Goal: Task Accomplishment & Management: Complete application form

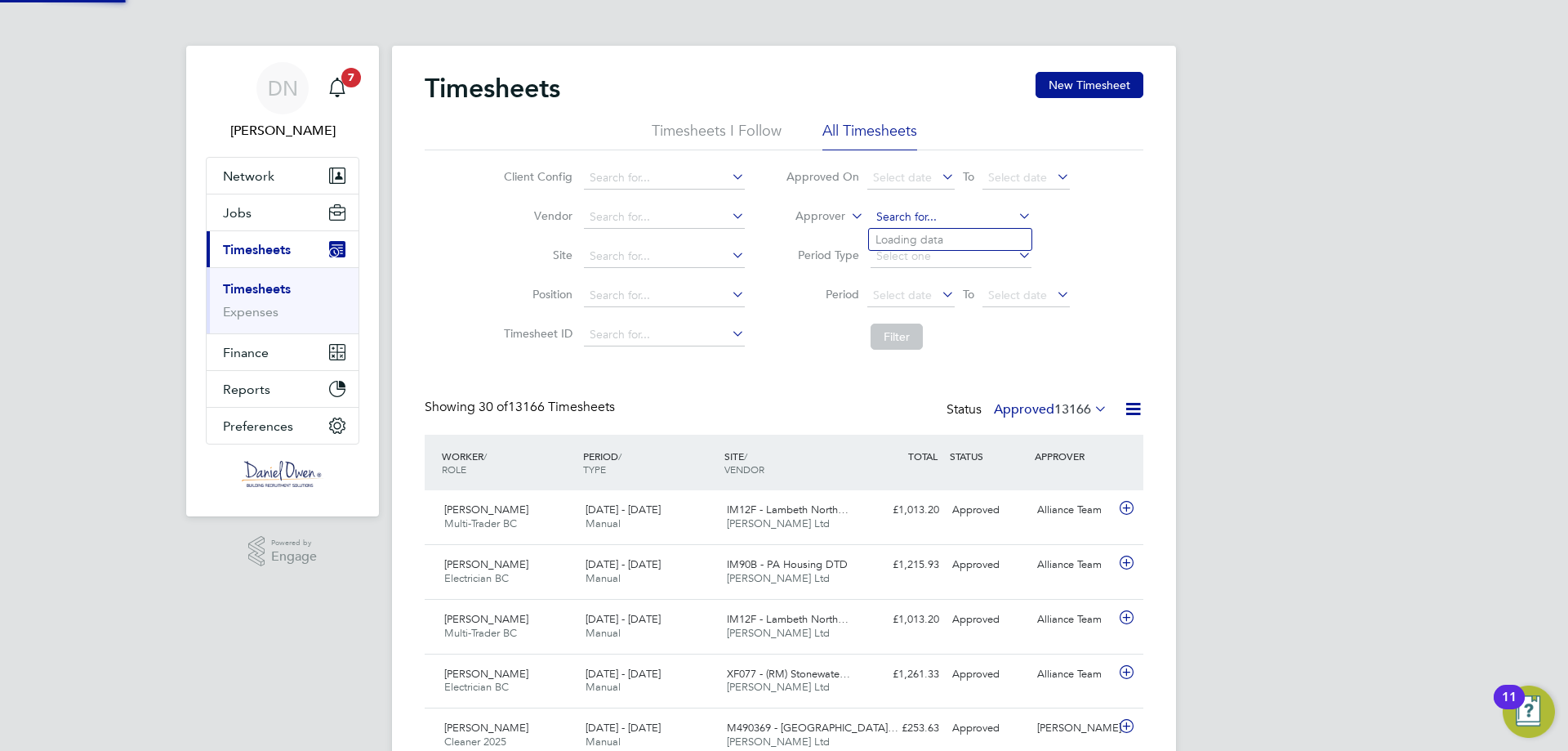
click at [901, 220] on input at bounding box center [951, 218] width 161 height 23
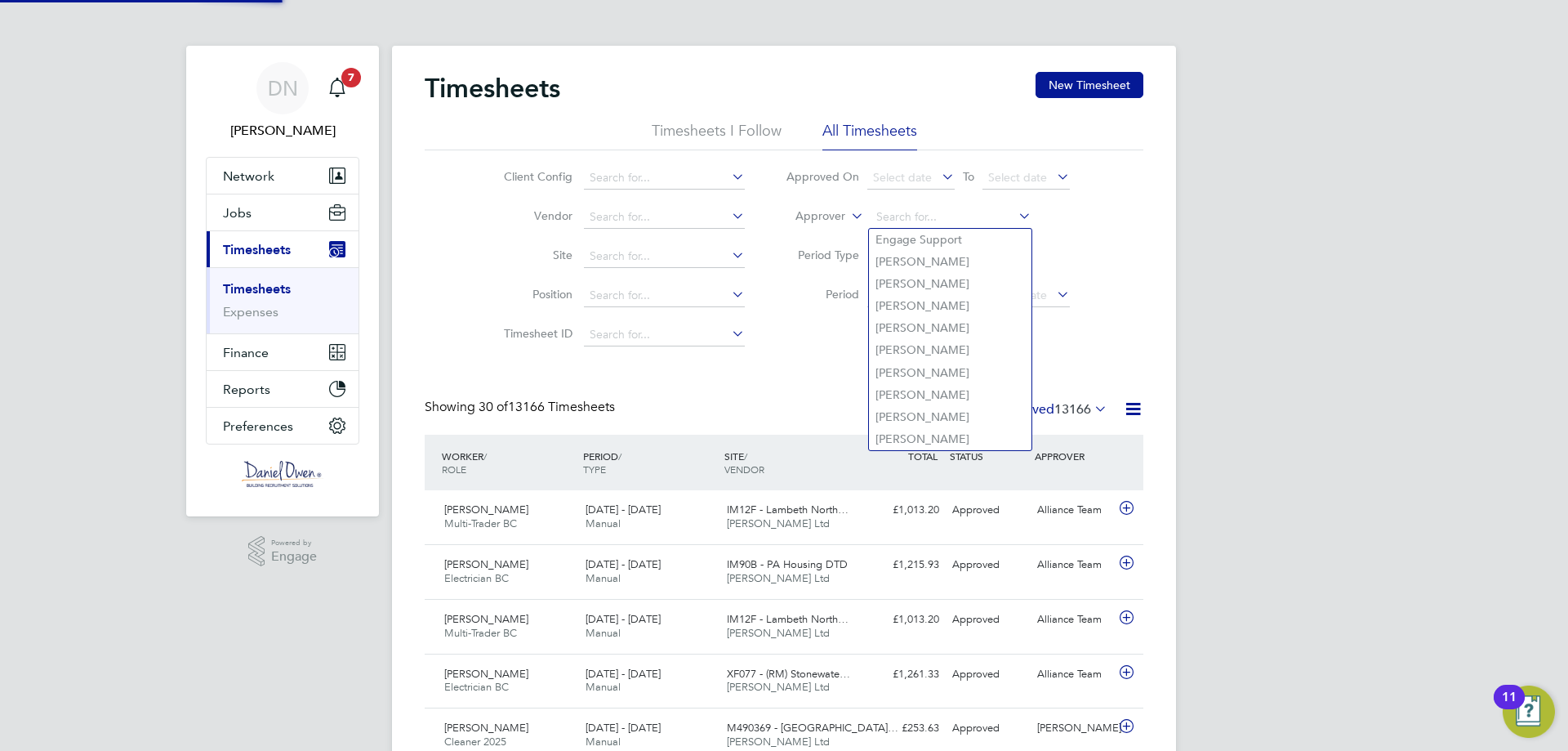
click at [1120, 234] on div "Client Config Vendor Site Position Timesheet ID Approved On Select date To Sele…" at bounding box center [784, 253] width 719 height 207
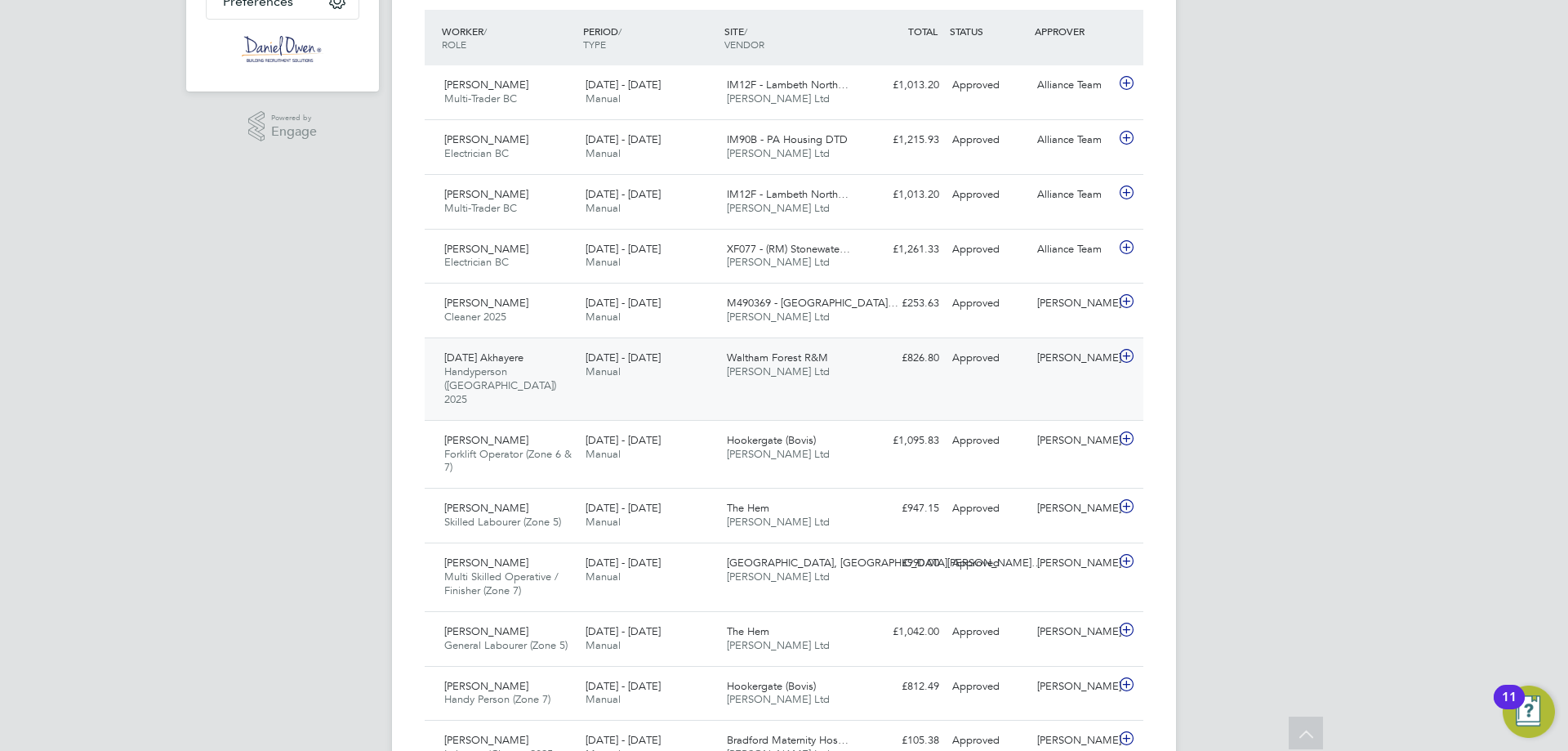
scroll to position [491, 0]
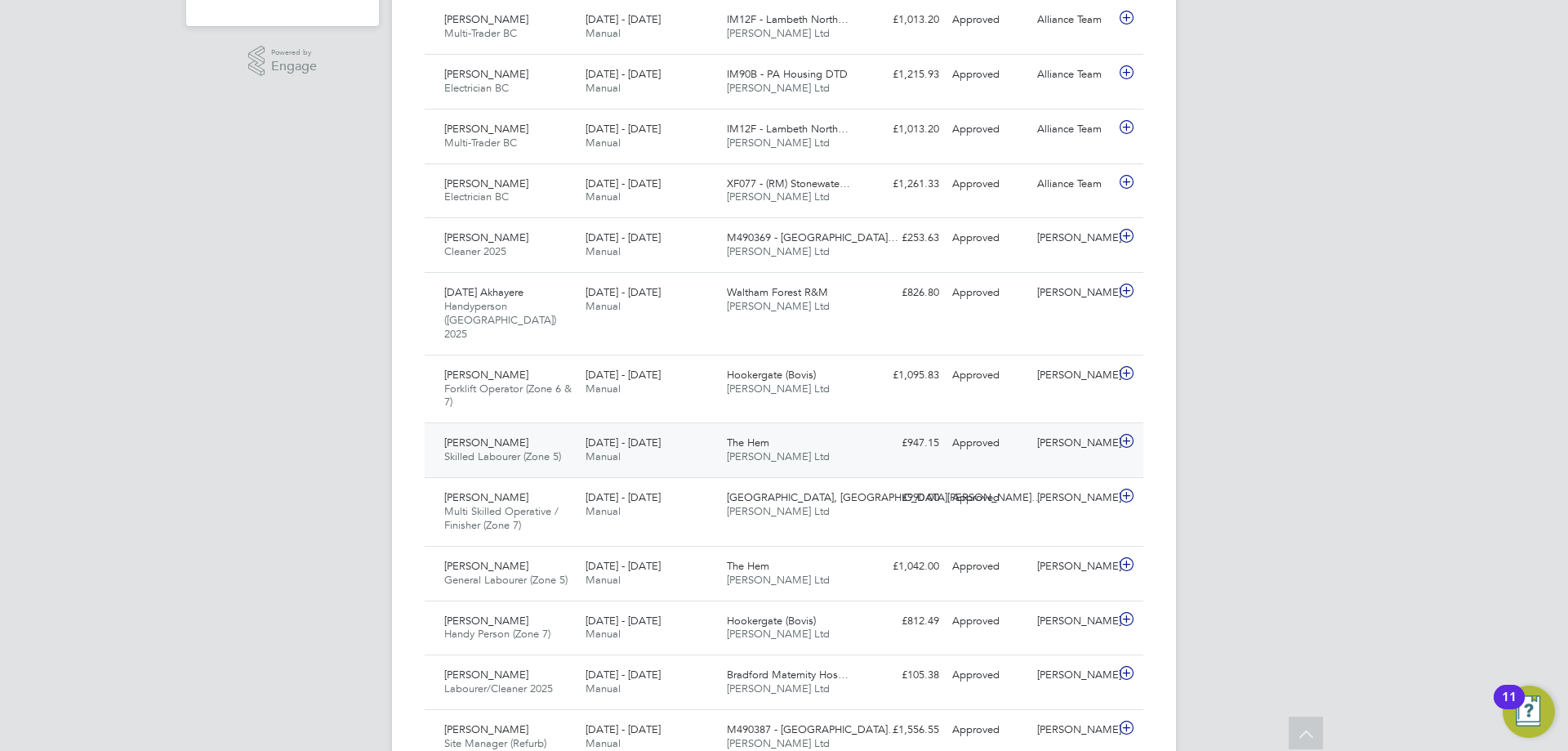
click at [774, 435] on div "The Hem Daniel Owen Ltd" at bounding box center [791, 450] width 141 height 41
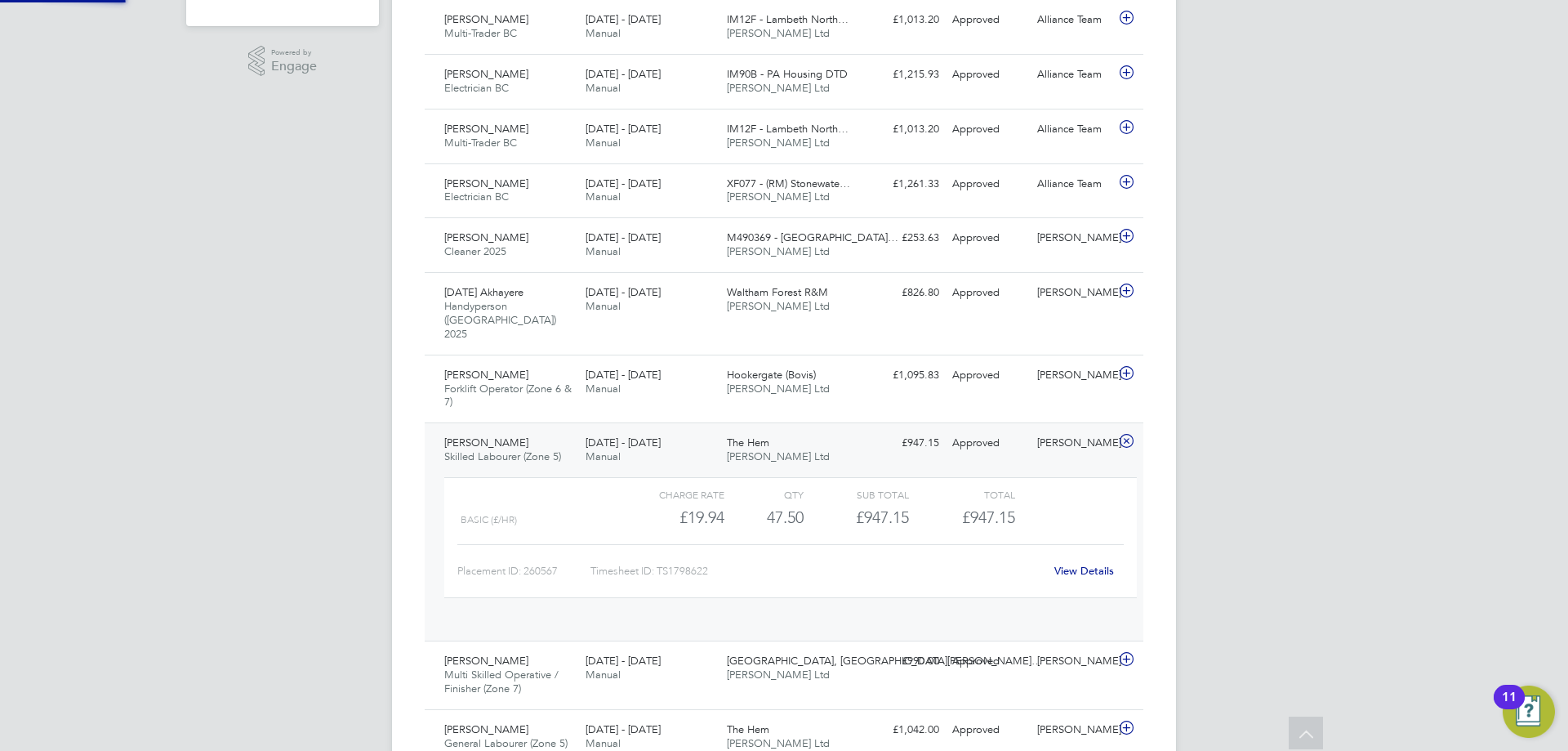
scroll to position [28, 159]
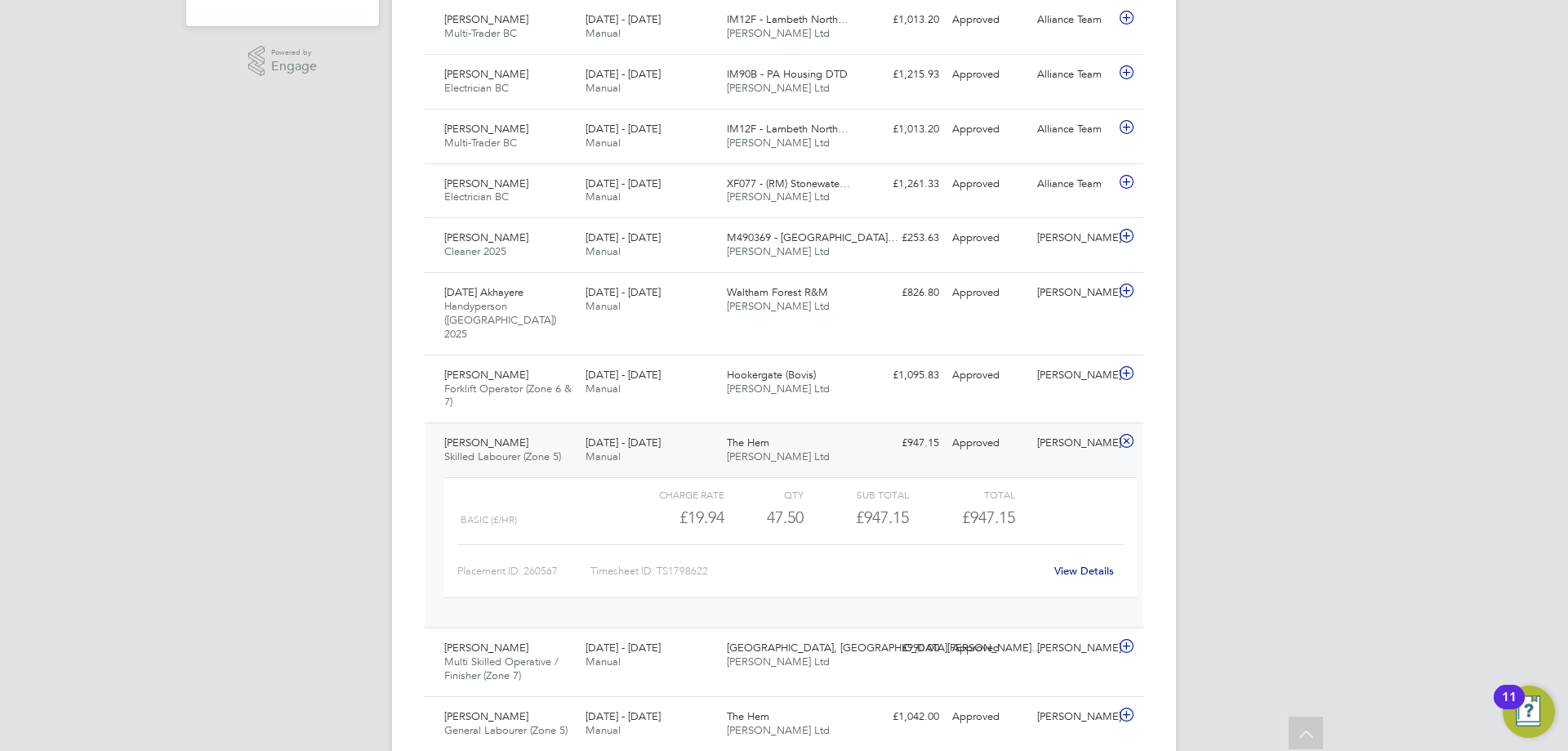
click at [1093, 567] on div "View Details" at bounding box center [1084, 571] width 80 height 26
click at [1086, 563] on link "View Details" at bounding box center [1084, 571] width 60 height 14
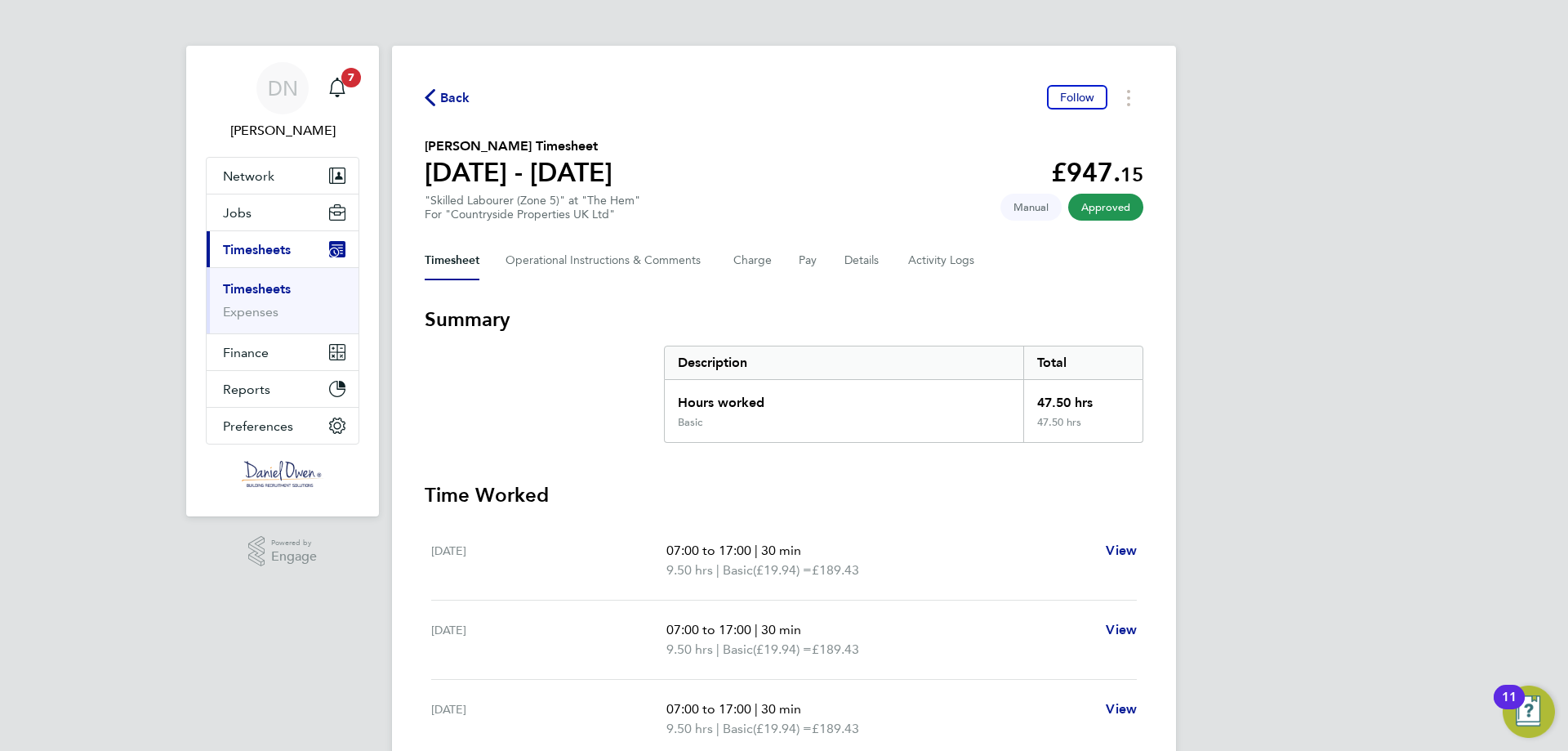
click at [419, 96] on div "Back Follow Michael Beavon's Timesheet 04 - 10 Aug 2025 £947. 15 "Skilled Labou…" at bounding box center [784, 599] width 784 height 1108
click at [432, 98] on icon "button" at bounding box center [430, 97] width 11 height 17
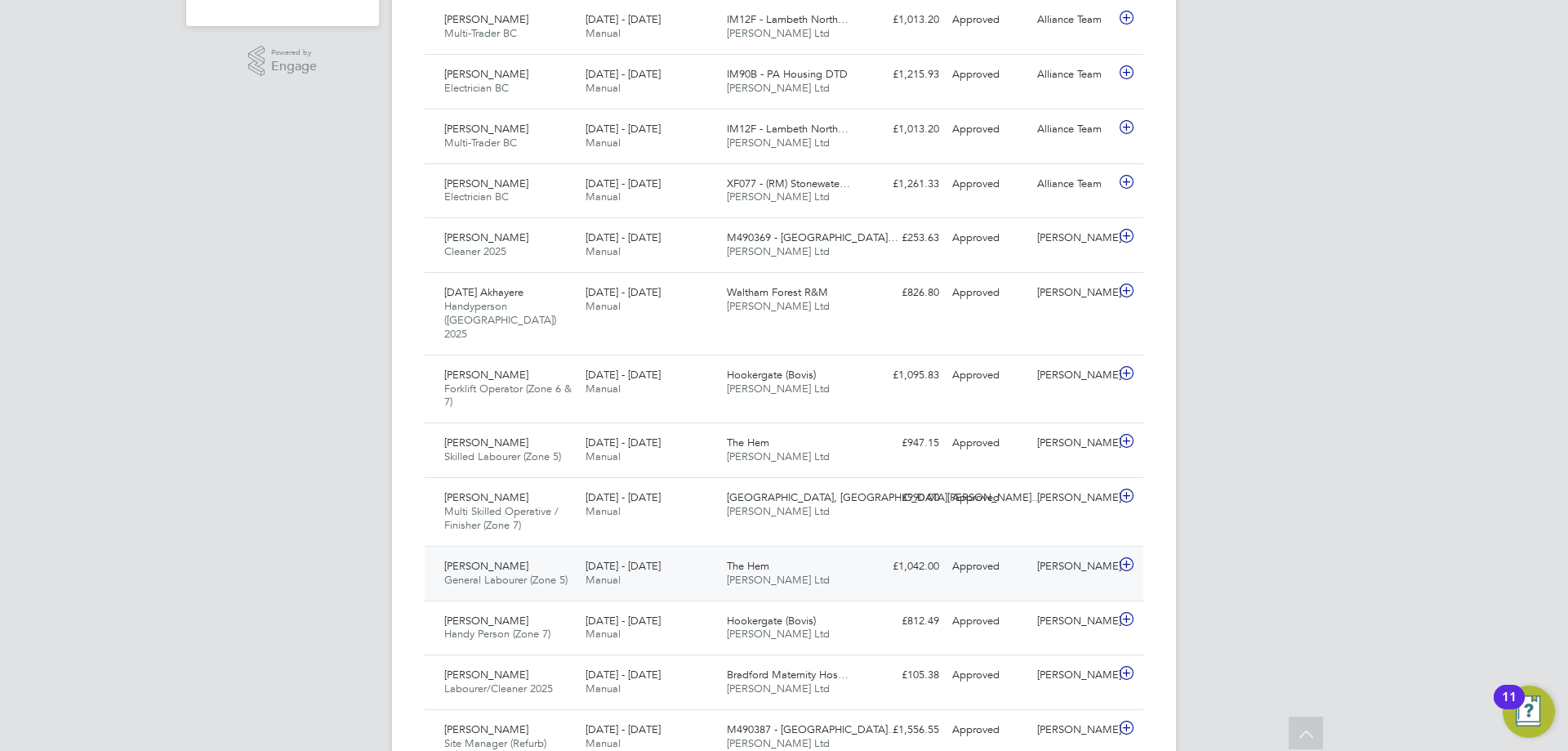
click at [588, 559] on span "[DATE] - [DATE]" at bounding box center [623, 566] width 76 height 14
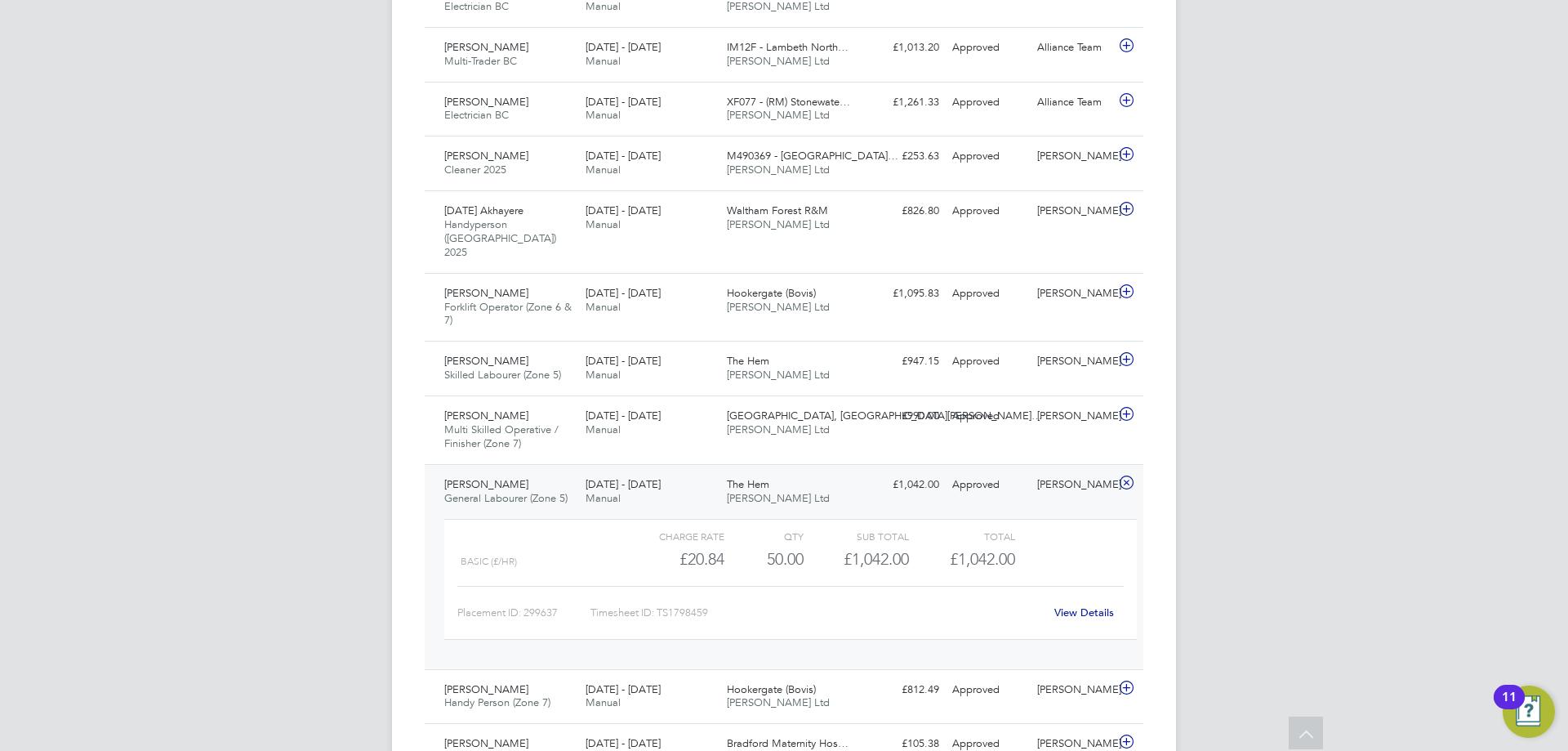
click at [1081, 605] on link "View Details" at bounding box center [1084, 612] width 60 height 14
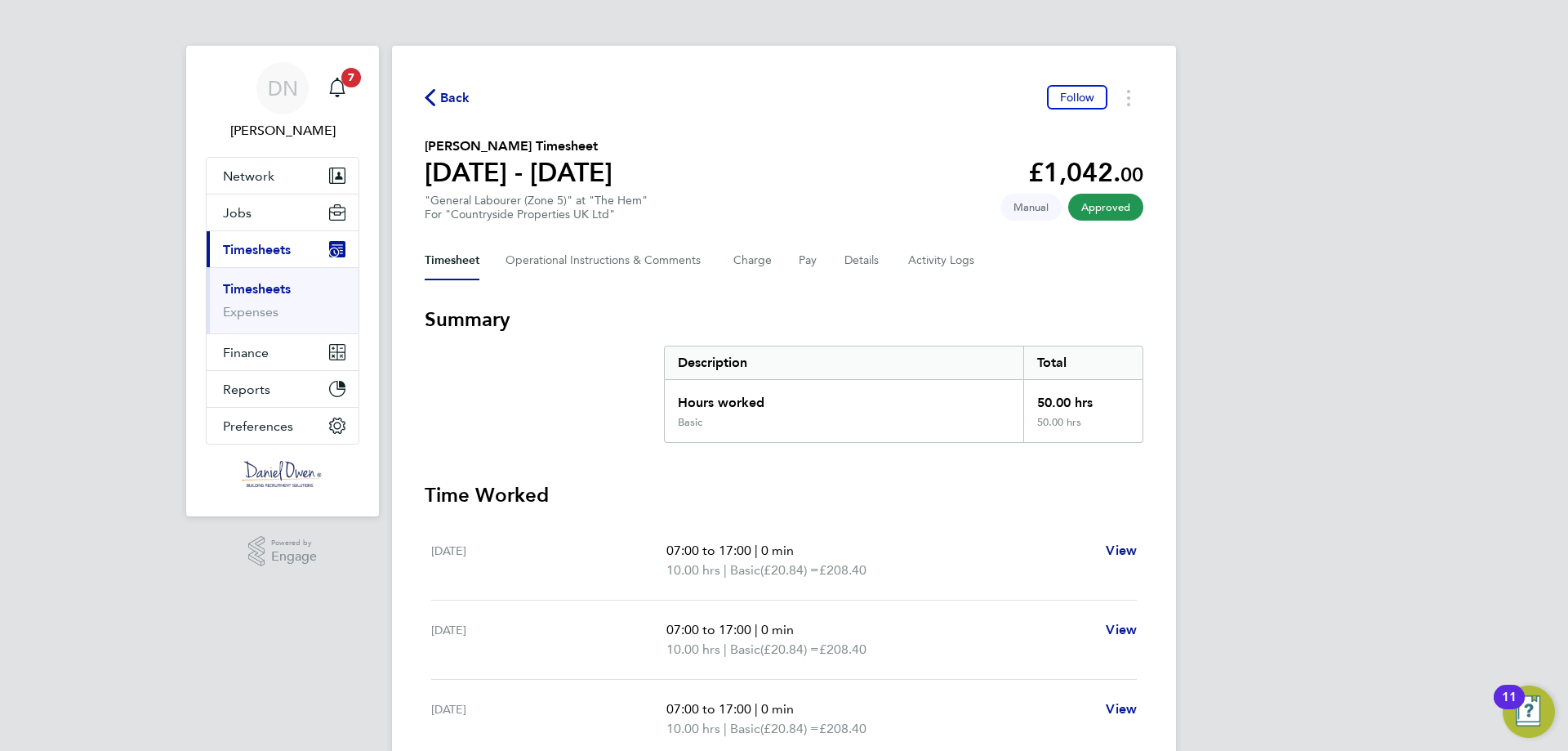
click at [440, 92] on span "Back" at bounding box center [447, 96] width 45 height 15
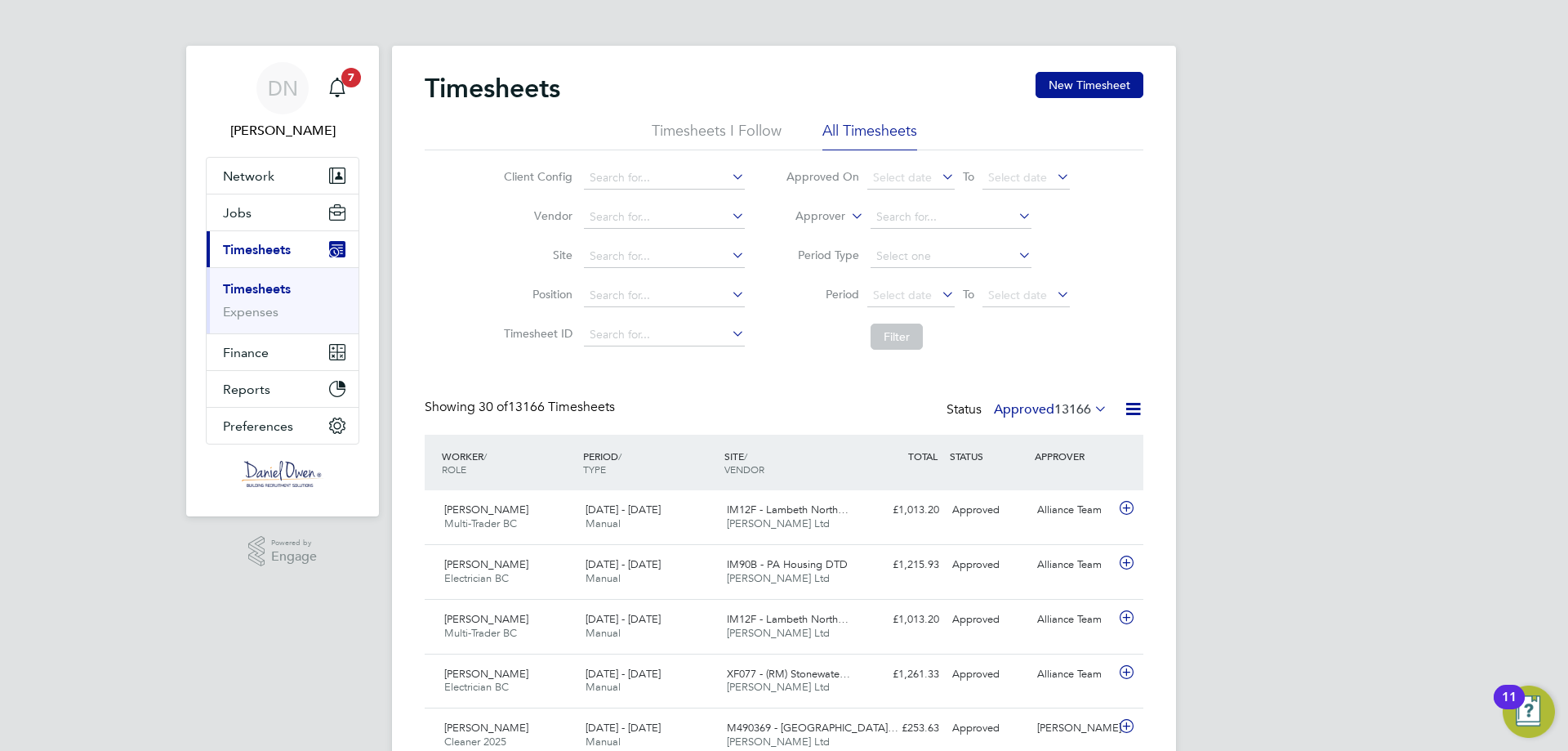
click at [1082, 411] on span "13166" at bounding box center [1072, 409] width 36 height 16
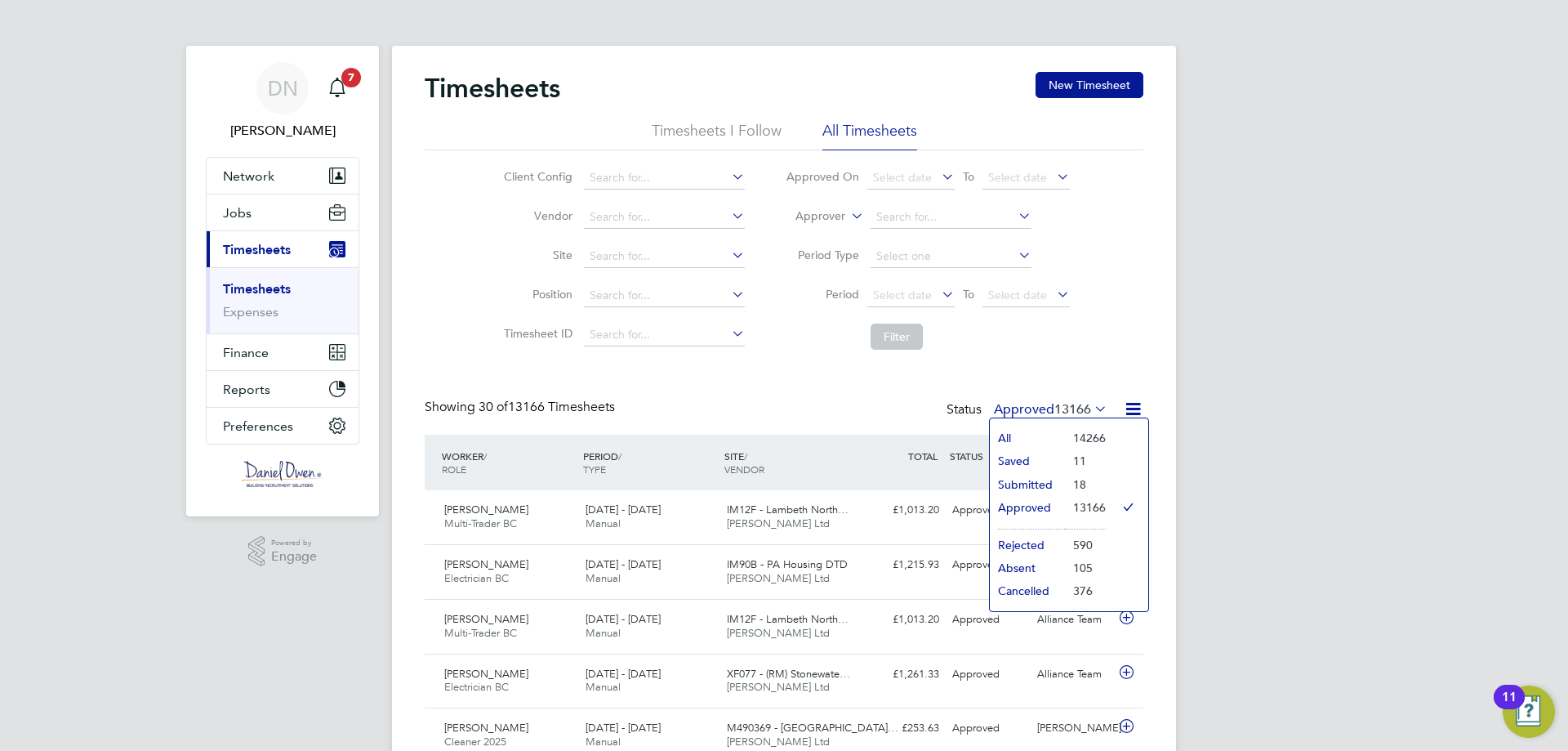
click at [1074, 487] on li "18" at bounding box center [1086, 484] width 41 height 23
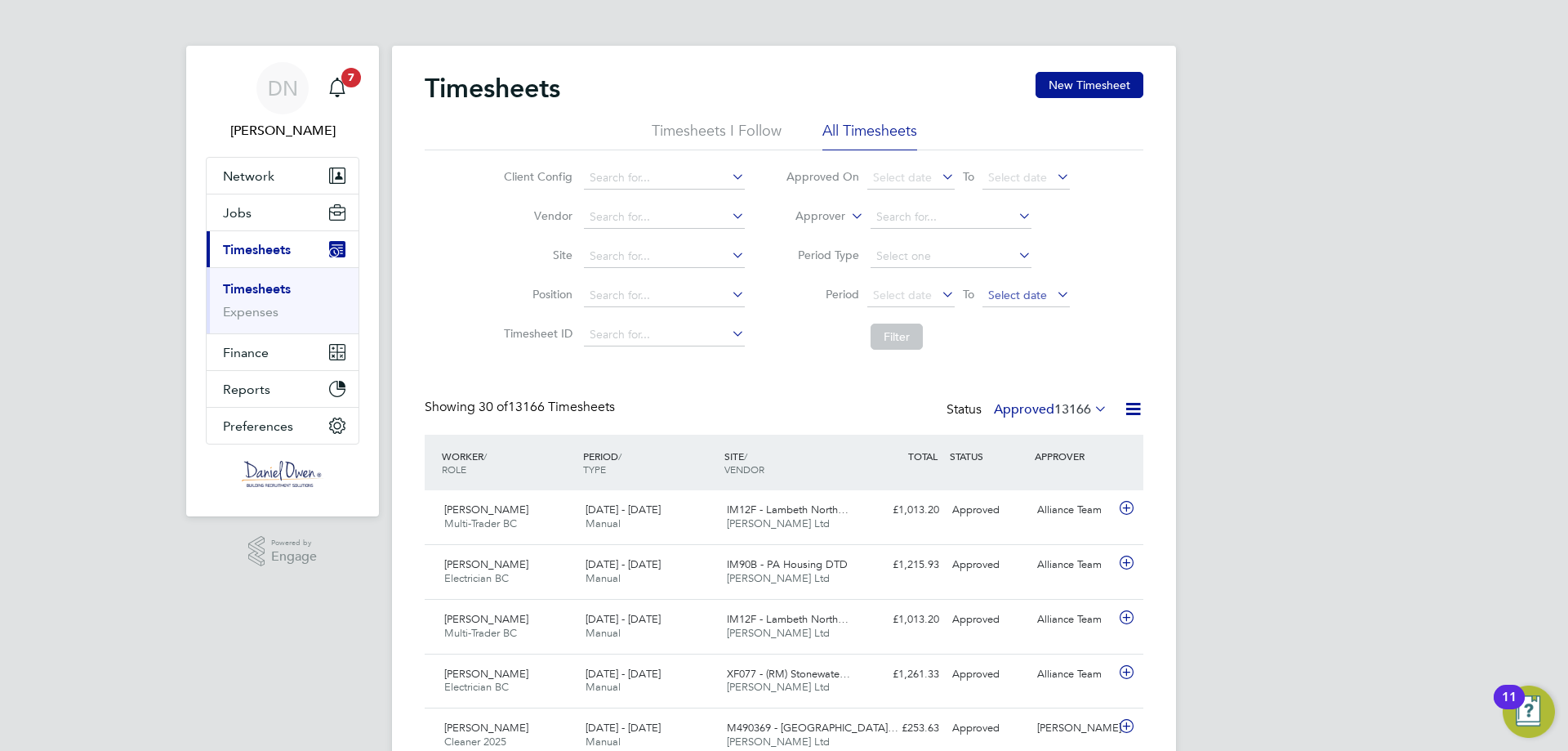
click at [1052, 285] on span "Select date" at bounding box center [1026, 296] width 87 height 22
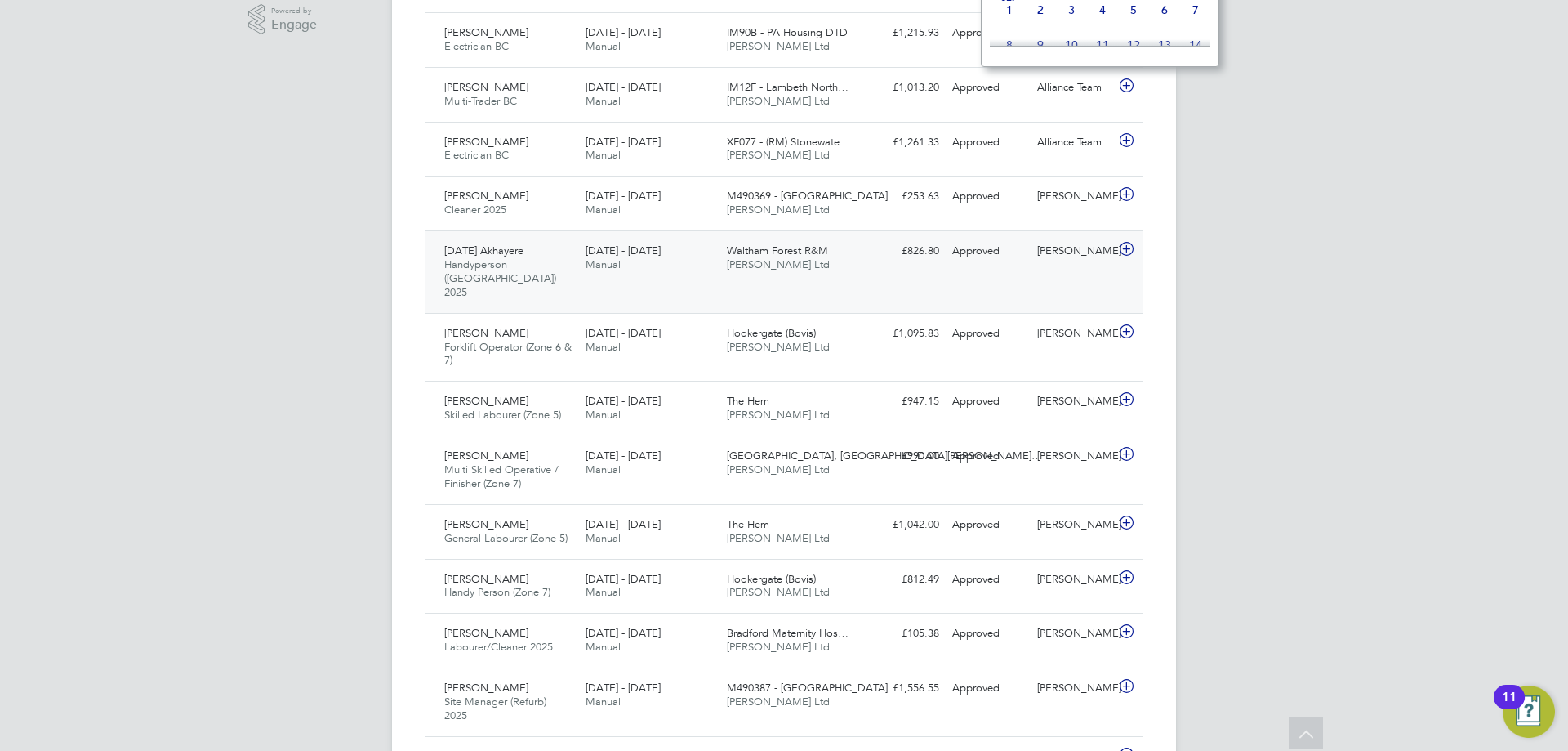
scroll to position [42, 0]
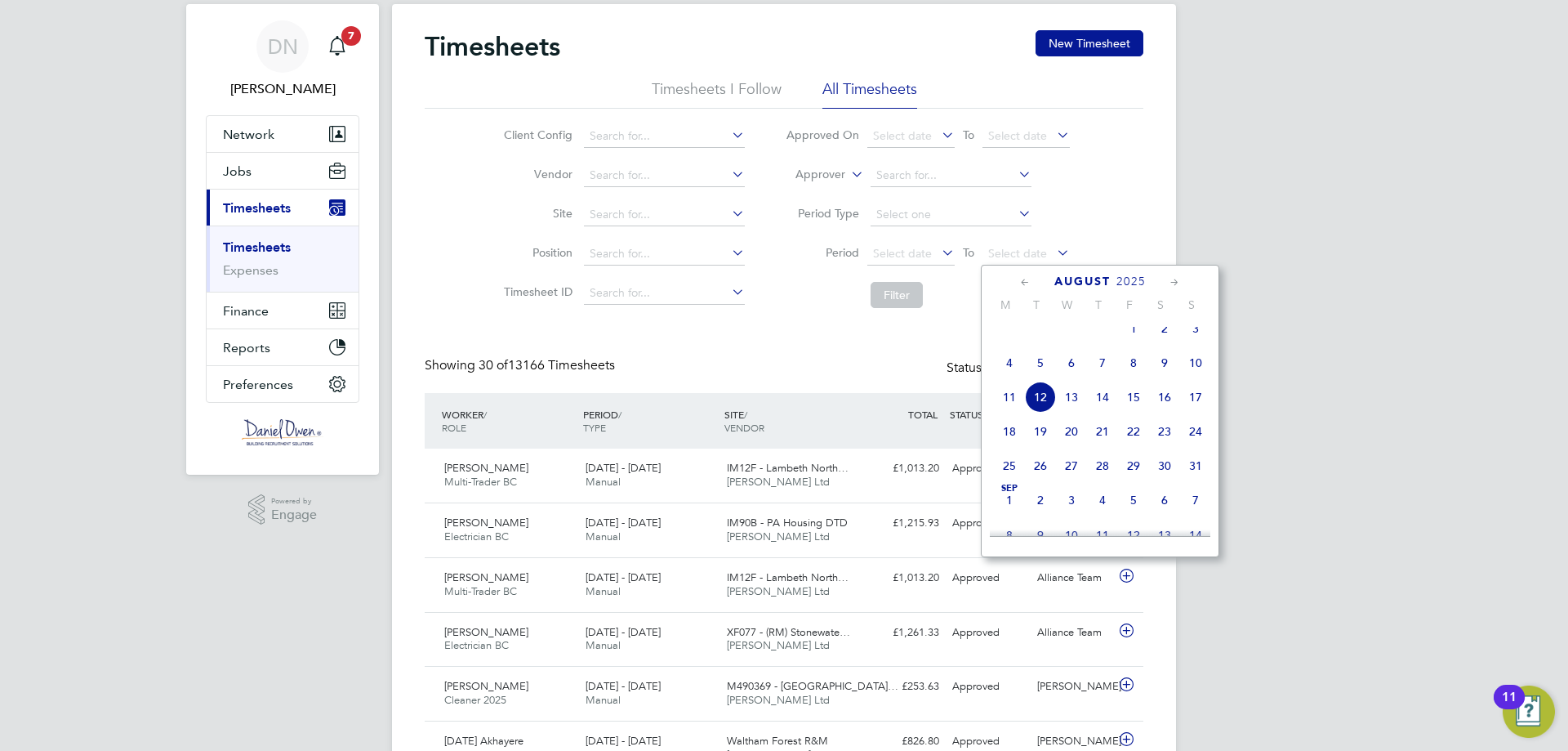
click at [611, 410] on div "PERIOD / TYPE" at bounding box center [649, 420] width 141 height 43
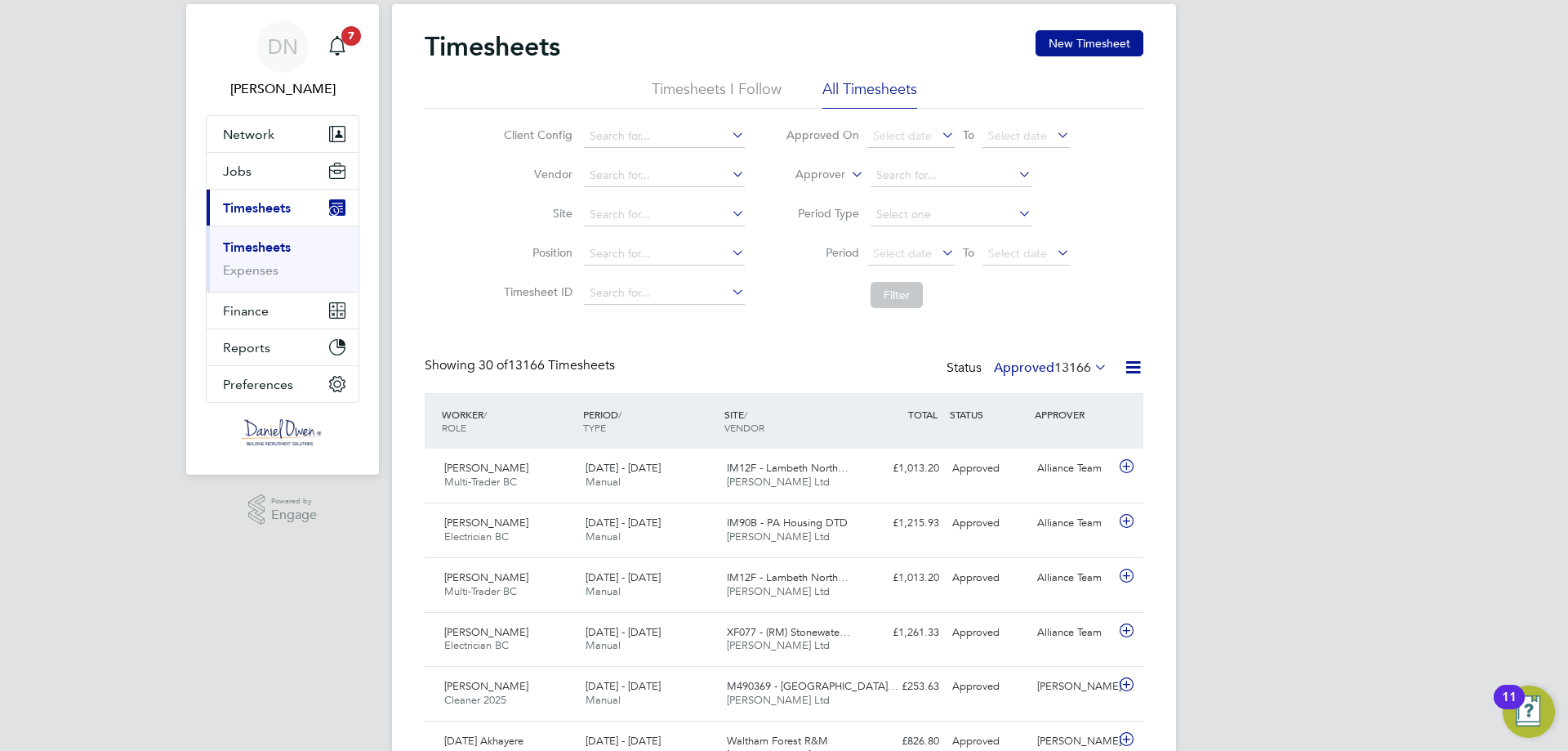
click at [594, 435] on div "PERIOD / TYPE" at bounding box center [649, 420] width 141 height 43
click at [996, 247] on span "Select date" at bounding box center [1017, 253] width 59 height 15
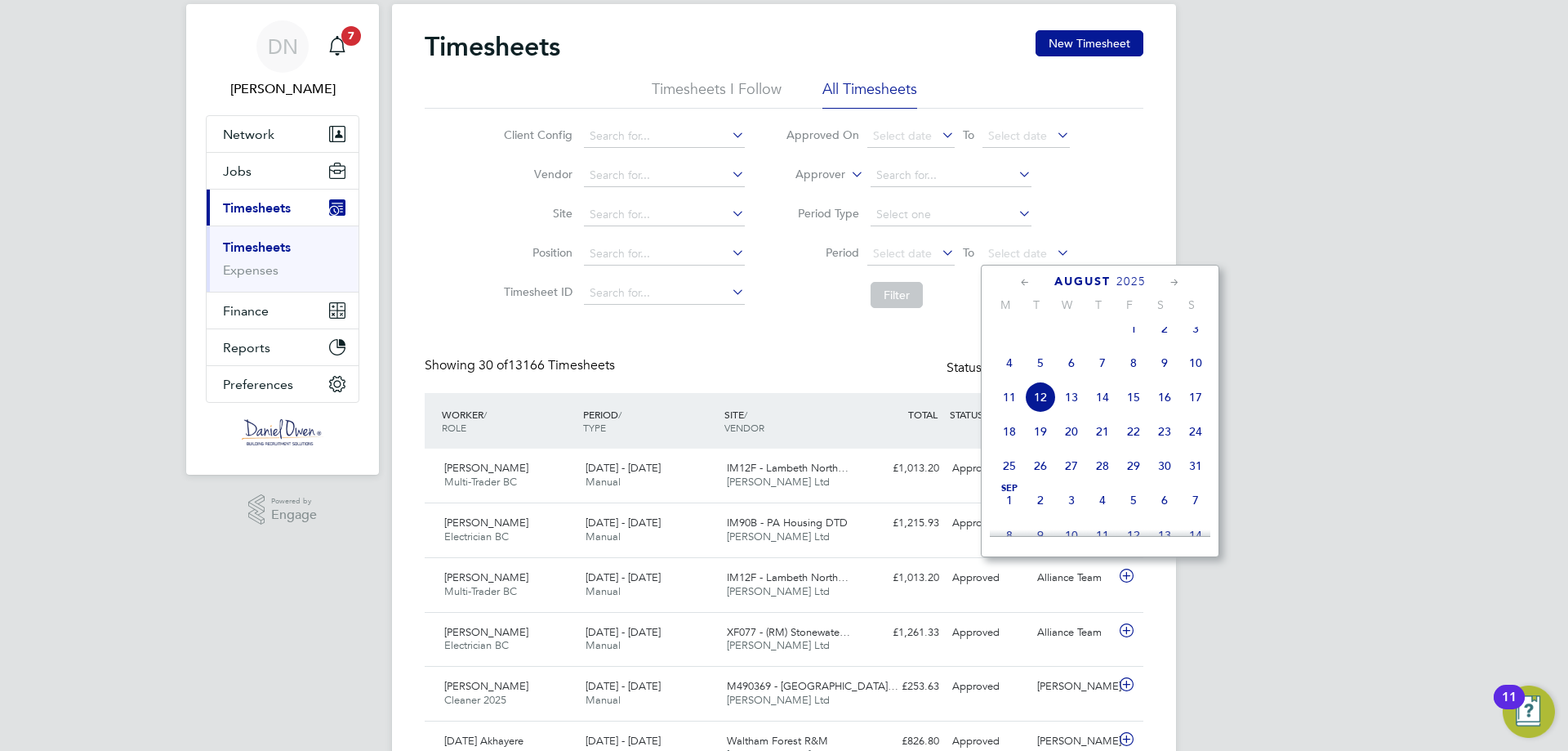
click at [1197, 378] on span "10" at bounding box center [1195, 363] width 31 height 31
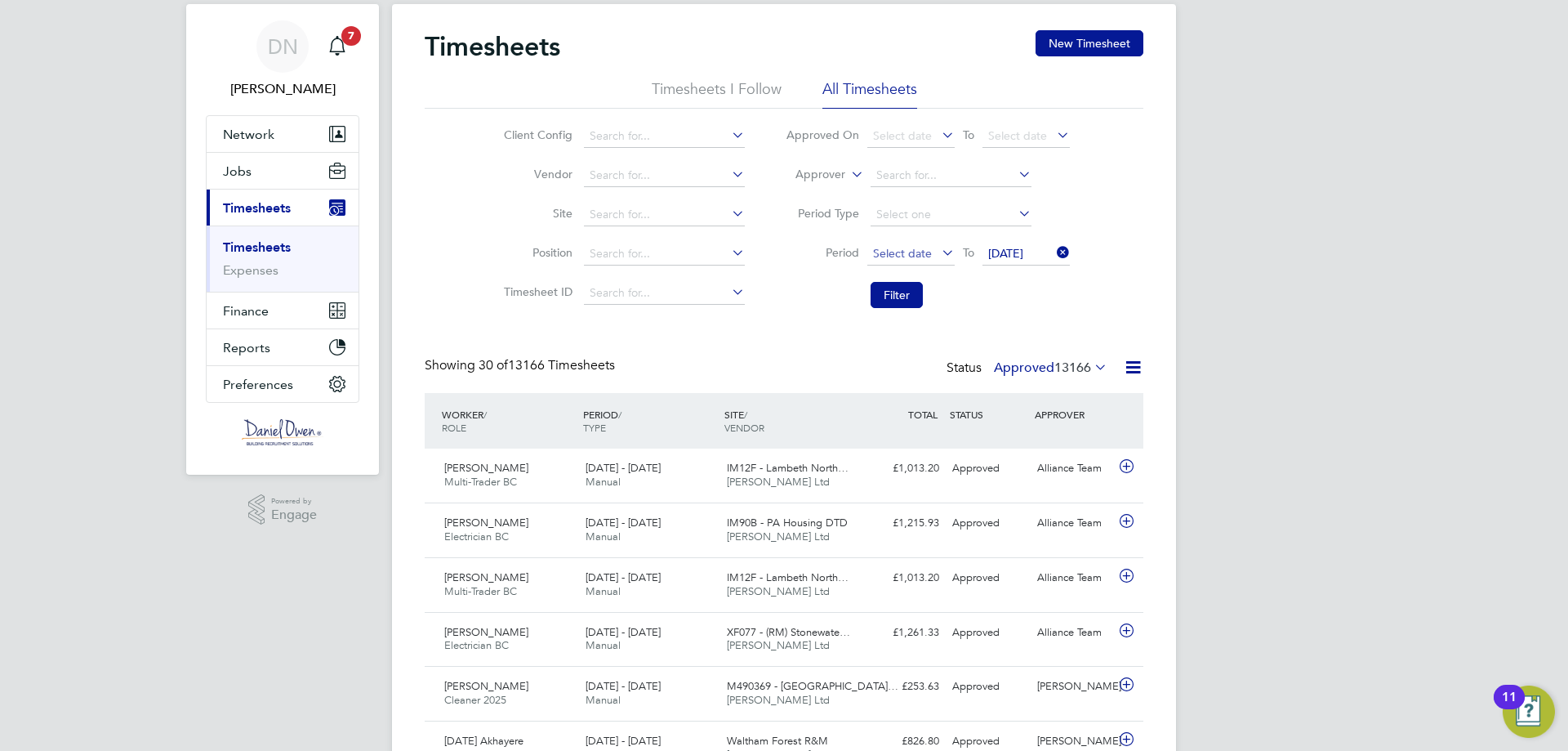
click at [935, 246] on span "Select date" at bounding box center [911, 254] width 87 height 22
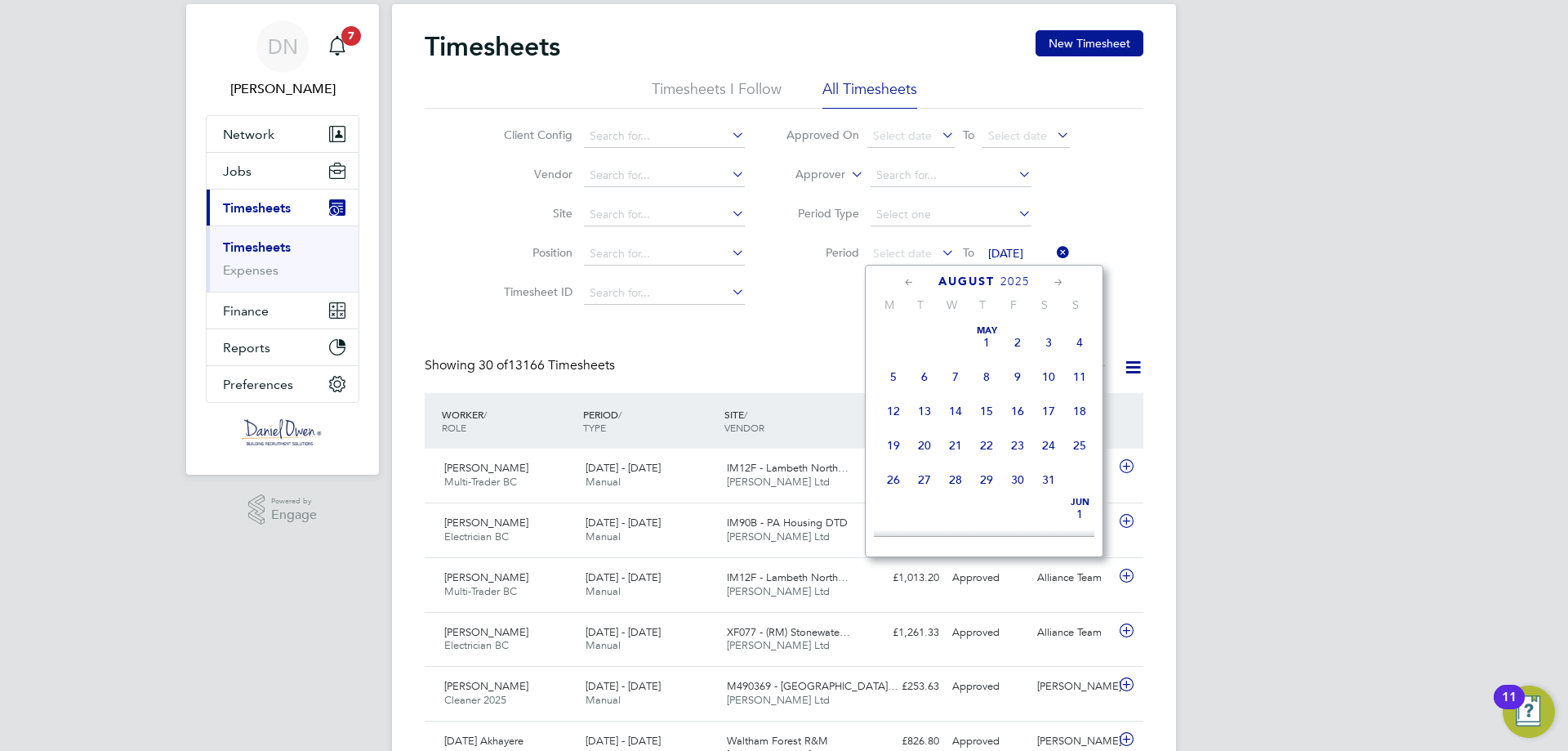
scroll to position [565, 0]
click at [893, 379] on span "4" at bounding box center [893, 363] width 31 height 31
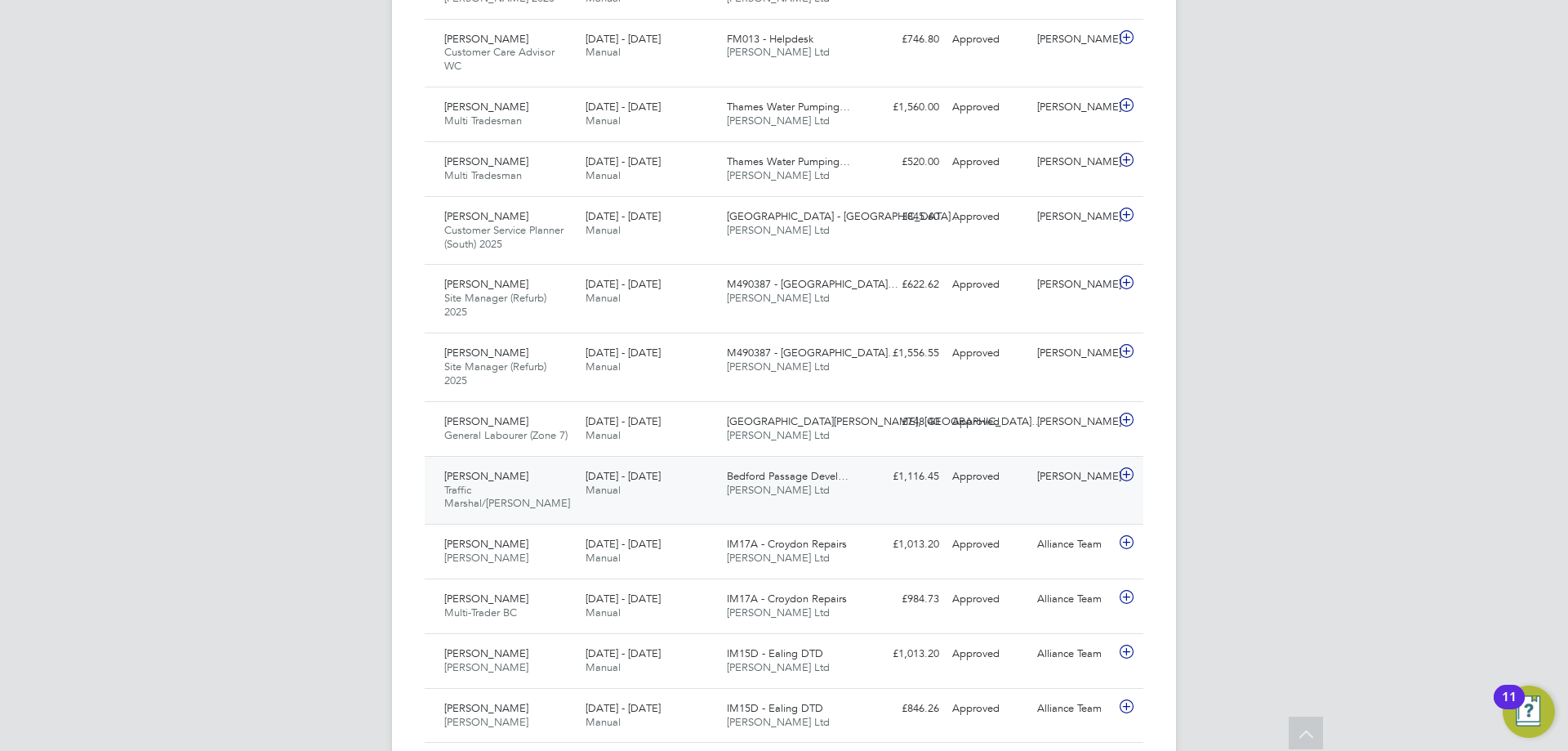
scroll to position [1349, 0]
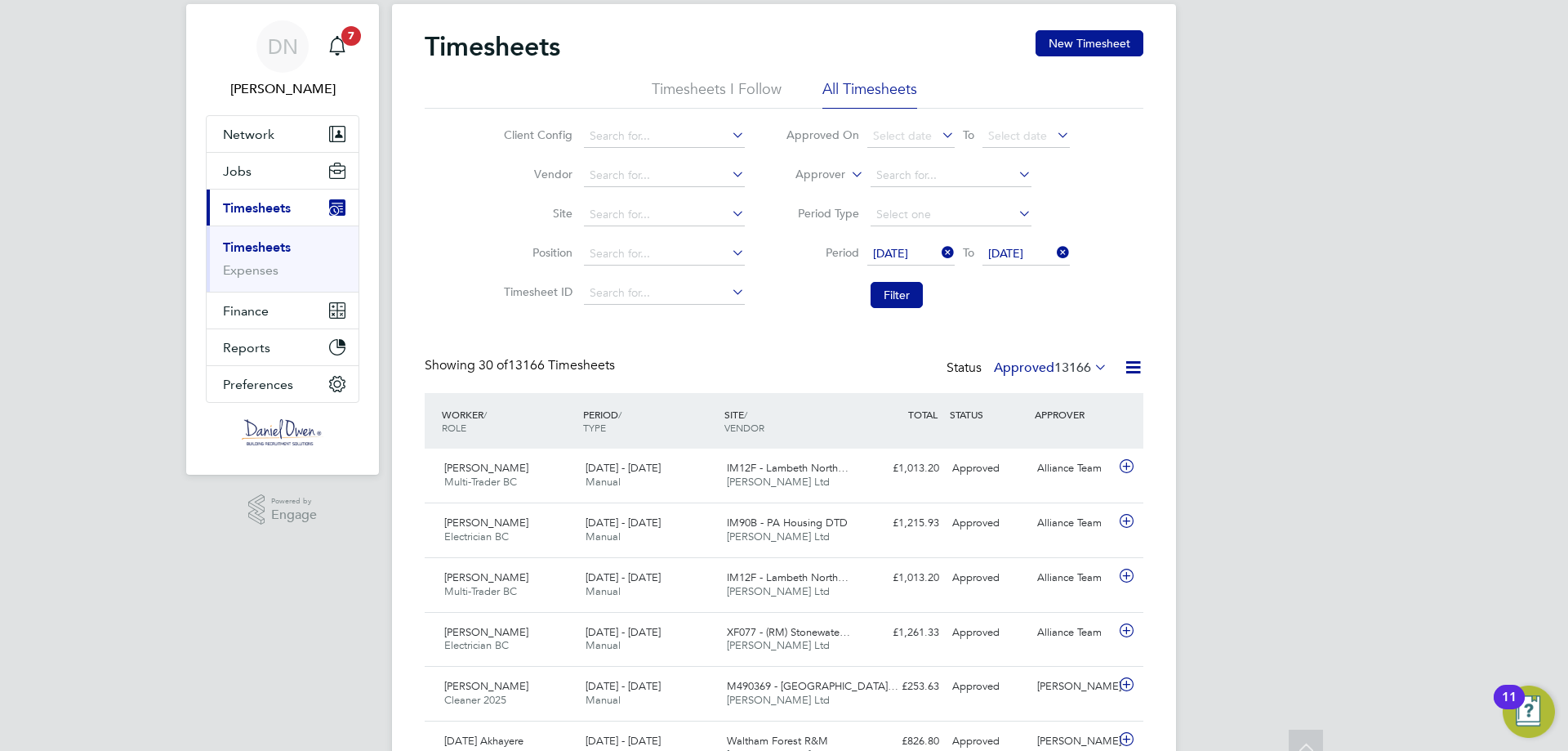
scroll to position [0, 0]
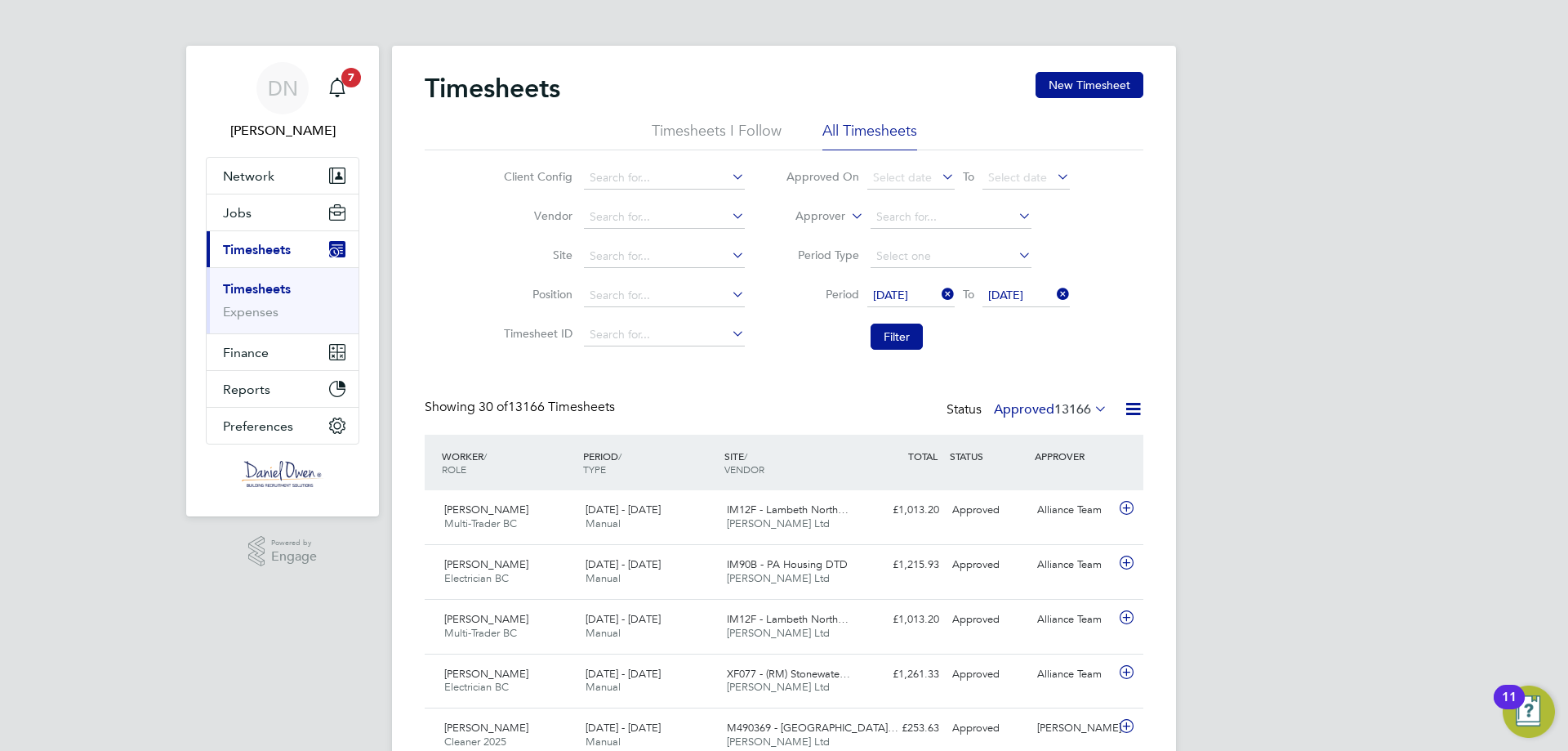
click at [908, 295] on span "[DATE]" at bounding box center [891, 295] width 36 height 15
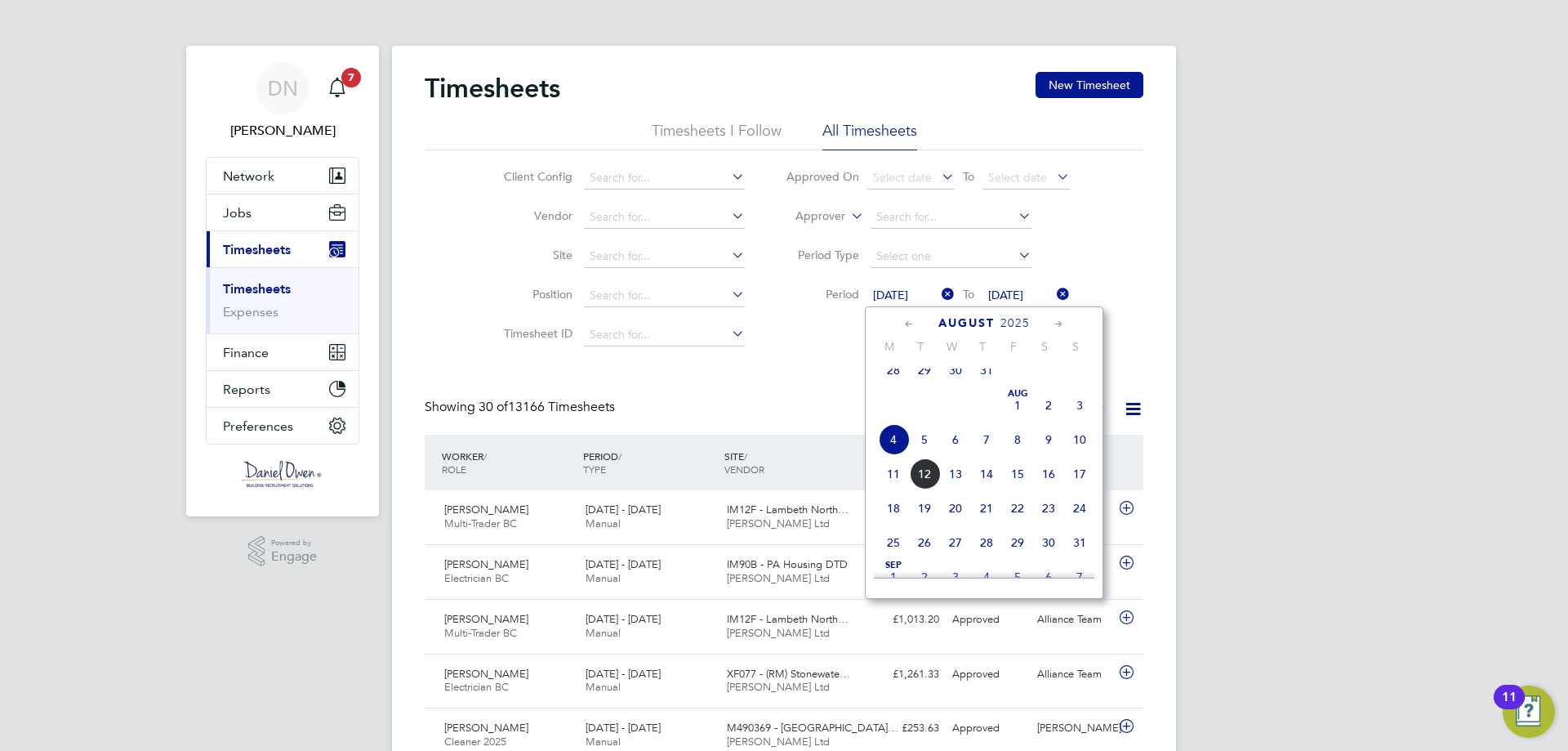
click at [1050, 420] on span "2" at bounding box center [1048, 404] width 31 height 31
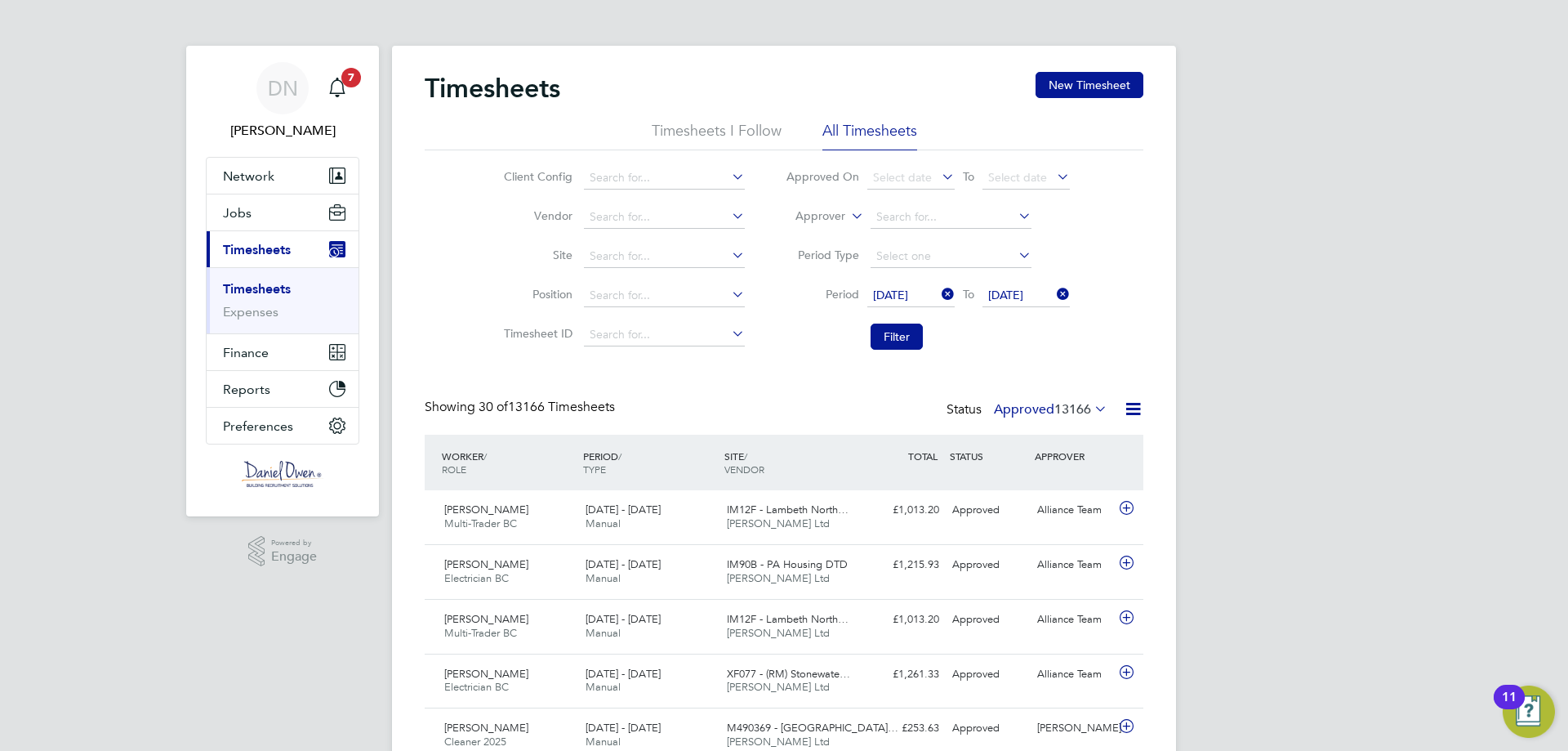
click at [1007, 289] on span "[DATE]" at bounding box center [1006, 295] width 36 height 15
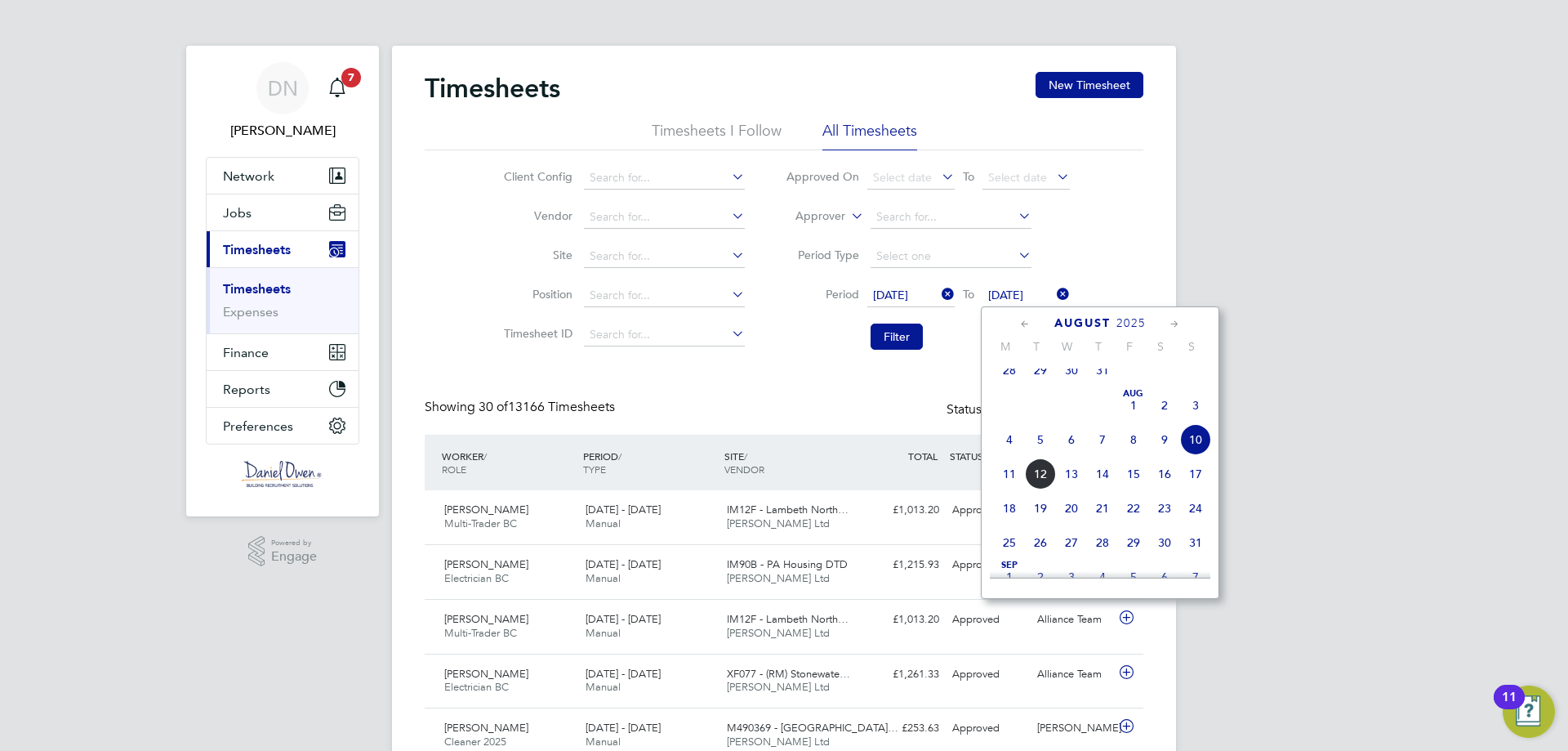
click at [1144, 455] on span "8" at bounding box center [1133, 439] width 31 height 31
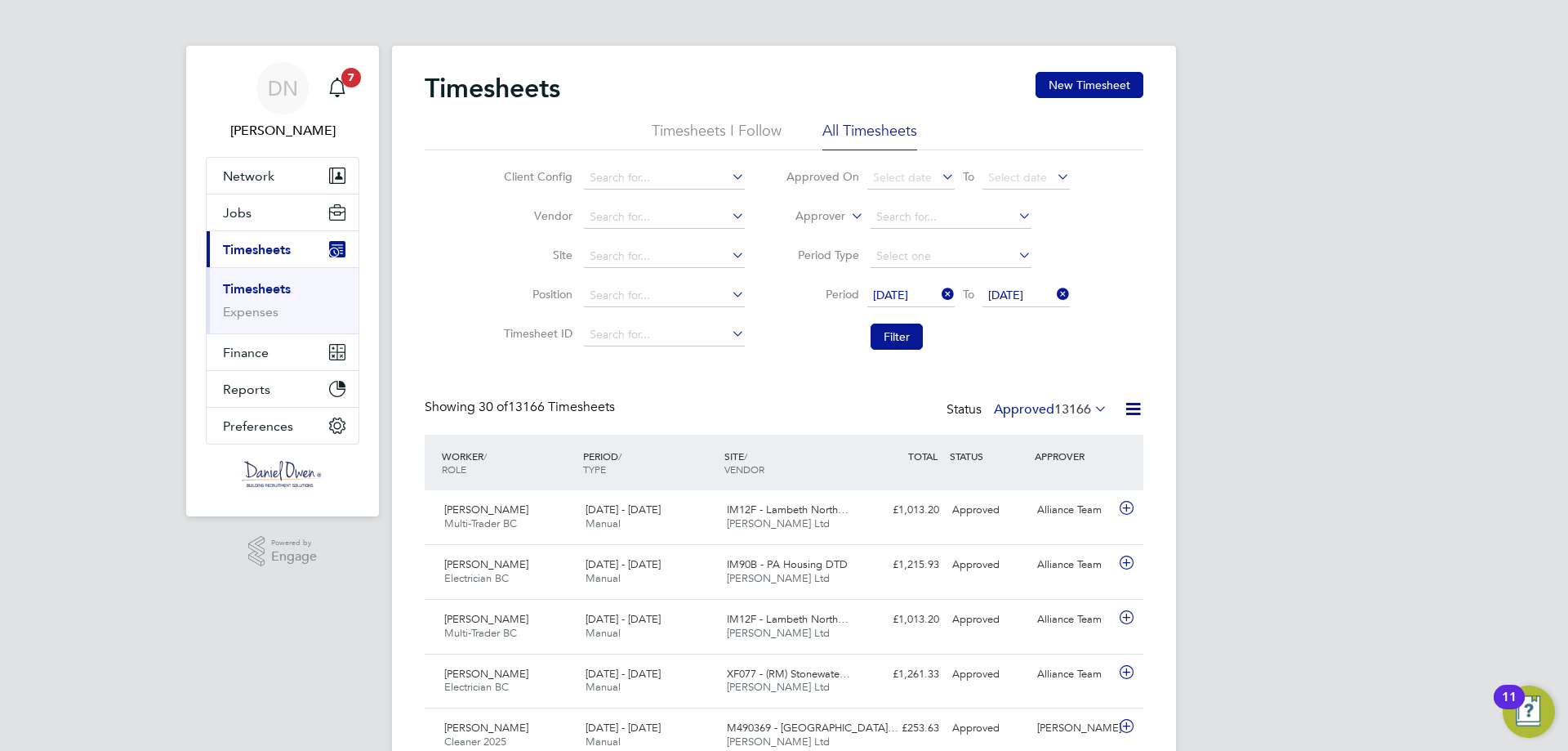
click at [910, 351] on li "Filter" at bounding box center [927, 337] width 325 height 43
click at [900, 336] on button "Filter" at bounding box center [896, 336] width 52 height 26
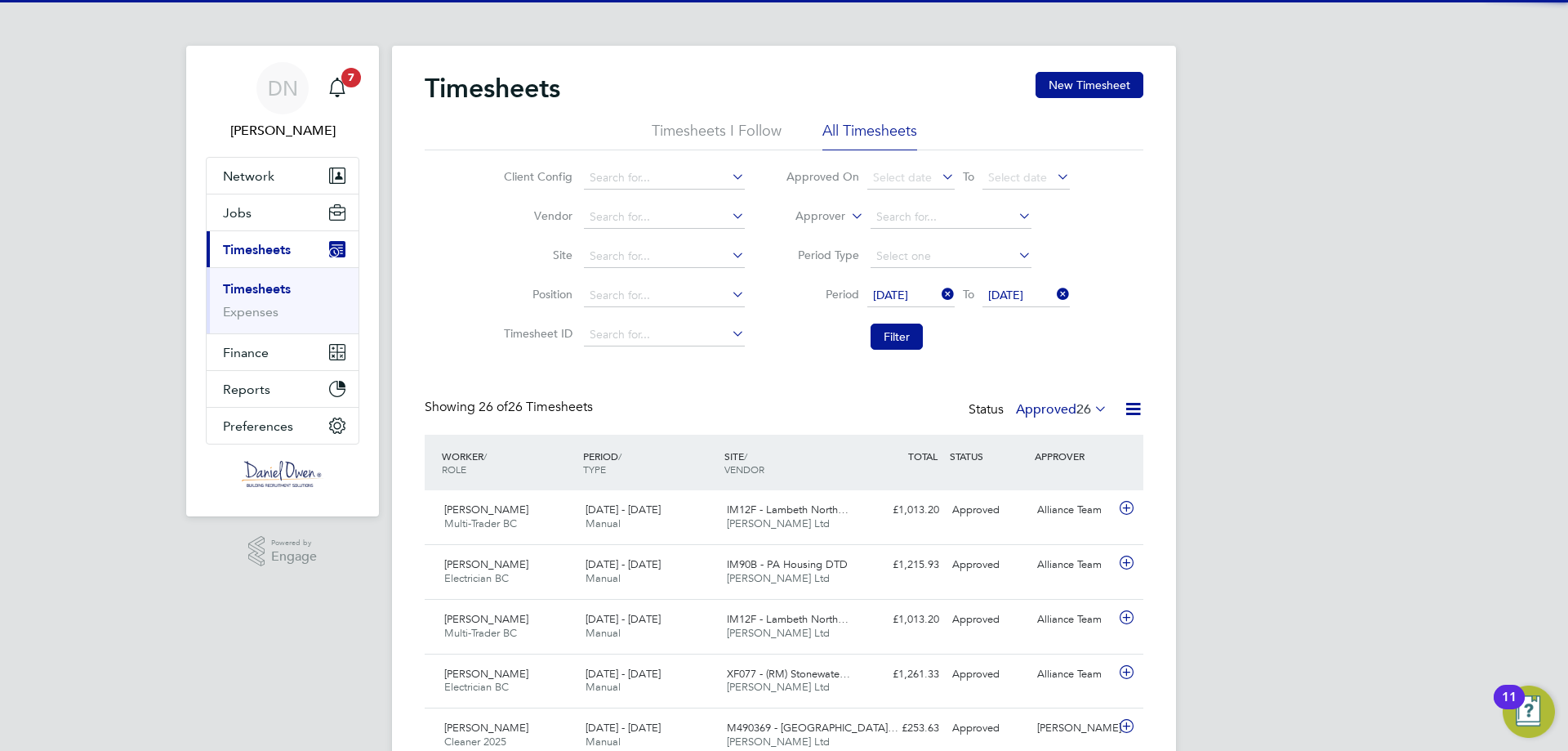
scroll to position [42, 142]
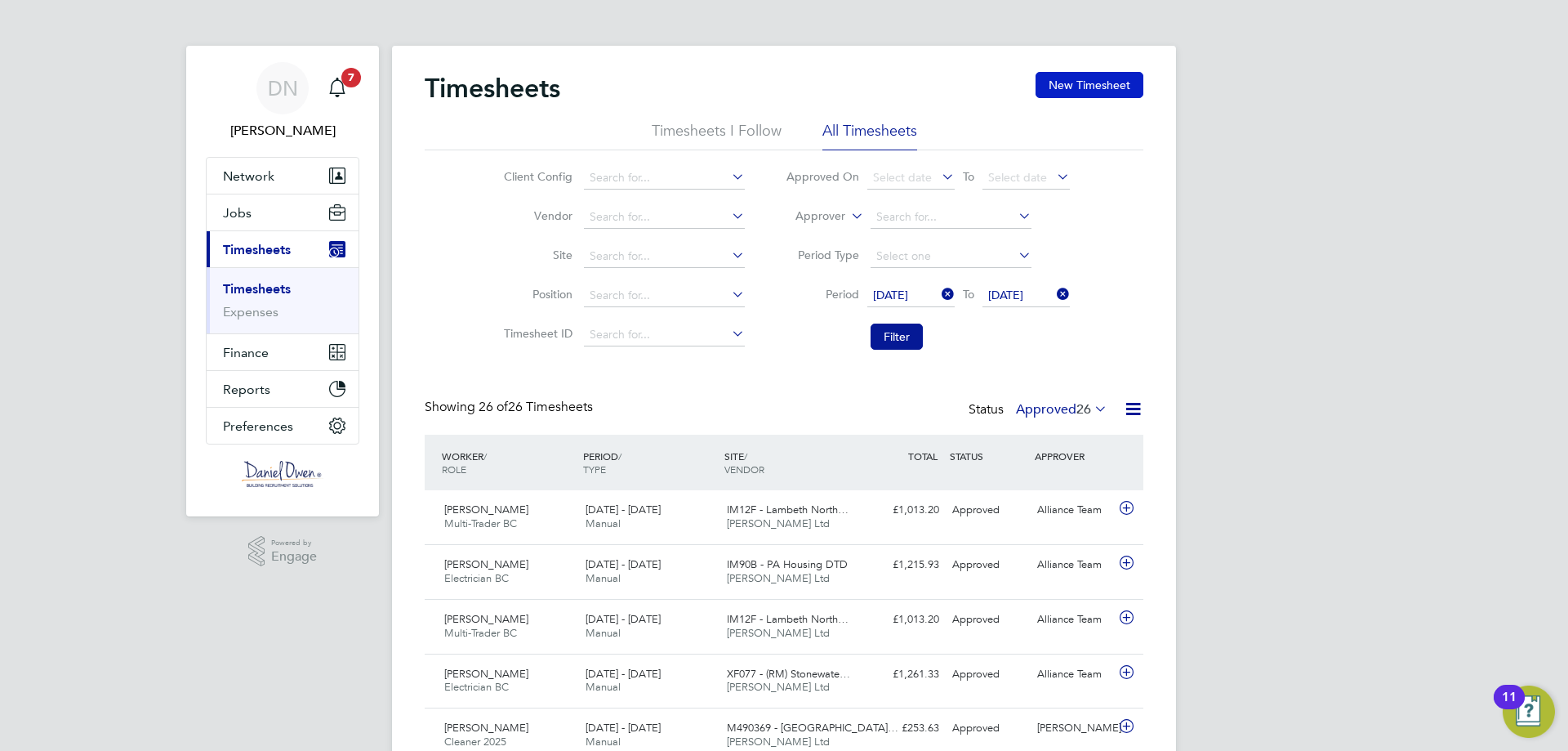
click at [1063, 76] on button "New Timesheet" at bounding box center [1089, 84] width 107 height 26
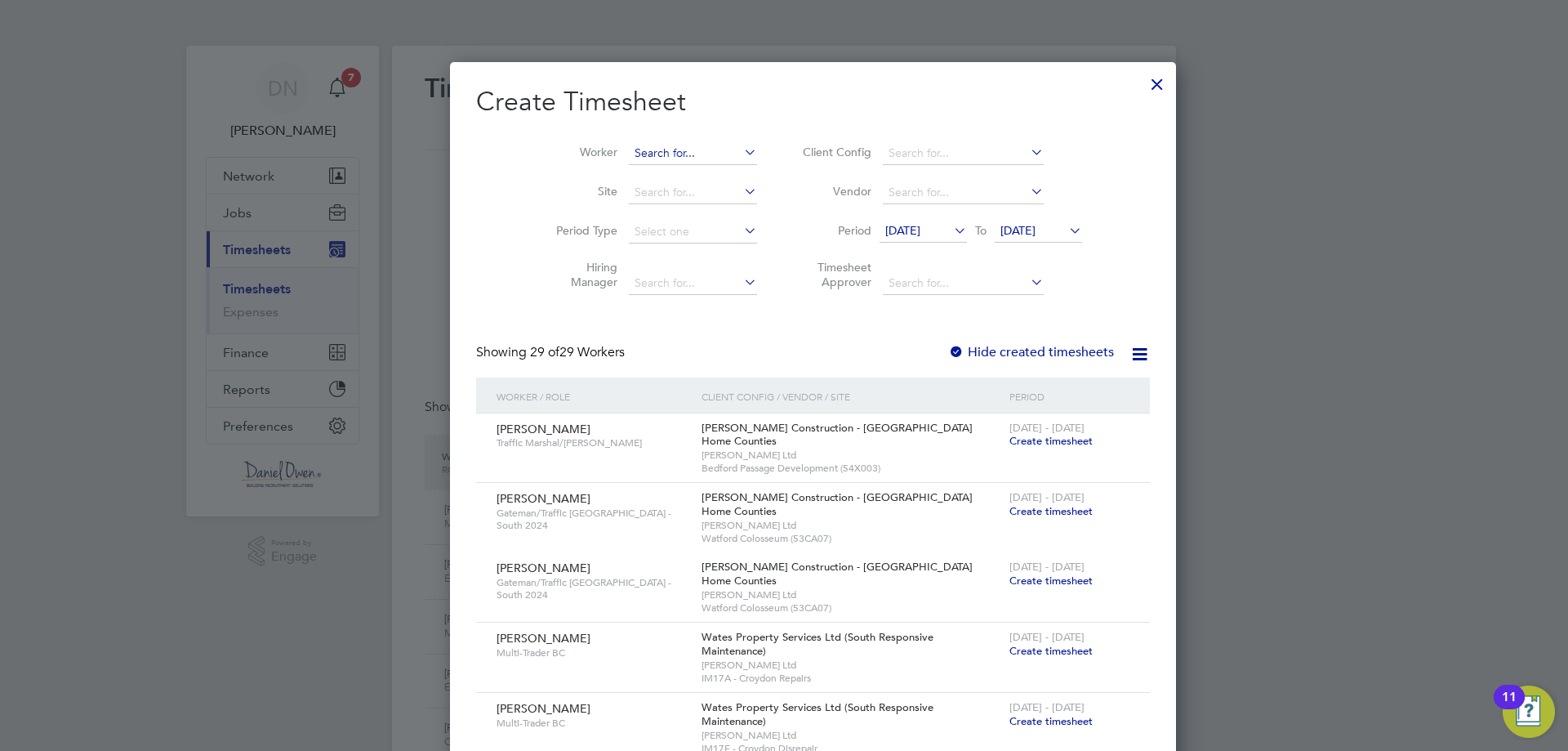
click at [672, 154] on input at bounding box center [693, 154] width 128 height 23
type input "[PERSON_NAME]"
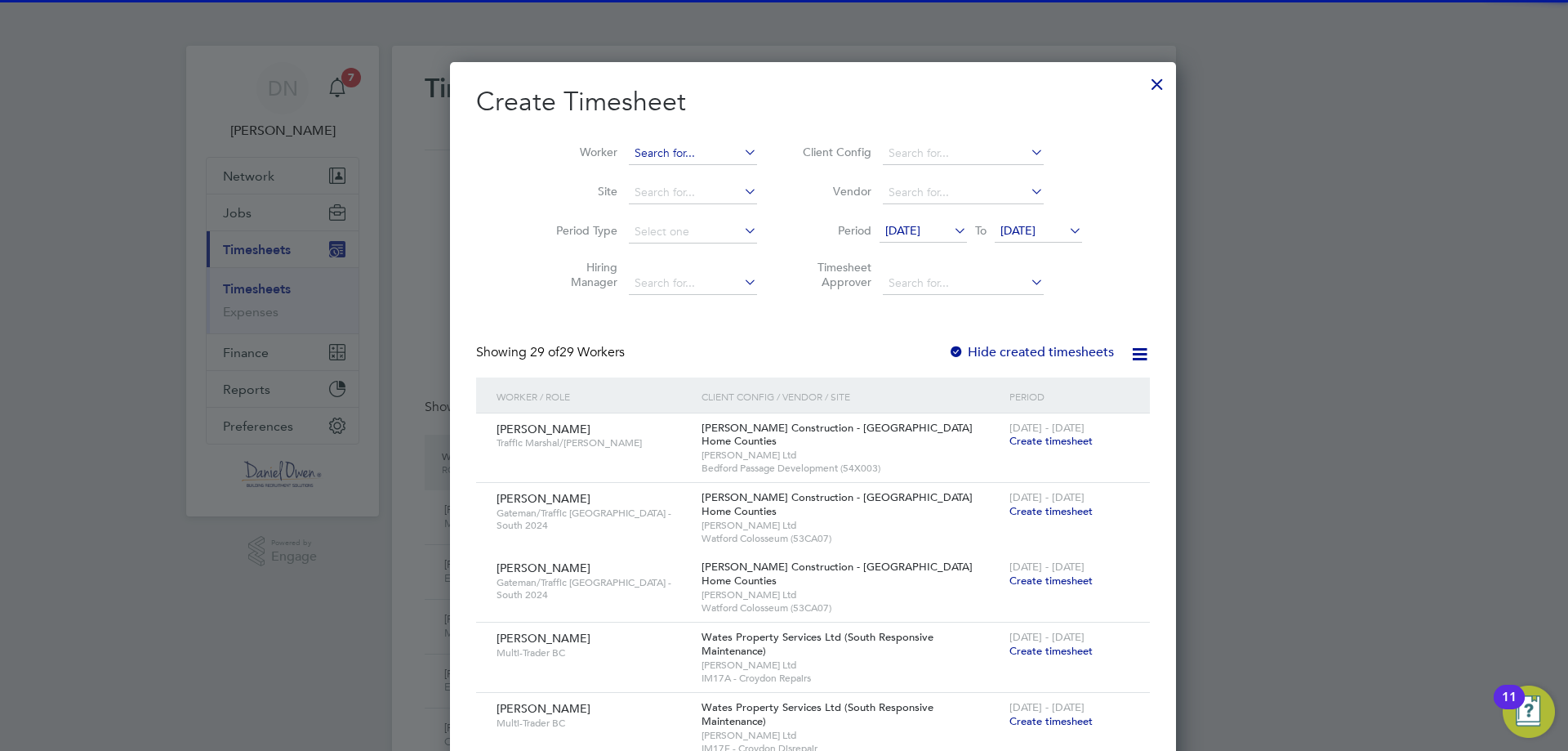
click at [694, 156] on input at bounding box center [693, 154] width 128 height 23
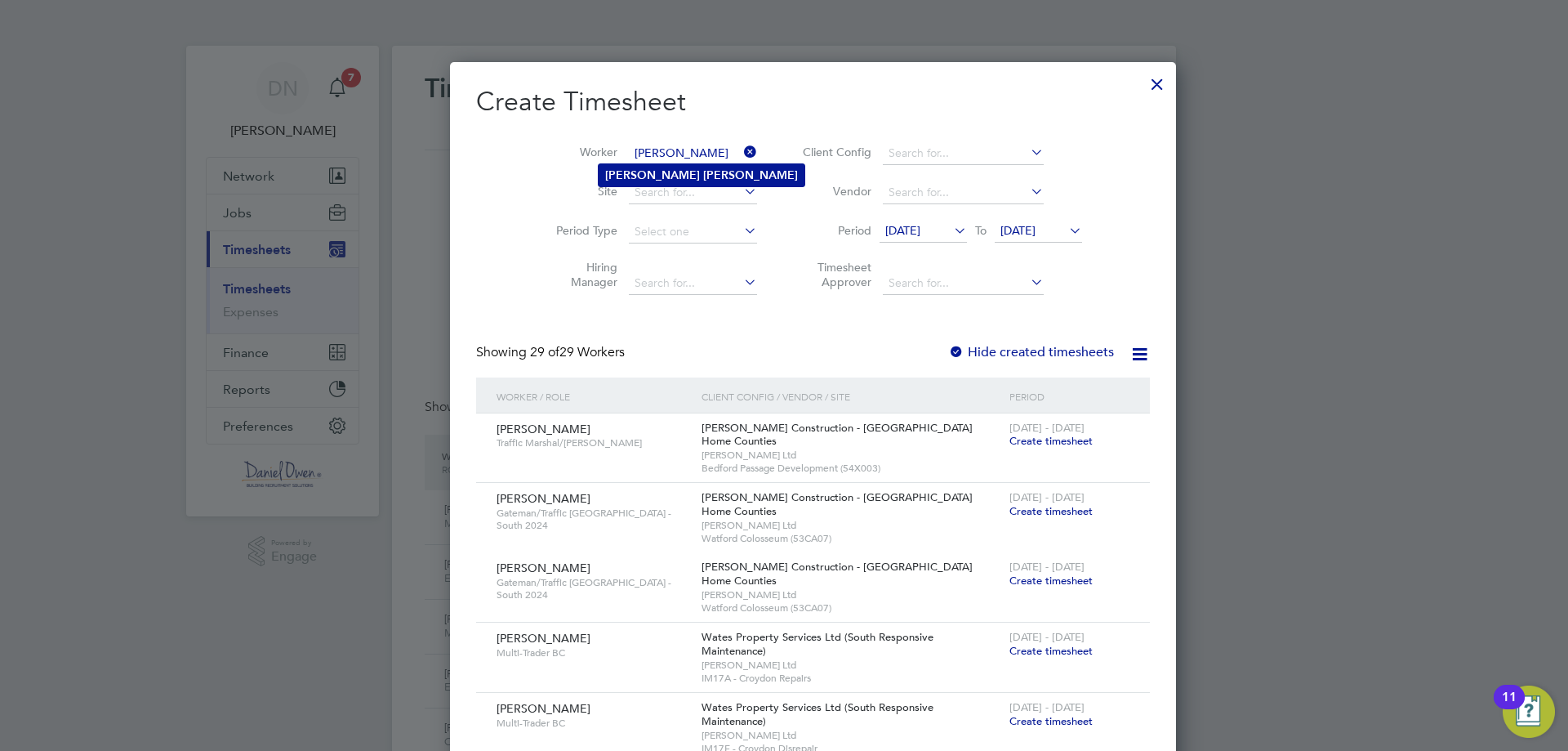
click at [680, 180] on li "[PERSON_NAME]" at bounding box center [702, 175] width 206 height 22
type input "[PERSON_NAME]"
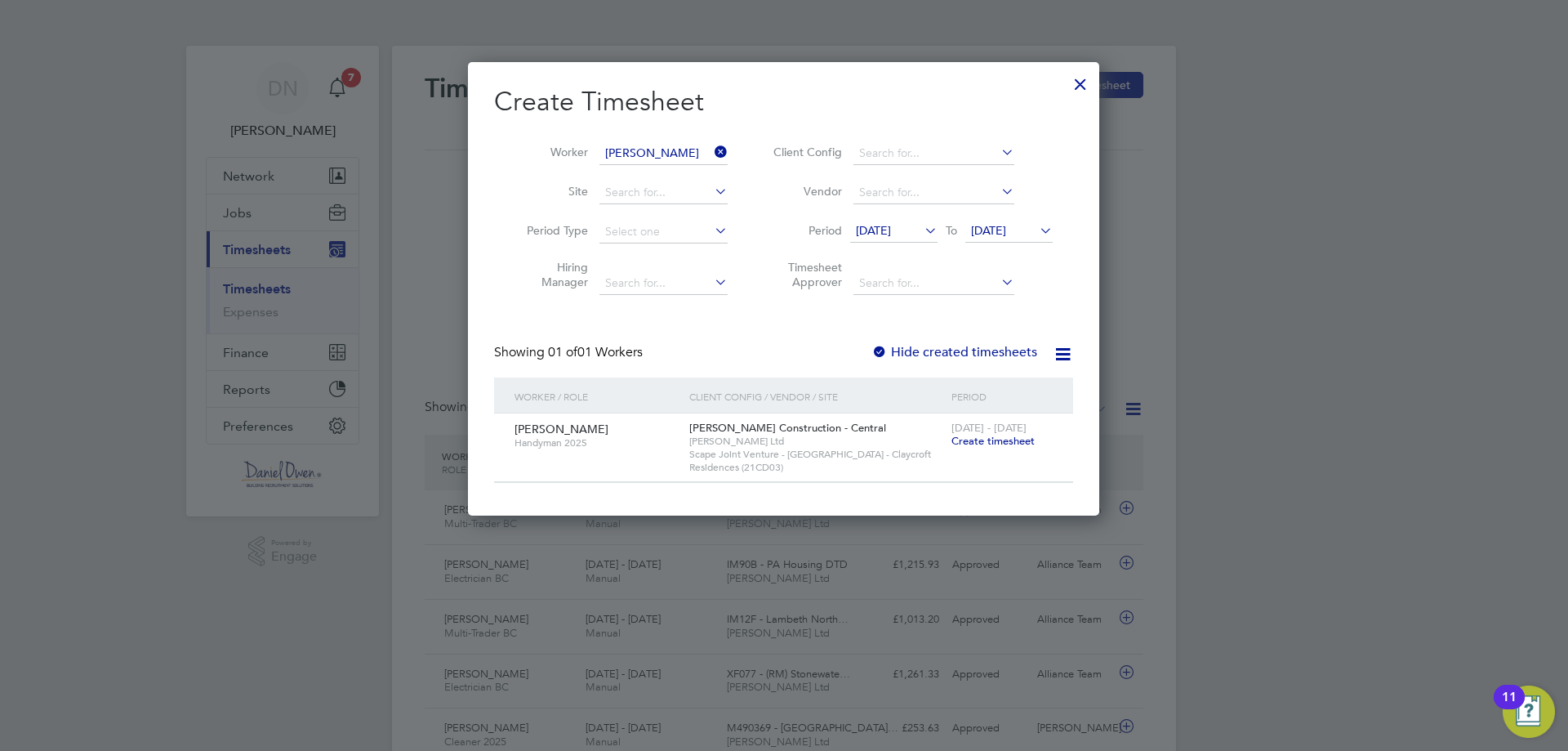
drag, startPoint x: 992, startPoint y: 440, endPoint x: 774, endPoint y: 483, distance: 222.2
click at [993, 439] on span "Create timesheet" at bounding box center [993, 441] width 84 height 14
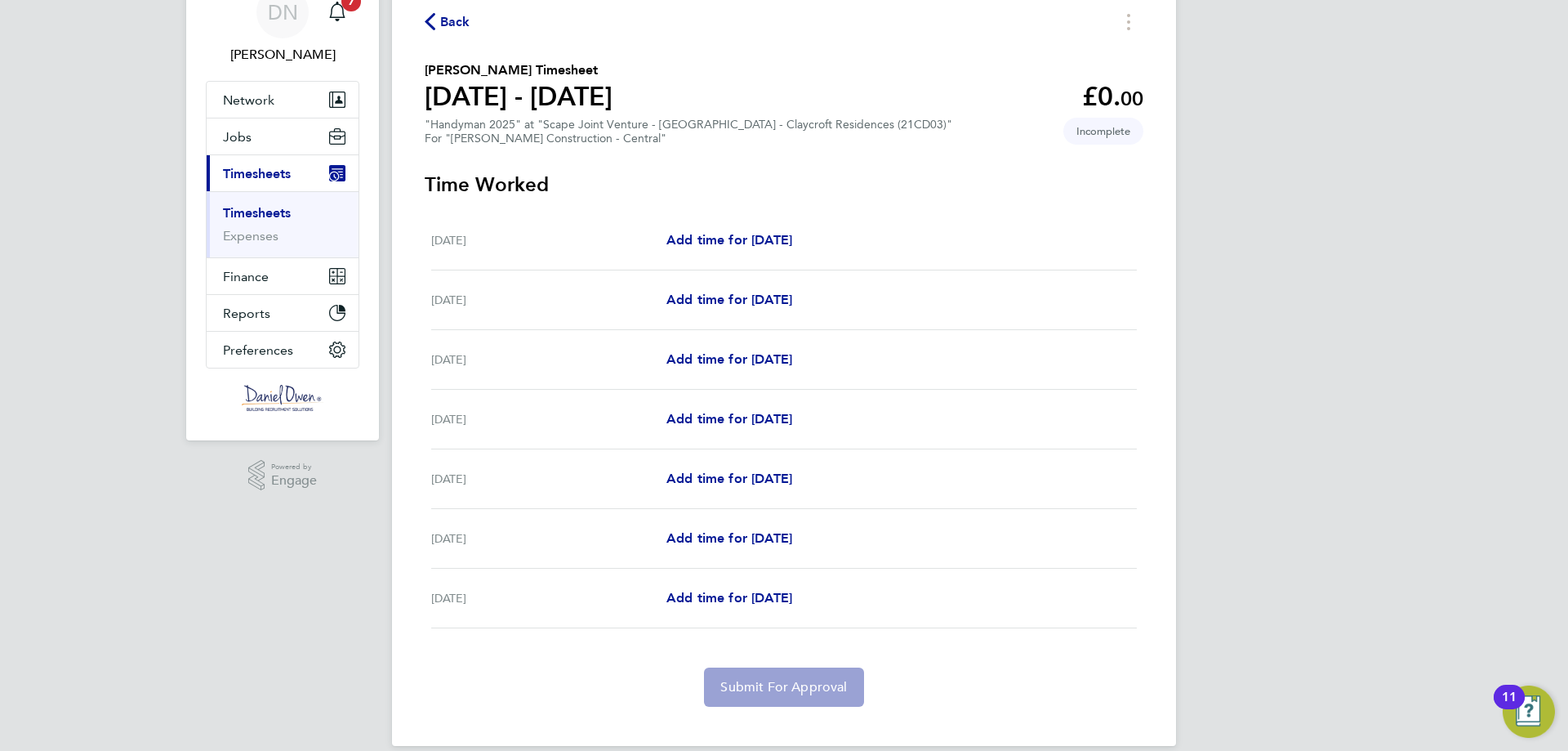
scroll to position [97, 0]
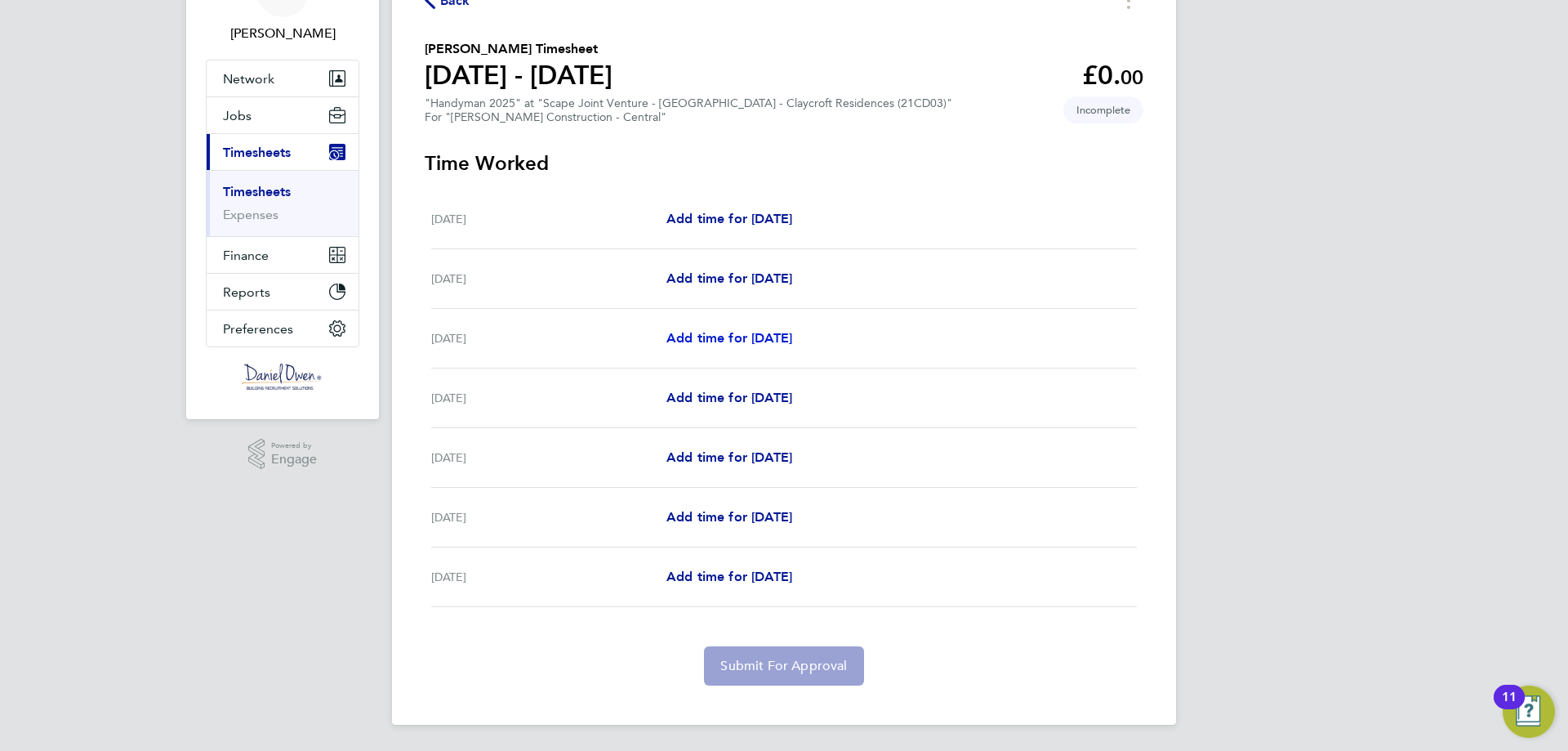
click at [742, 341] on span "Add time for [DATE]" at bounding box center [729, 337] width 126 height 15
select select "60"
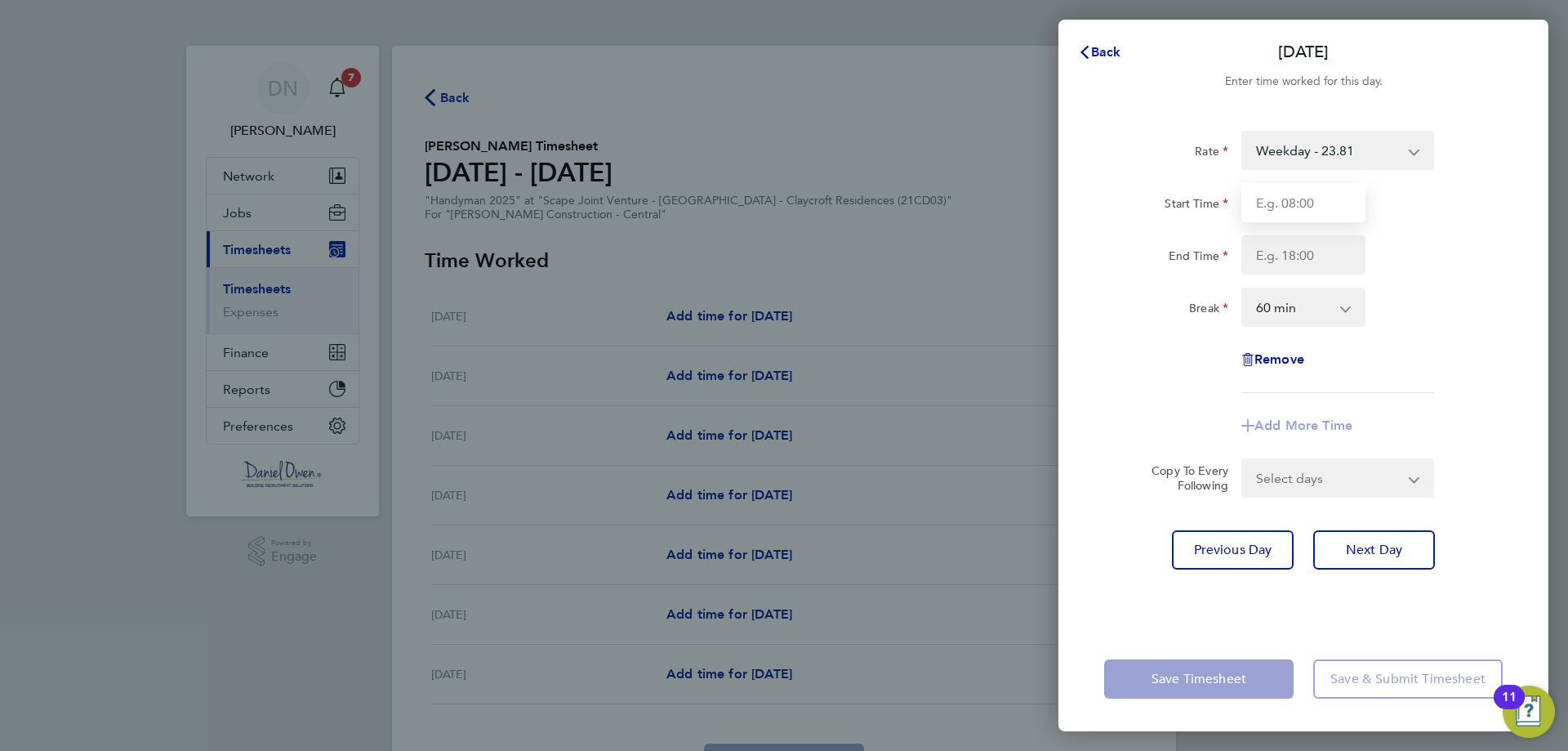
click at [1339, 213] on input "Start Time" at bounding box center [1303, 203] width 124 height 39
click at [1318, 215] on input "070" at bounding box center [1303, 203] width 124 height 39
type input "07:00"
click at [1341, 300] on select "0 min 15 min 30 min 45 min 60 min 75 min 90 min" at bounding box center [1293, 307] width 101 height 36
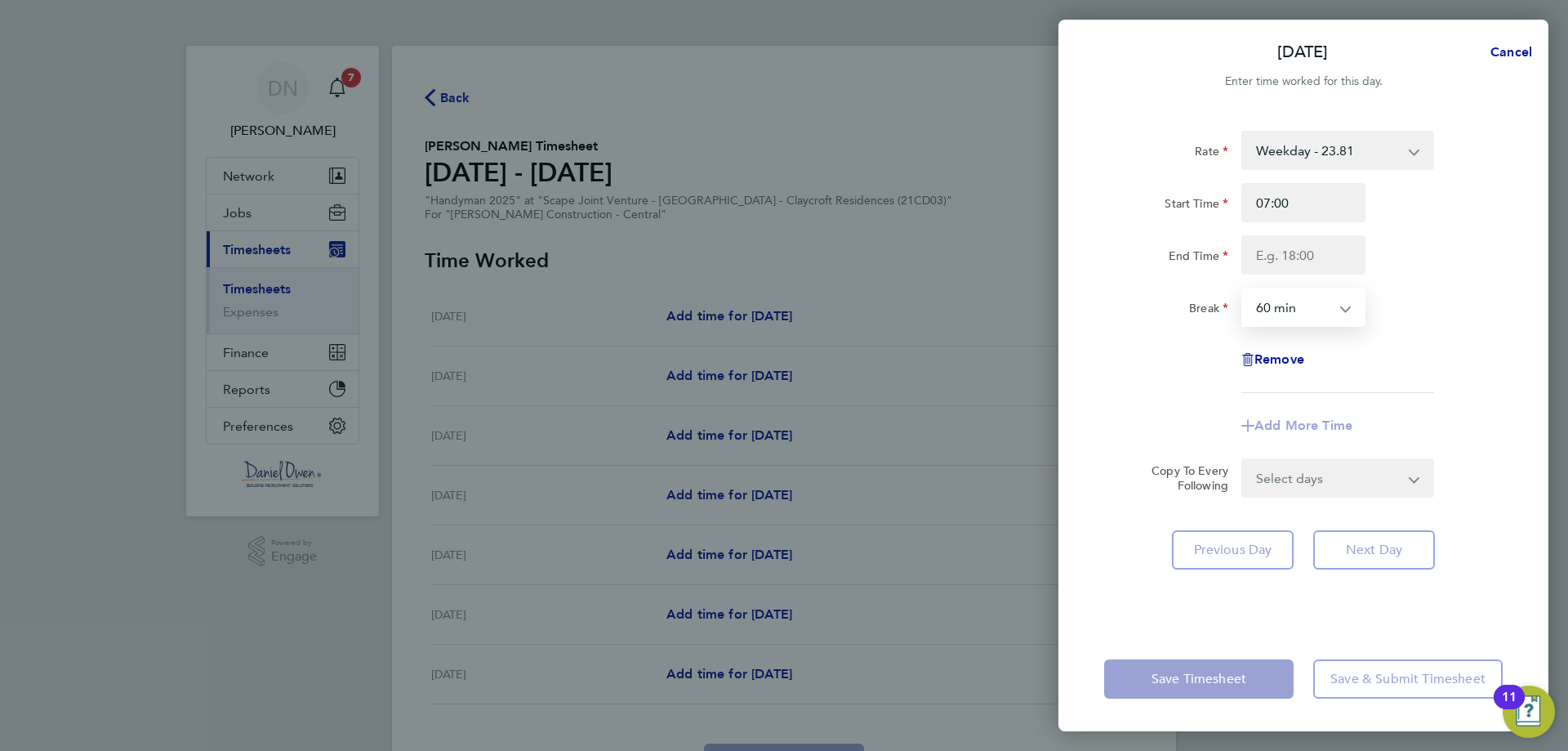
select select "30"
click at [1243, 289] on select "0 min 15 min 30 min 45 min 60 min 75 min 90 min" at bounding box center [1293, 307] width 101 height 36
click at [1330, 259] on input "End Time" at bounding box center [1303, 255] width 124 height 39
click at [1327, 213] on input "07:00" at bounding box center [1303, 203] width 124 height 39
click at [1318, 265] on input "End Time" at bounding box center [1303, 255] width 124 height 39
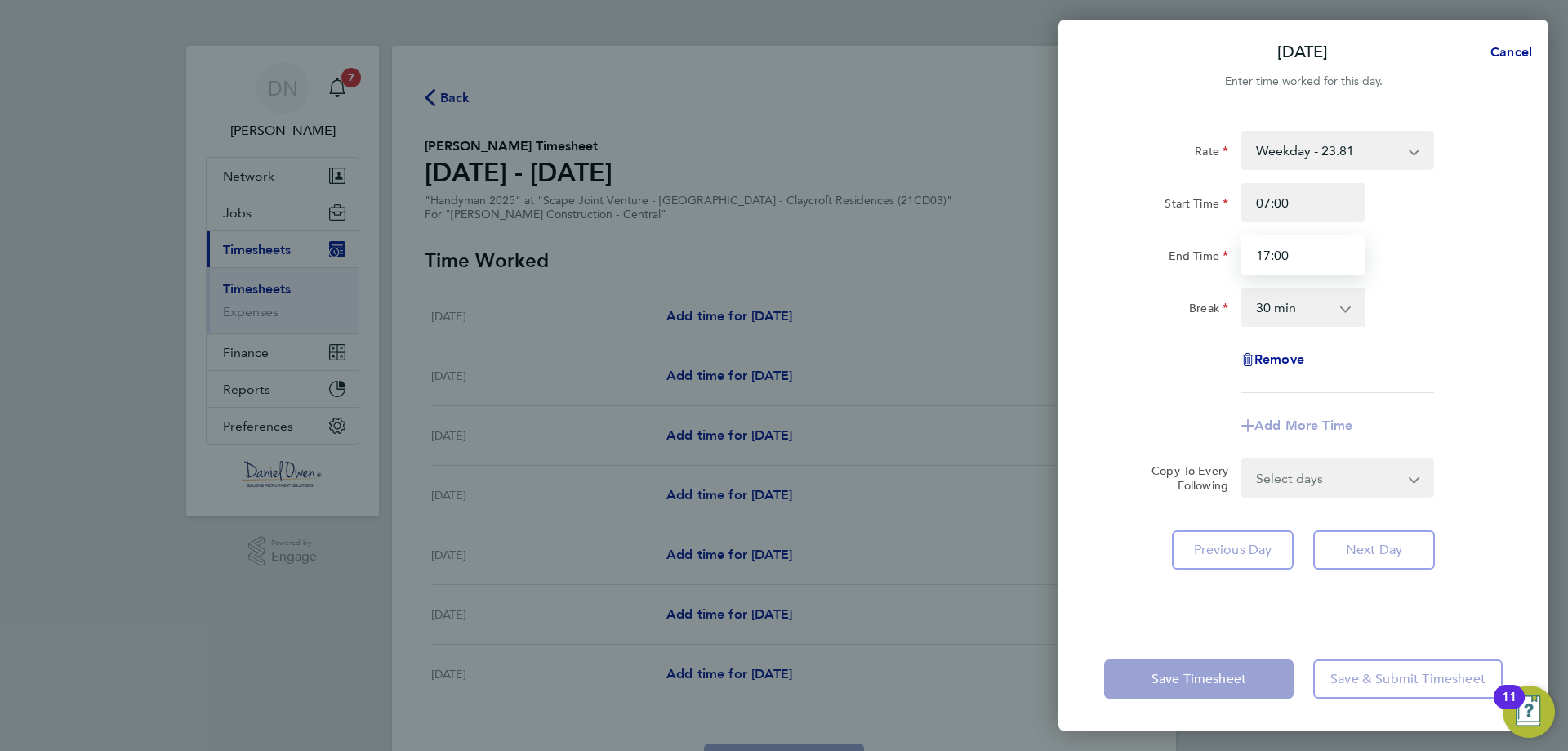
type input "17:00"
click at [1344, 478] on form "Rate Weekday - 23.81 Overtime - 34.42 Start Time 07:00 End Time 17:00 Break 0 m…" at bounding box center [1303, 314] width 399 height 367
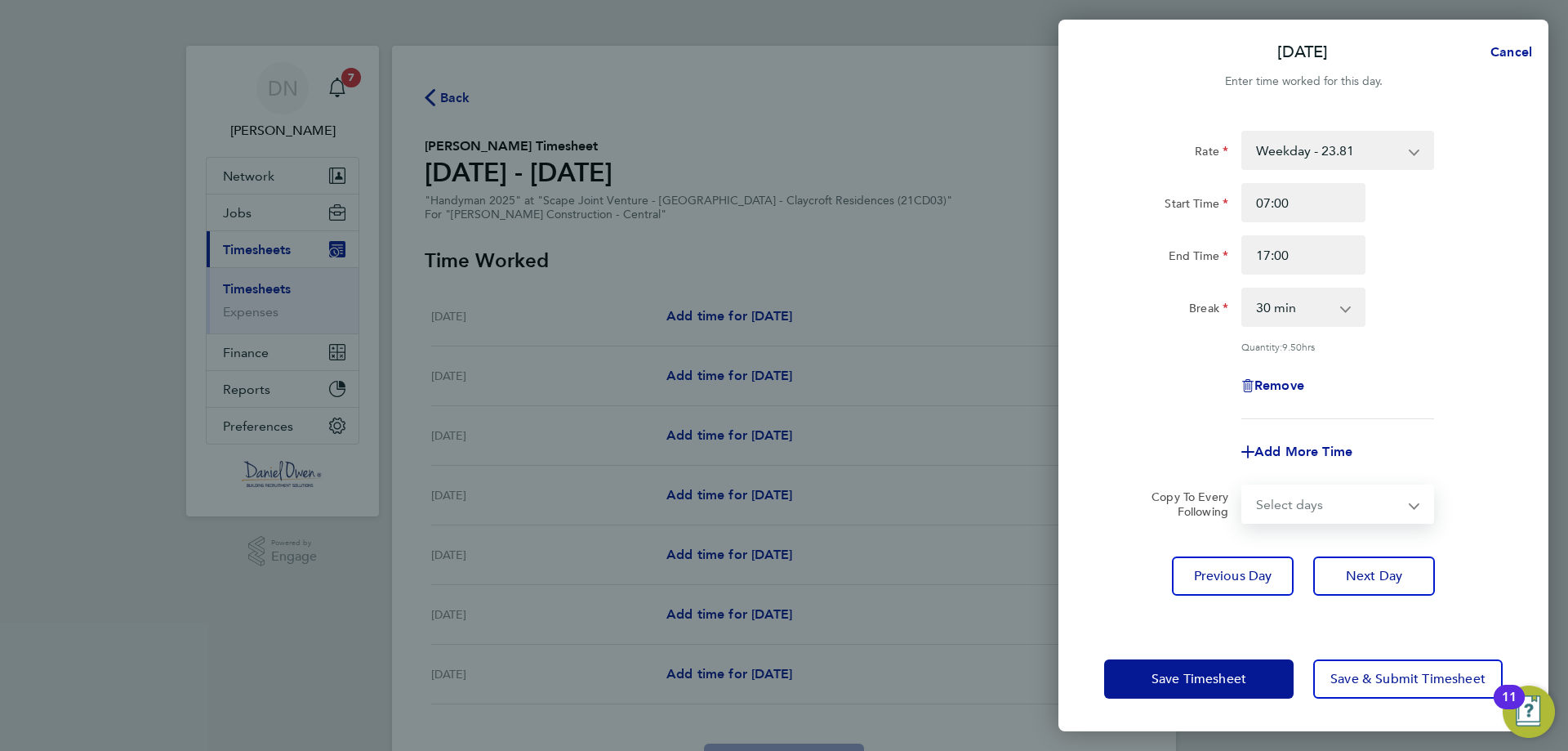
select select "TUE"
click at [1243, 486] on select "Select days Day [DATE] [DATE] [DATE] [DATE]" at bounding box center [1328, 504] width 171 height 36
select select "[DATE]"
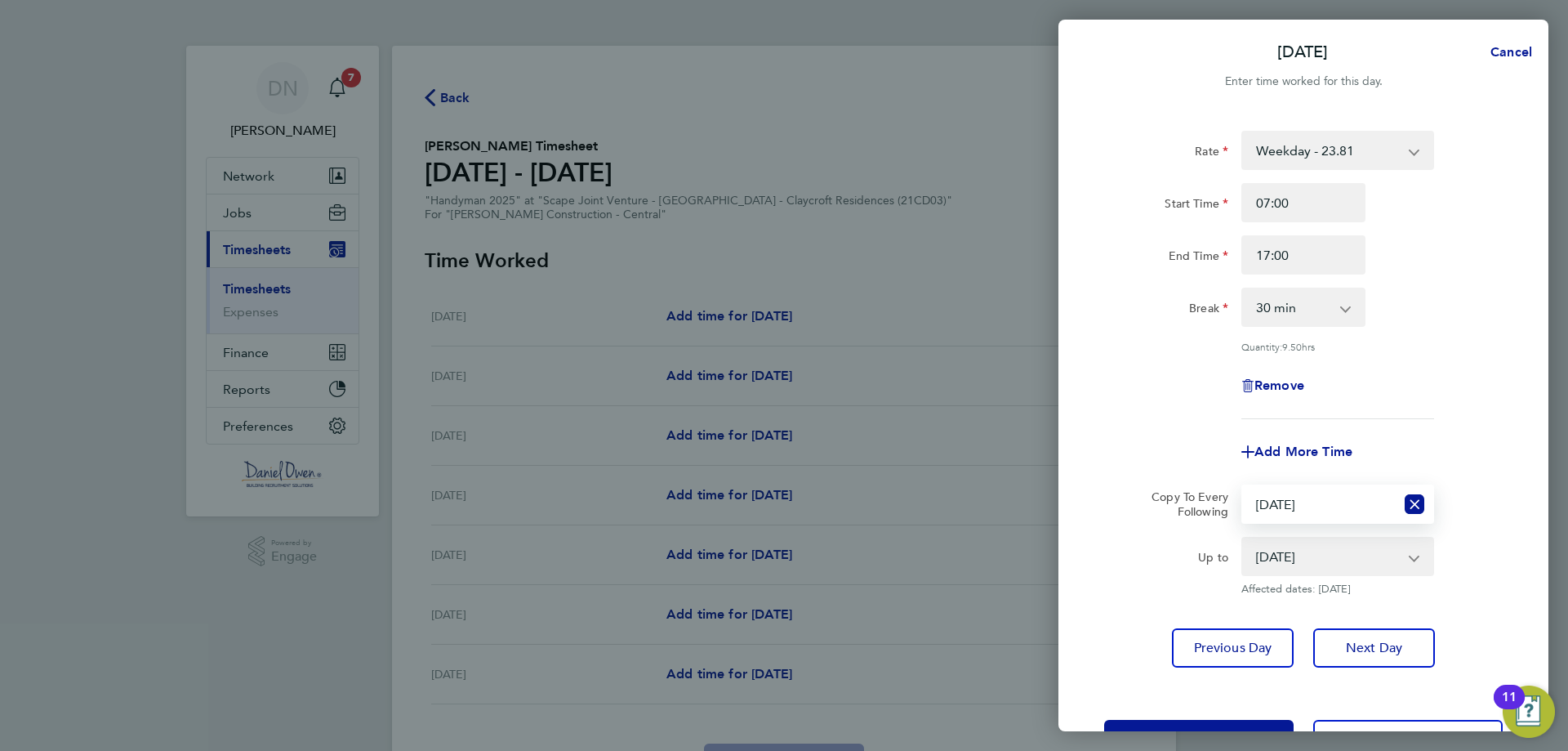
click at [1351, 543] on select "[DATE] [DATE] [DATE] [DATE]" at bounding box center [1327, 556] width 170 height 36
click at [1243, 539] on select "[DATE] [DATE] [DATE] [DATE]" at bounding box center [1327, 556] width 170 height 36
click at [1421, 512] on button "Reset selection" at bounding box center [1414, 504] width 20 height 36
select select "0: null"
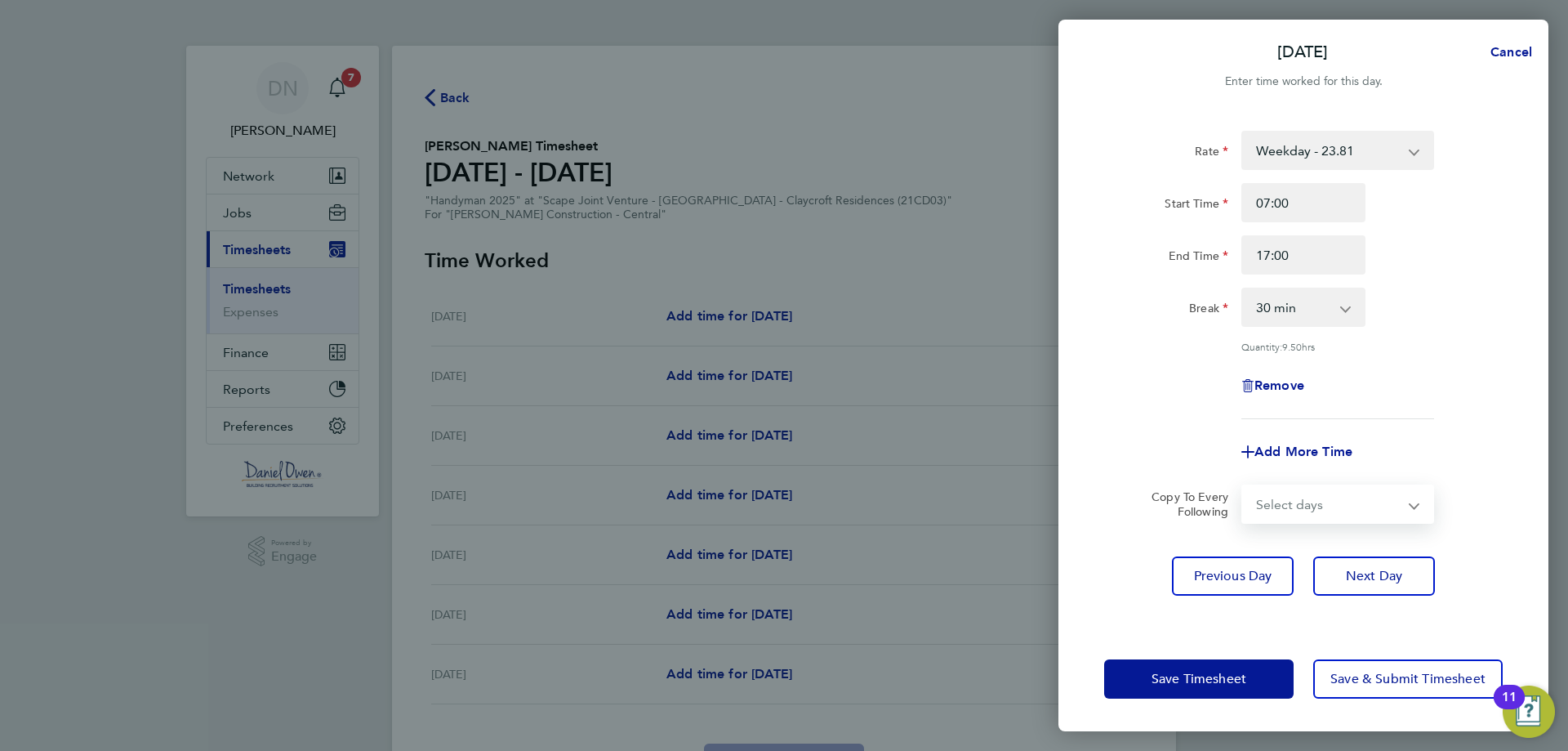
click at [1325, 502] on select "Select days Day [DATE] [DATE] [DATE] [DATE]" at bounding box center [1328, 504] width 171 height 36
click at [1398, 449] on div "Add More Time" at bounding box center [1302, 451] width 411 height 39
click at [1417, 318] on div "Break 0 min 15 min 30 min 45 min 60 min 75 min 90 min" at bounding box center [1302, 308] width 411 height 39
click at [1397, 210] on div "Start Time 07:00" at bounding box center [1302, 203] width 411 height 39
click at [1214, 681] on span "Save Timesheet" at bounding box center [1198, 679] width 95 height 16
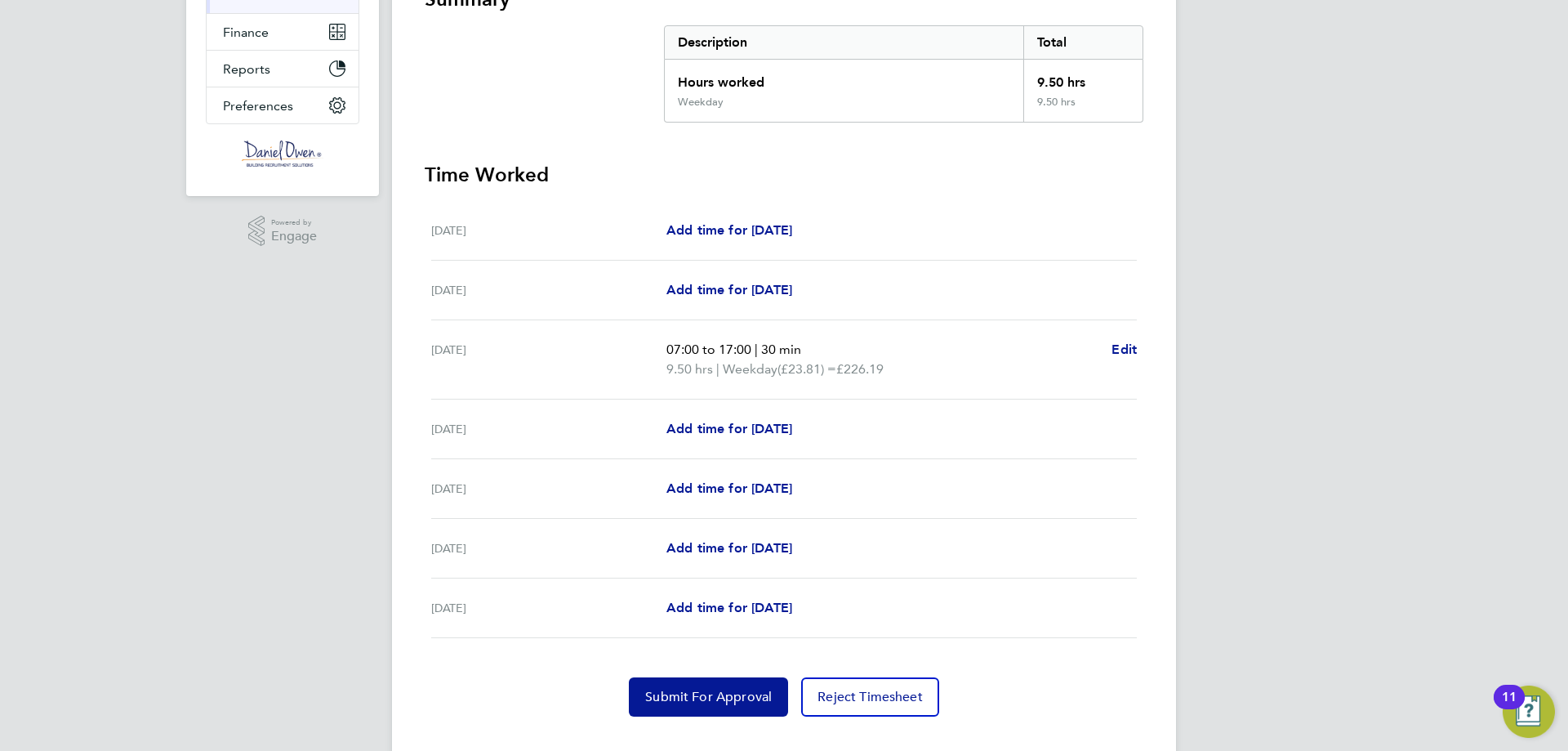
scroll to position [351, 0]
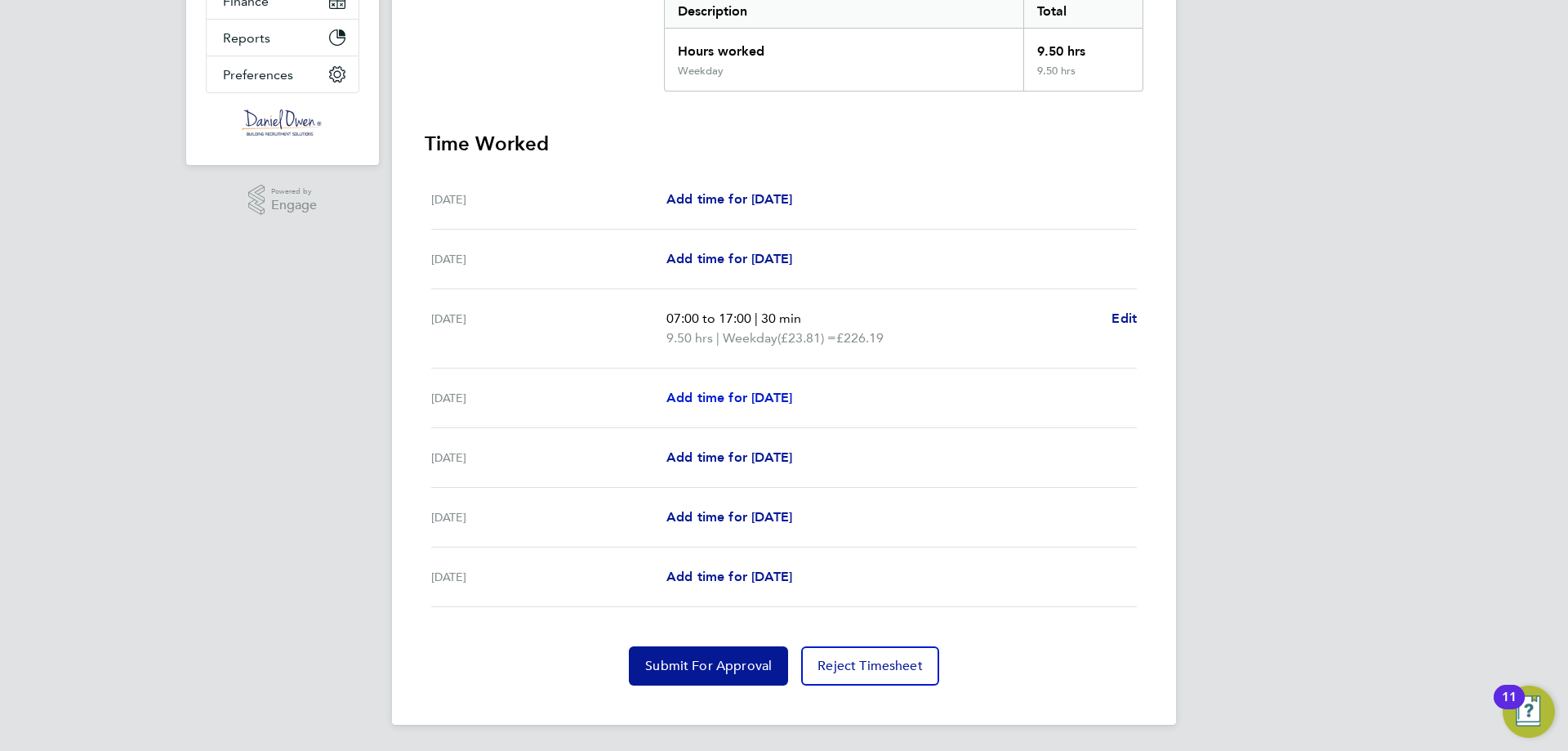
click at [744, 400] on span "Add time for [DATE]" at bounding box center [729, 396] width 126 height 15
select select "60"
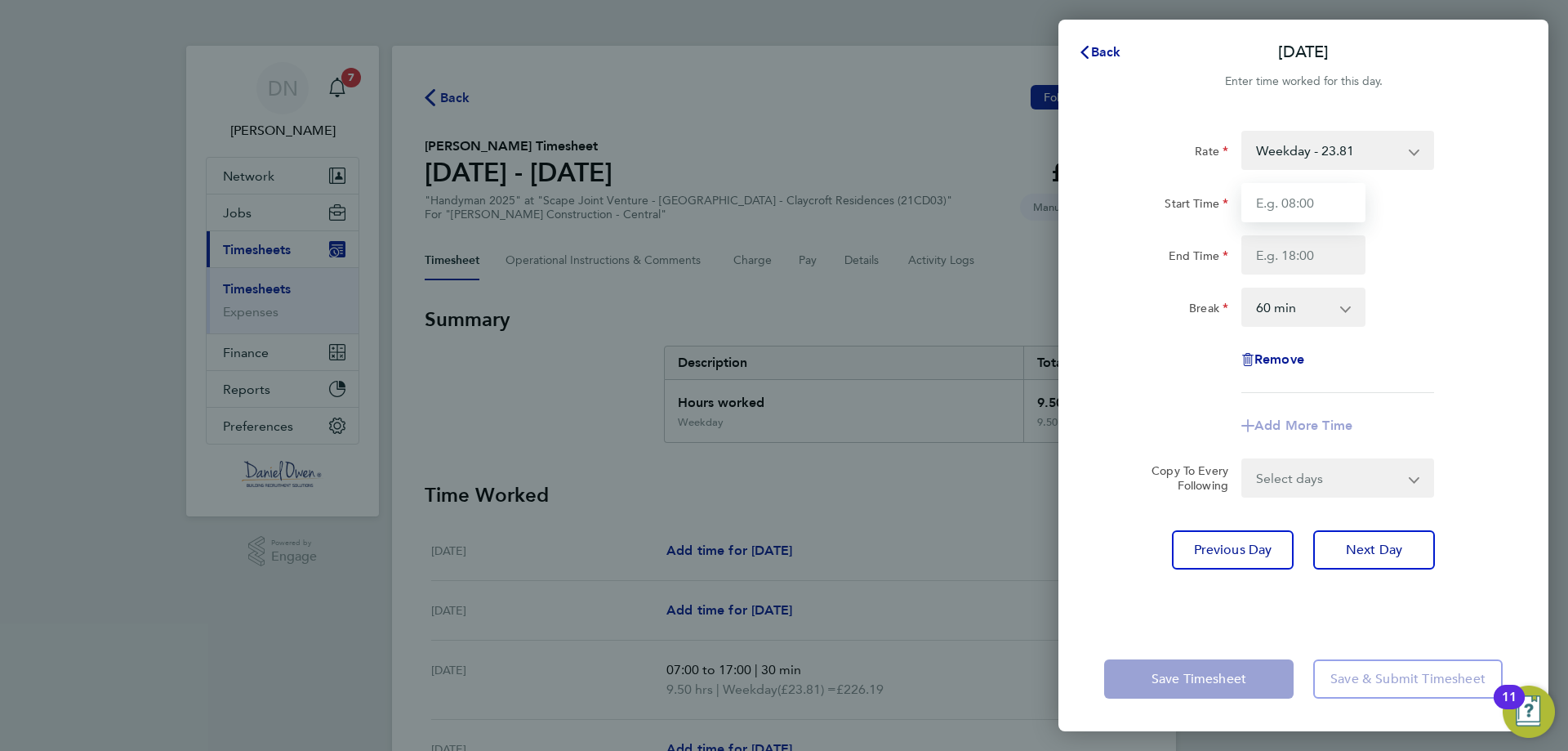
click at [1315, 207] on input "Start Time" at bounding box center [1303, 203] width 124 height 39
type input "07:00"
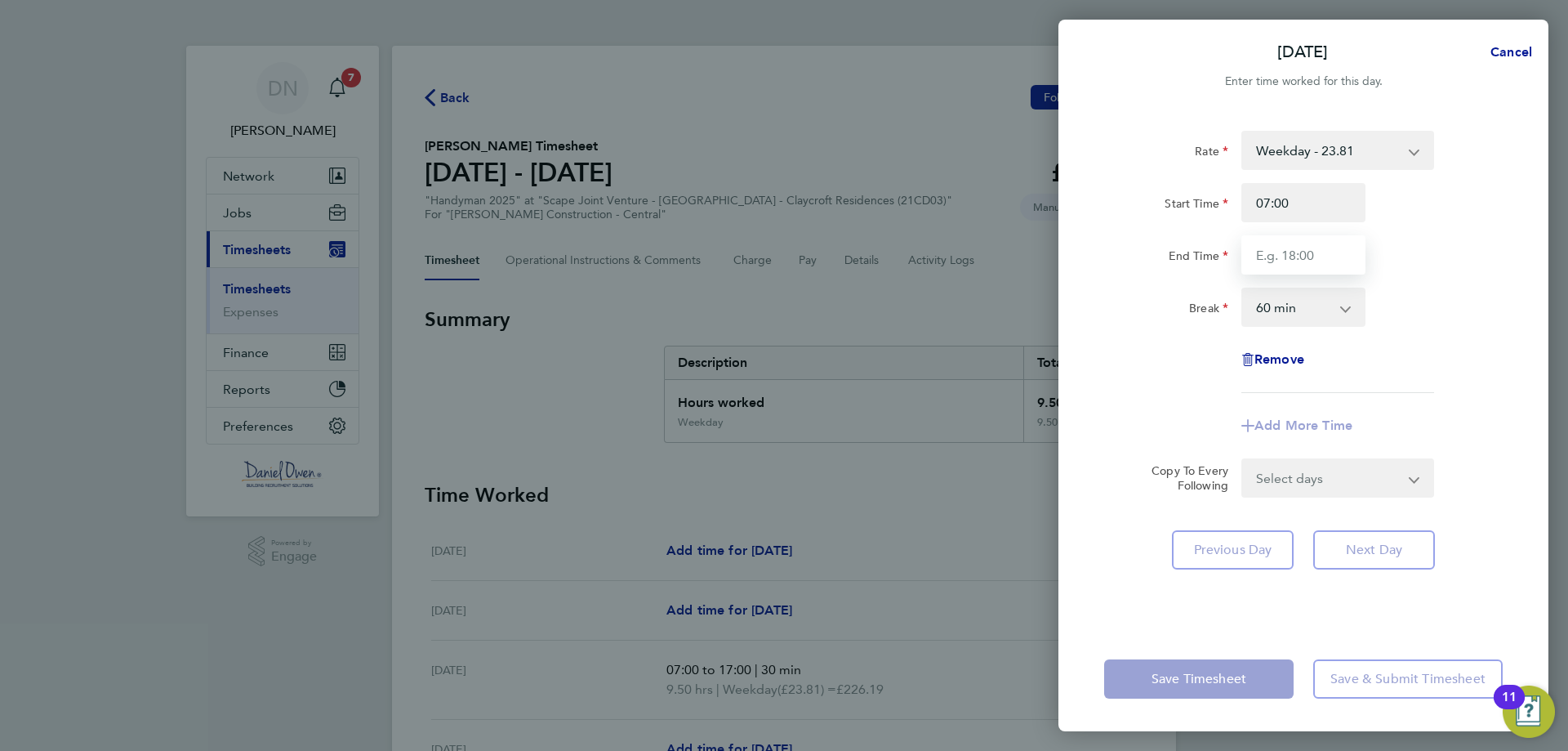
click at [1314, 258] on input "End Time" at bounding box center [1303, 255] width 124 height 39
type input "17:00"
click at [1309, 313] on select "0 min 15 min 30 min 45 min 60 min 75 min 90 min" at bounding box center [1293, 307] width 101 height 36
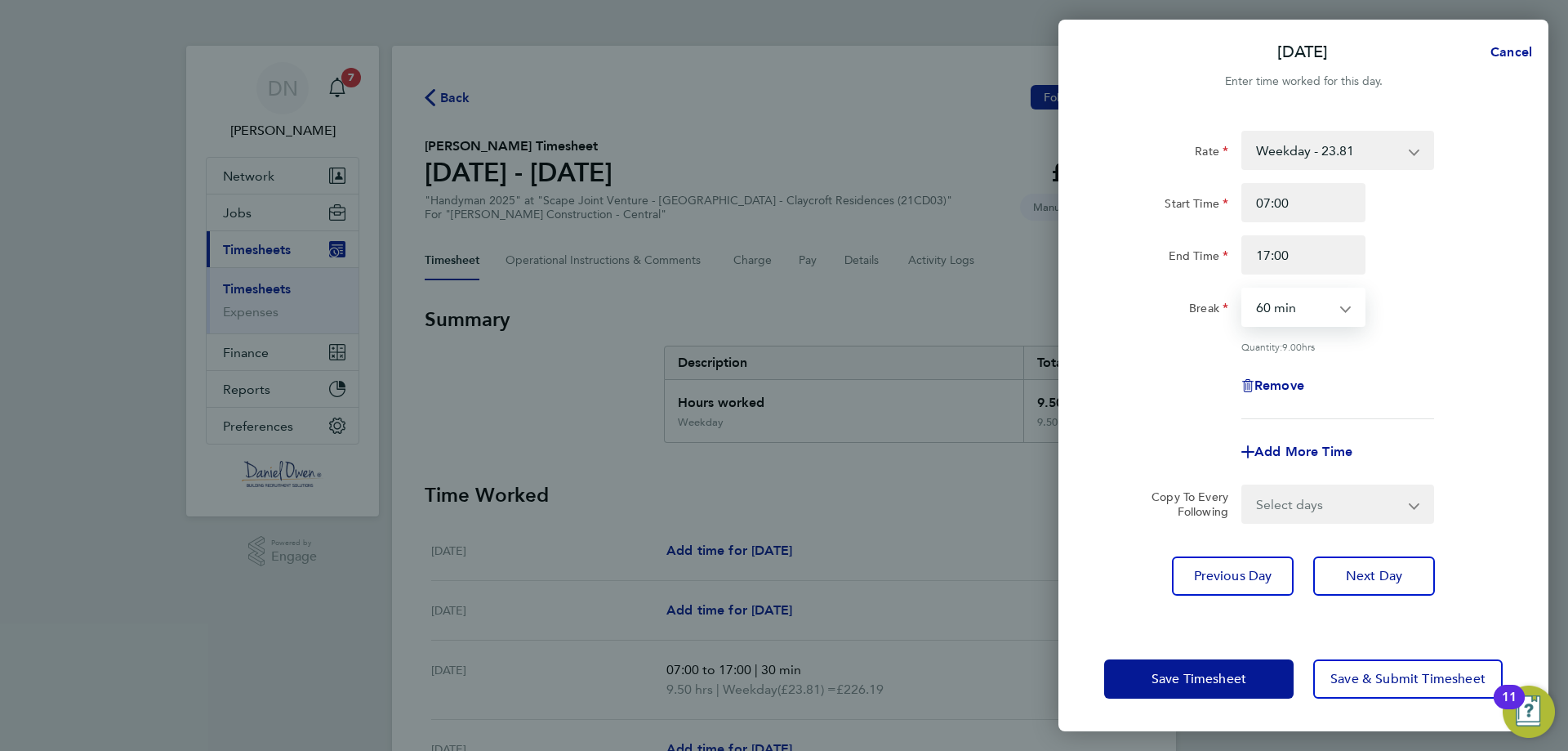
select select "30"
click at [1243, 289] on select "0 min 15 min 30 min 45 min 60 min 75 min 90 min" at bounding box center [1293, 307] width 101 height 36
click at [1458, 379] on div "Remove" at bounding box center [1302, 386] width 411 height 39
click at [1243, 693] on button "Save Timesheet" at bounding box center [1198, 679] width 189 height 39
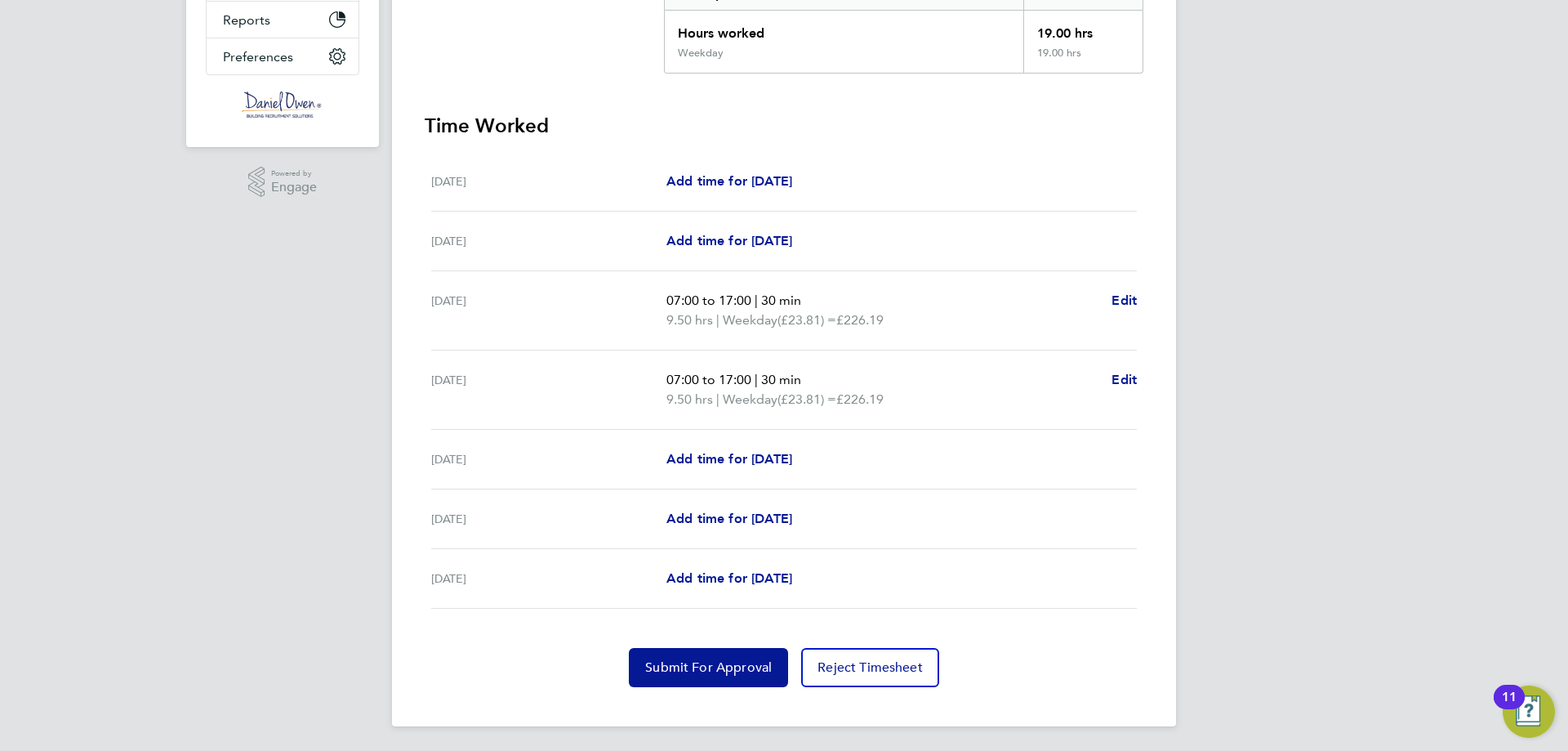
scroll to position [371, 0]
click at [759, 450] on span "Add time for [DATE]" at bounding box center [729, 457] width 126 height 15
select select "60"
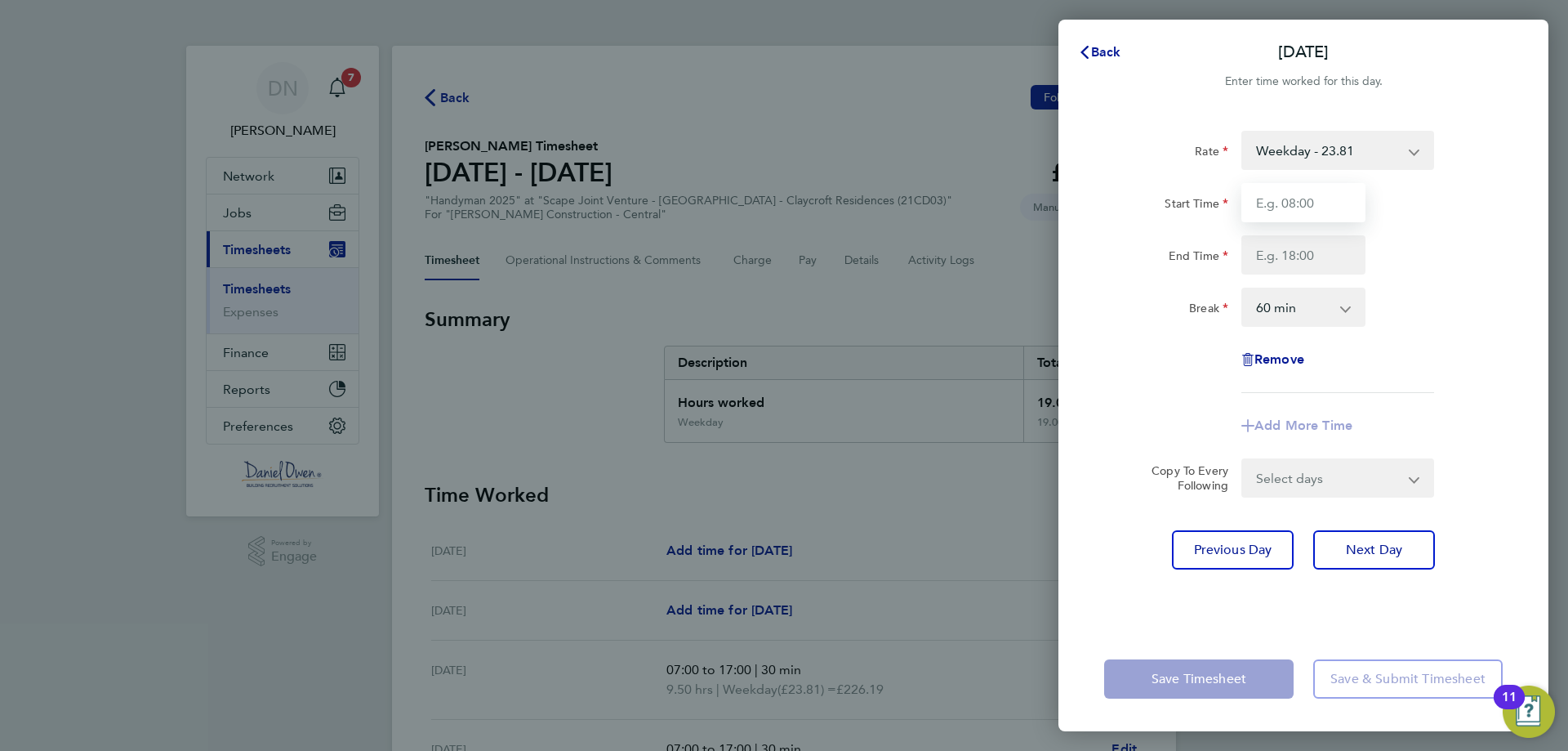
click at [1304, 208] on input "Start Time" at bounding box center [1303, 203] width 124 height 39
type input "07:00"
click at [1286, 252] on input "End Time" at bounding box center [1303, 255] width 124 height 39
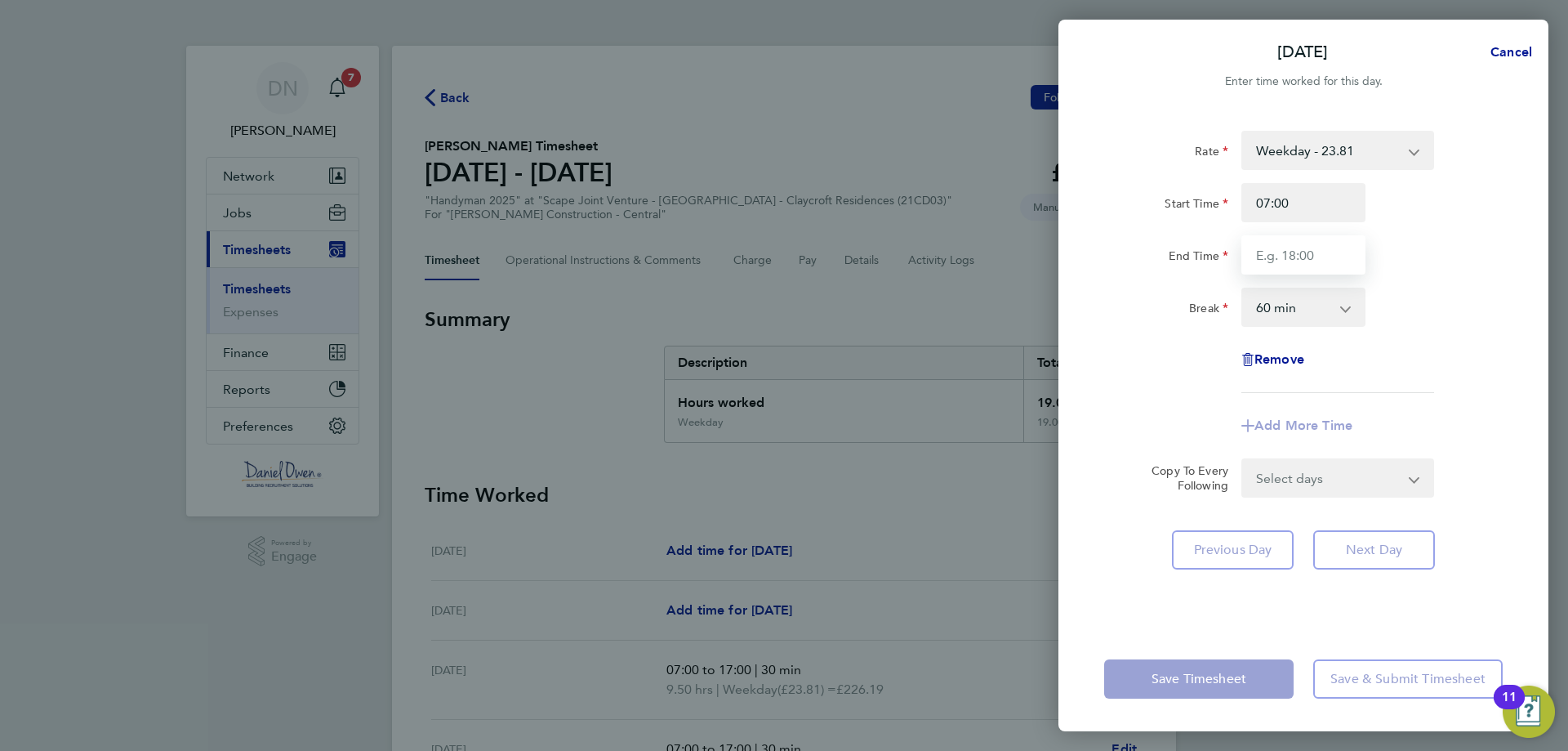
type input "17:00"
click at [1312, 315] on select "0 min 15 min 30 min 45 min 60 min 75 min 90 min" at bounding box center [1293, 307] width 101 height 36
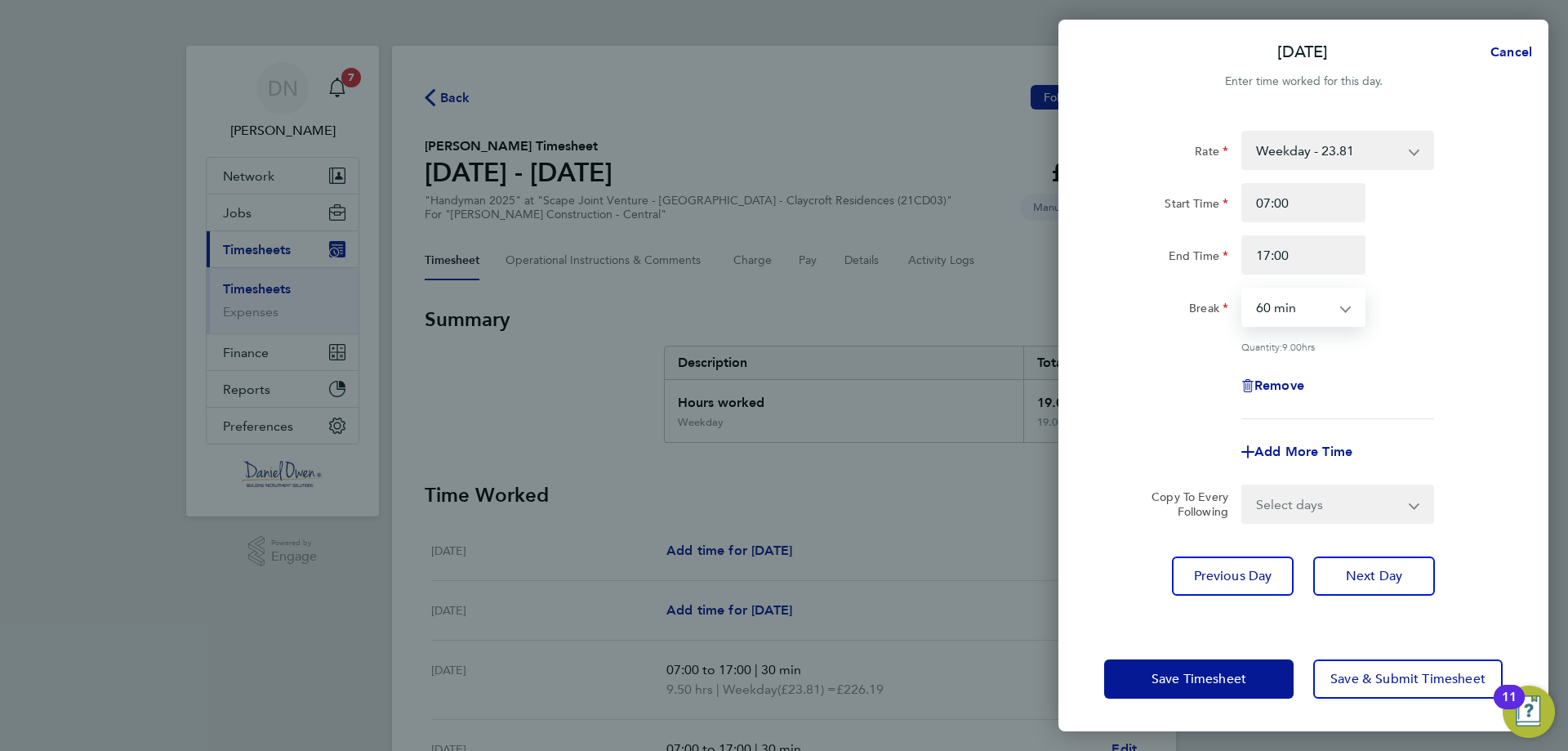
select select "30"
click at [1243, 289] on select "0 min 15 min 30 min 45 min 60 min 75 min 90 min" at bounding box center [1293, 307] width 101 height 36
click at [1211, 676] on span "Save Timesheet" at bounding box center [1198, 679] width 95 height 16
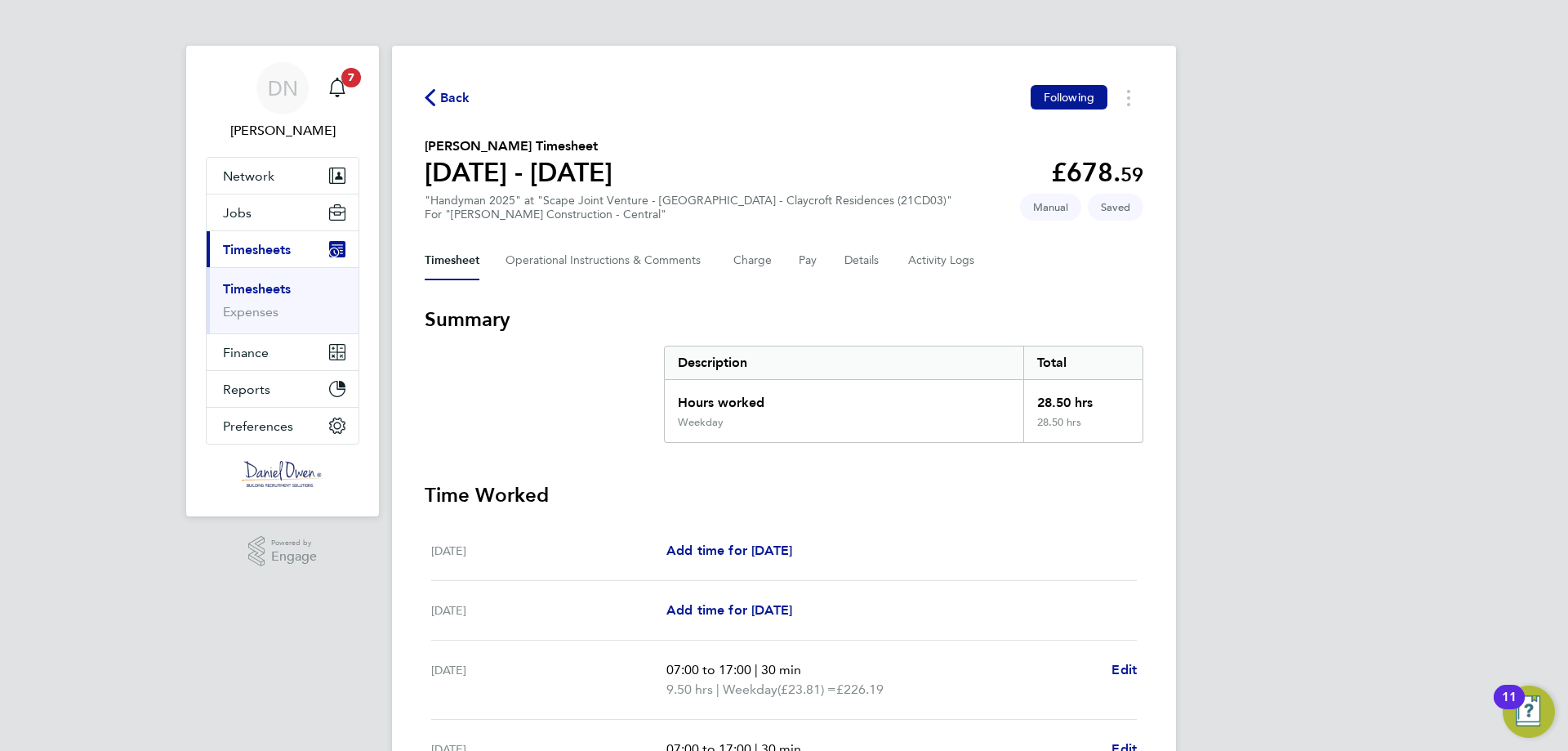
scroll to position [390, 0]
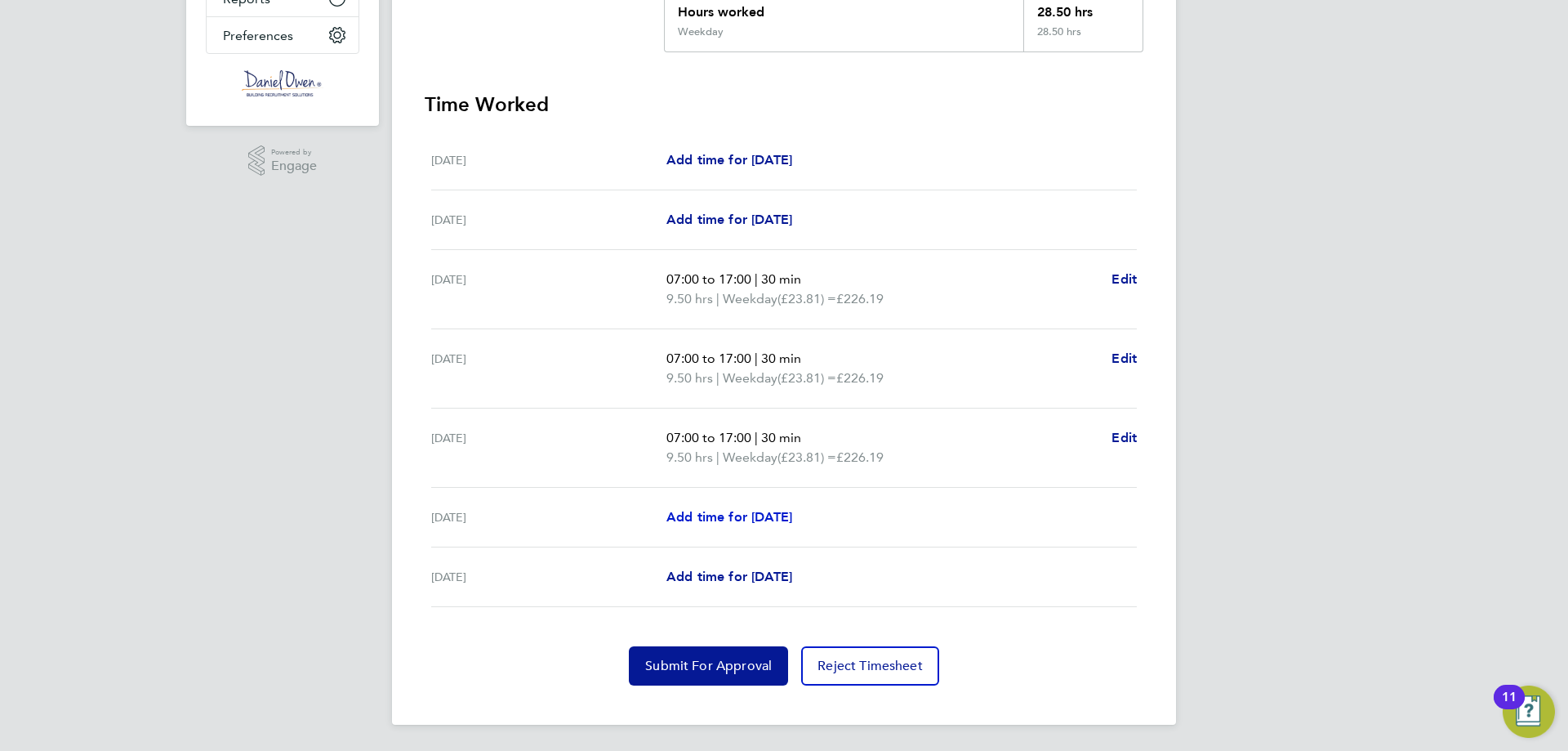
click at [761, 524] on link "Add time for [DATE]" at bounding box center [729, 517] width 126 height 20
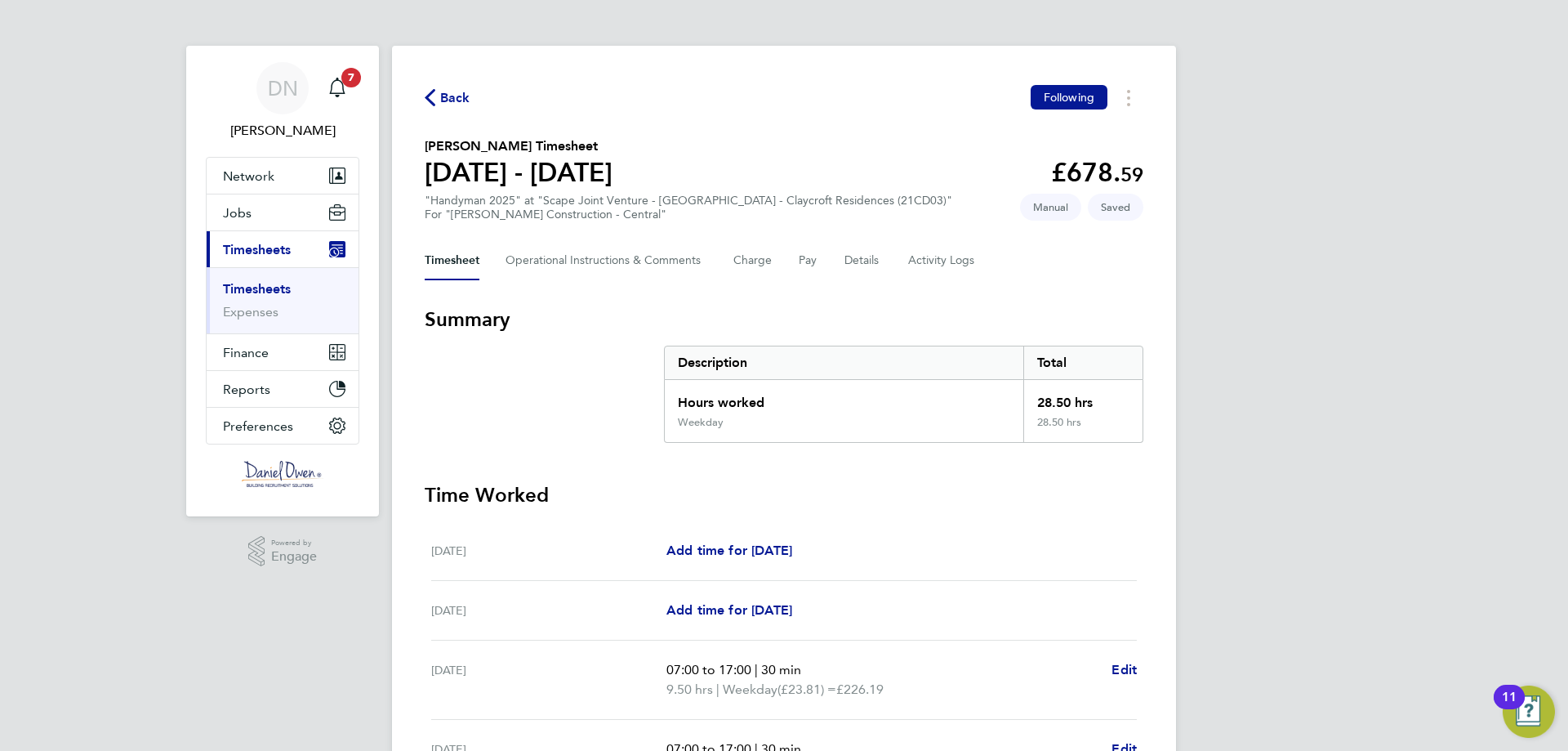
select select "60"
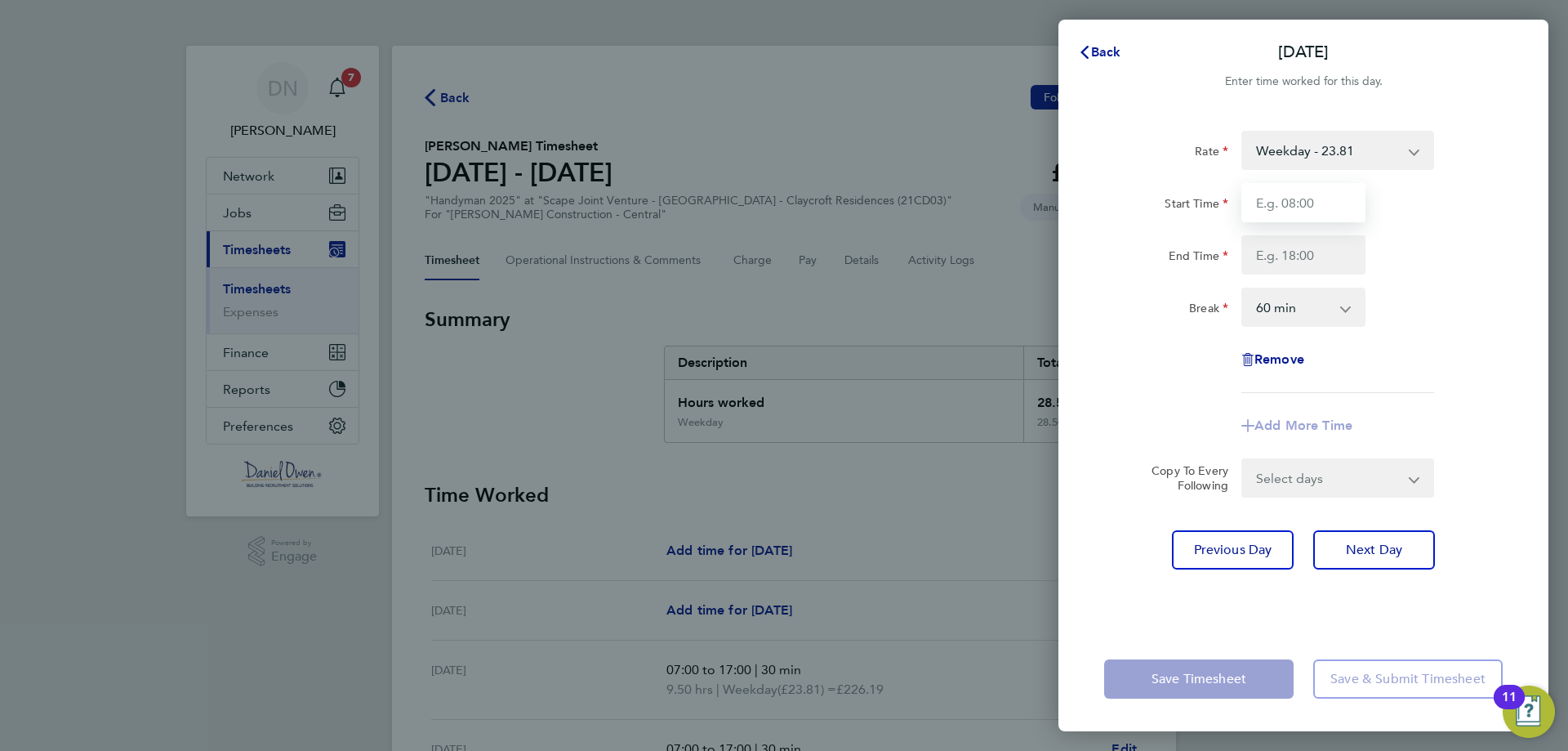
click at [1314, 206] on input "Start Time" at bounding box center [1303, 203] width 124 height 39
type input "07:00"
click at [1295, 250] on input "End Time" at bounding box center [1303, 255] width 124 height 39
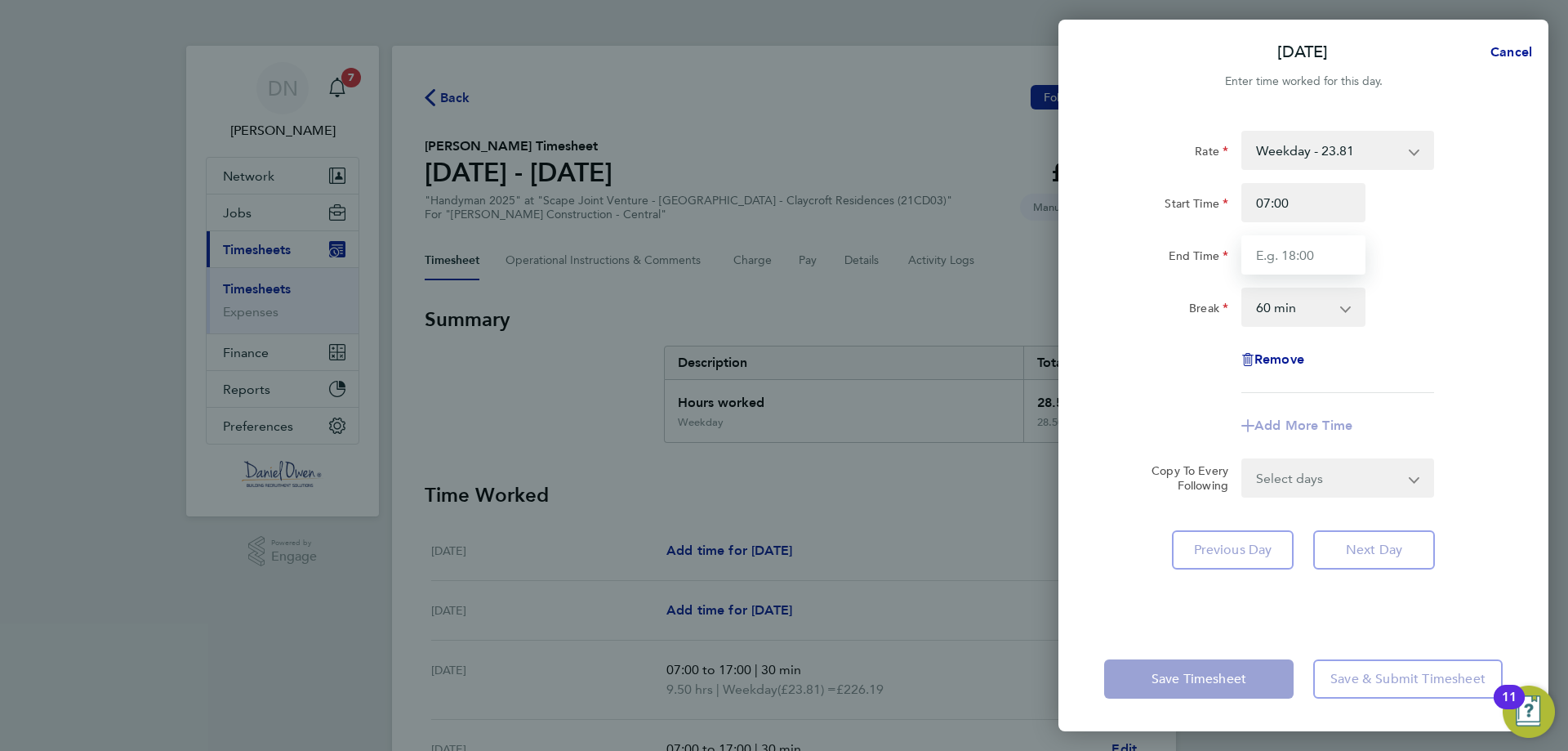
type input "17:00"
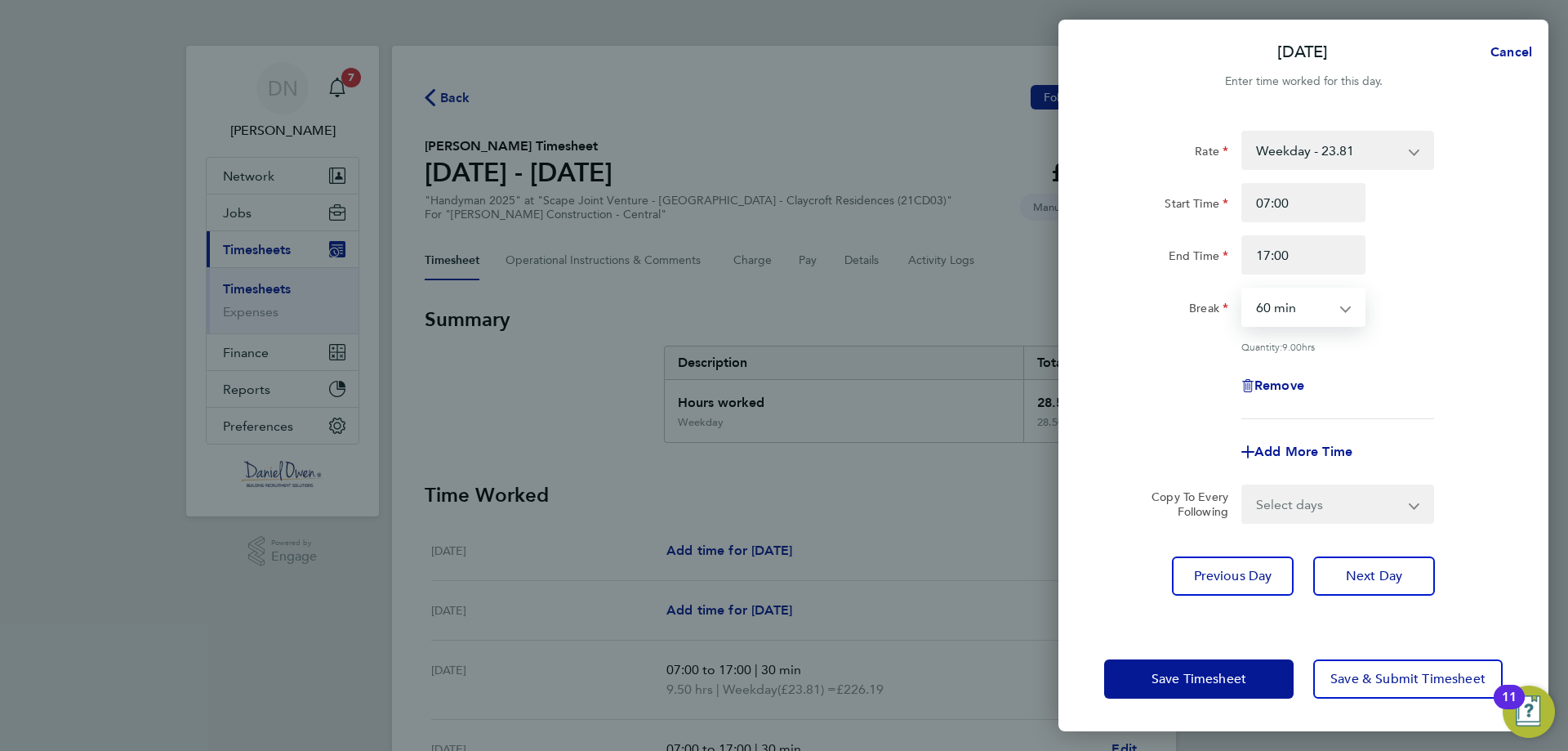
click at [1301, 308] on select "0 min 15 min 30 min 45 min 60 min 75 min 90 min" at bounding box center [1293, 307] width 101 height 36
select select "30"
click at [1243, 289] on select "0 min 15 min 30 min 45 min 60 min 75 min 90 min" at bounding box center [1293, 307] width 101 height 36
drag, startPoint x: 1461, startPoint y: 333, endPoint x: 1430, endPoint y: 385, distance: 60.5
click at [1460, 333] on div "Rate Weekday - 23.81 Overtime - 34.42 Start Time 07:00 End Time 17:00 Break 0 m…" at bounding box center [1303, 275] width 399 height 288
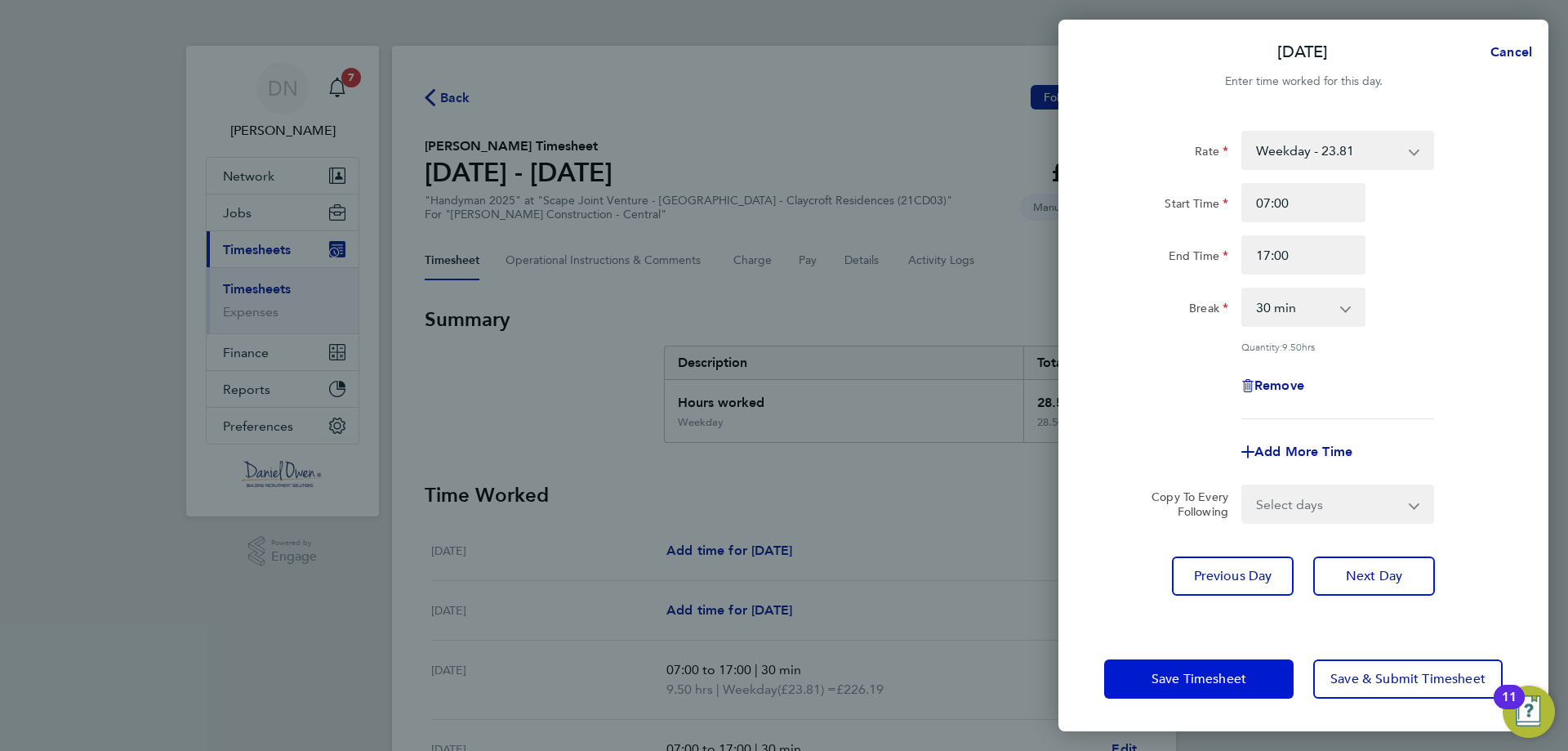
click at [1194, 677] on span "Save Timesheet" at bounding box center [1198, 679] width 95 height 16
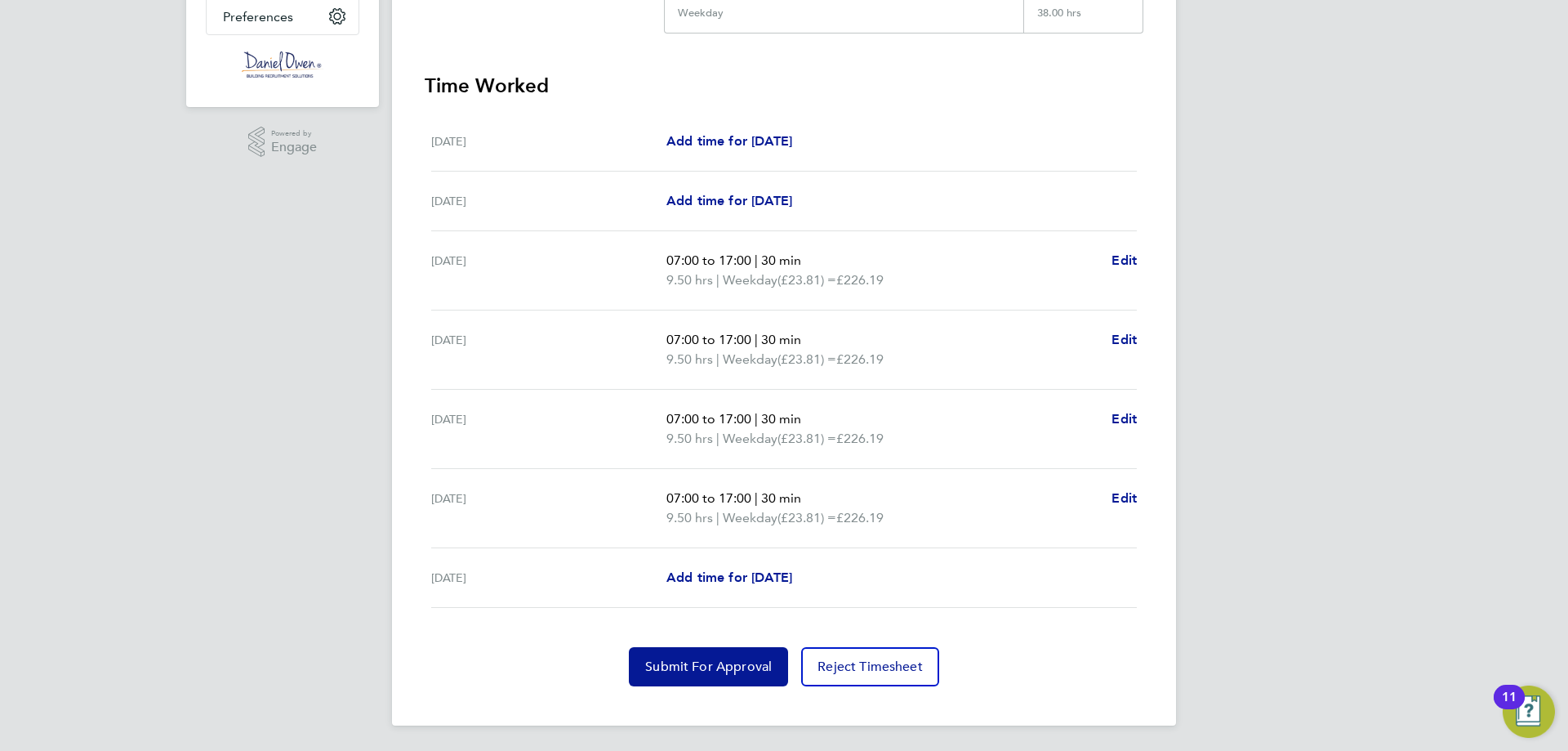
scroll to position [410, 0]
click at [769, 575] on span "Add time for [DATE]" at bounding box center [729, 576] width 126 height 15
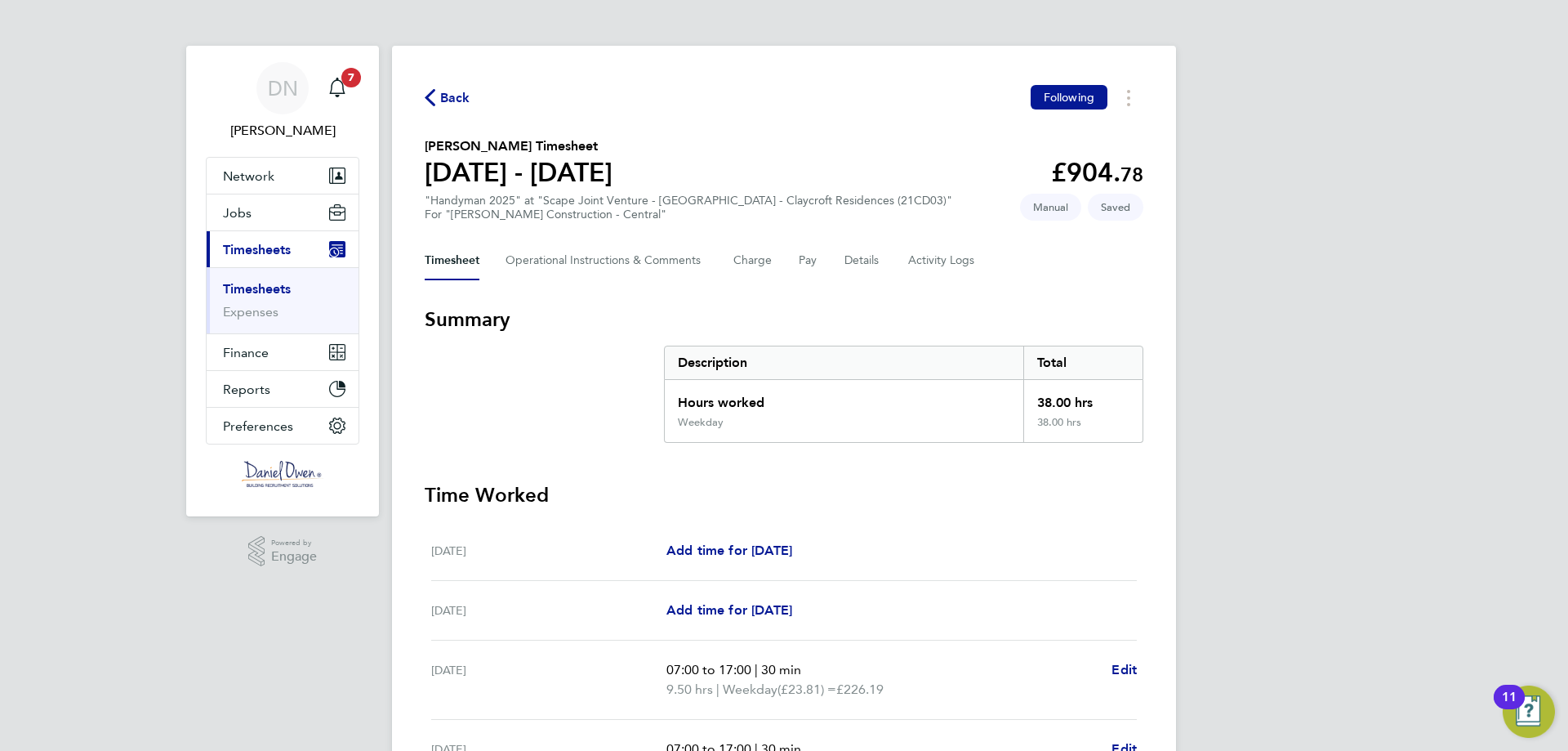
select select "60"
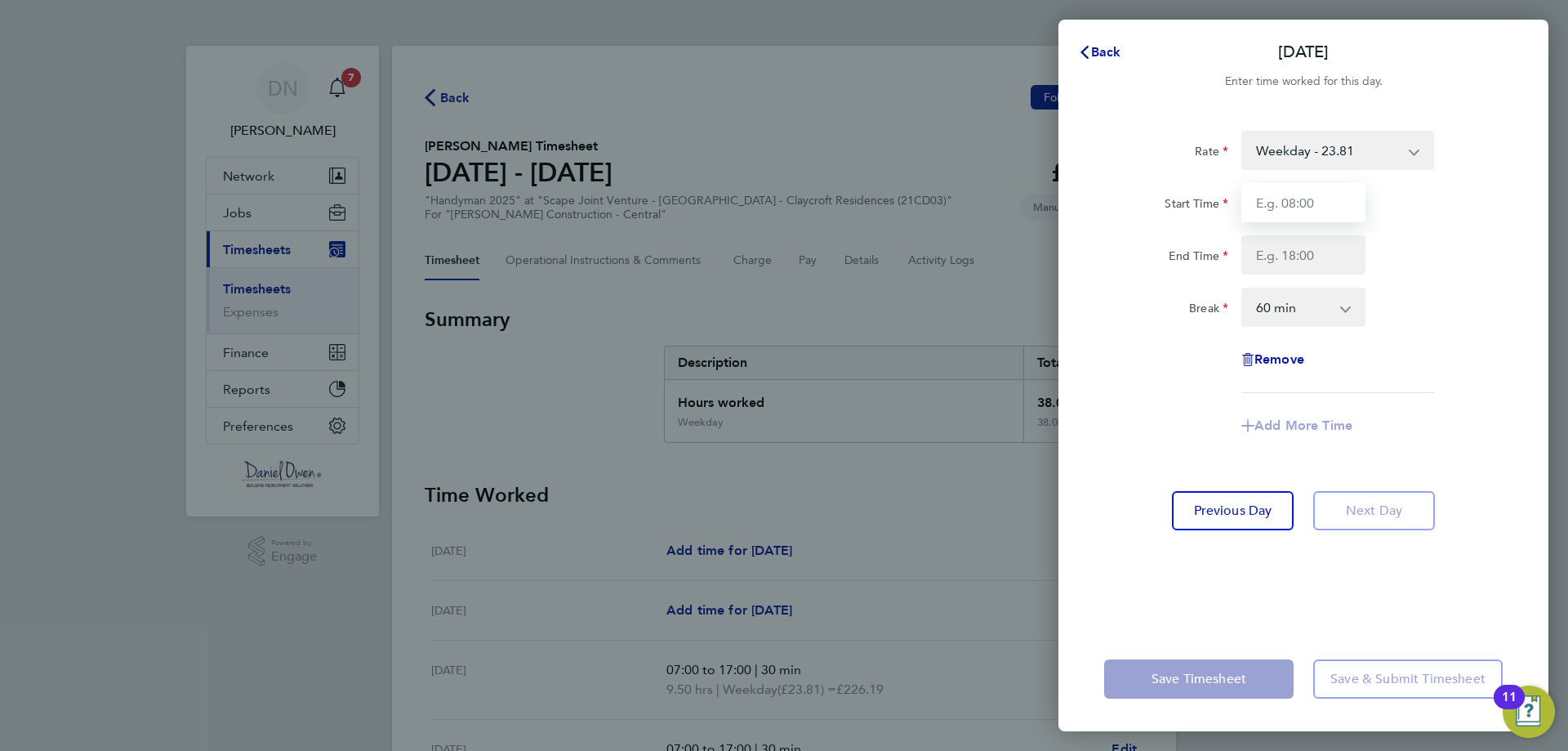
click at [1357, 207] on input "Start Time" at bounding box center [1303, 203] width 124 height 39
type input "07:00"
click at [1322, 256] on input "End Time" at bounding box center [1303, 255] width 124 height 39
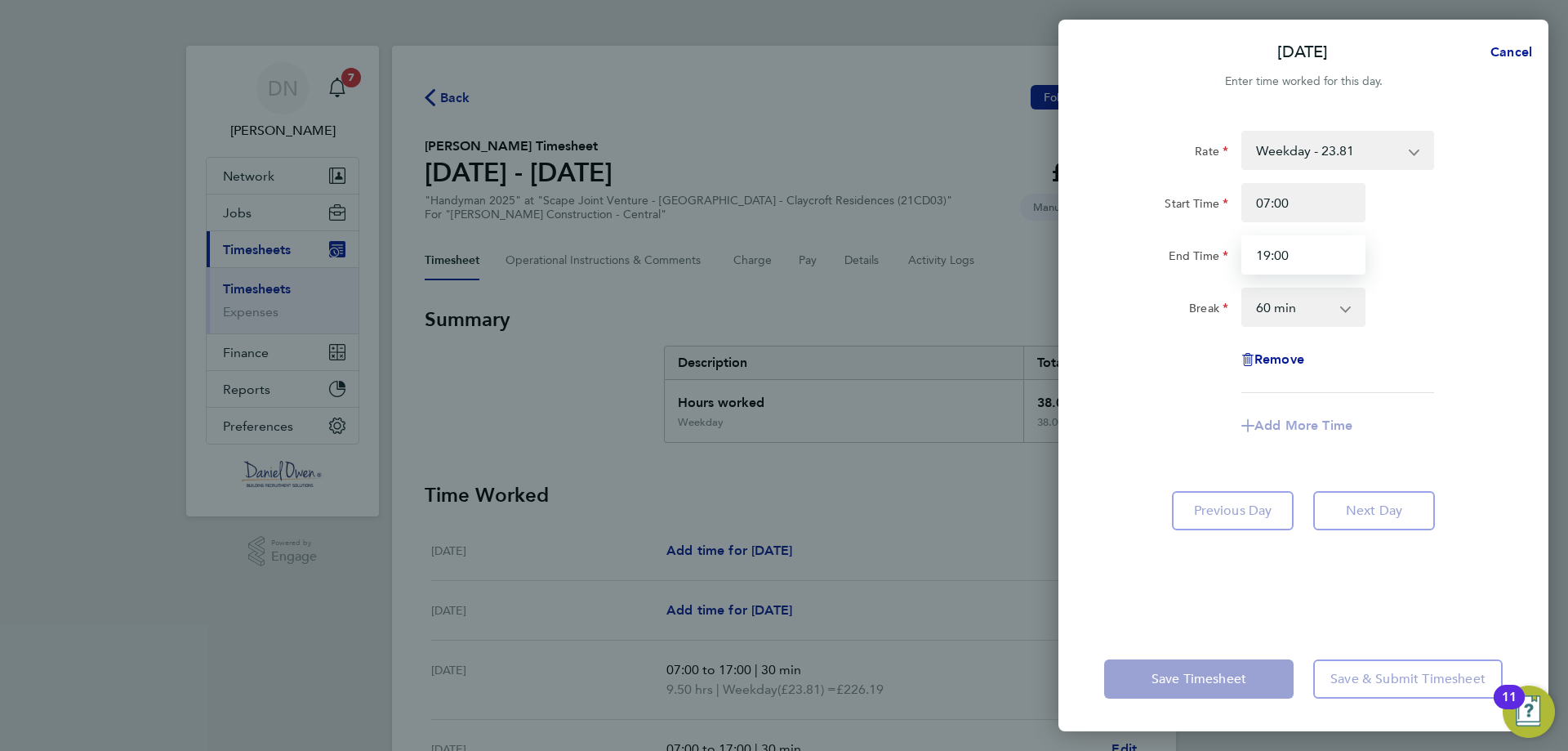
type input "19:00"
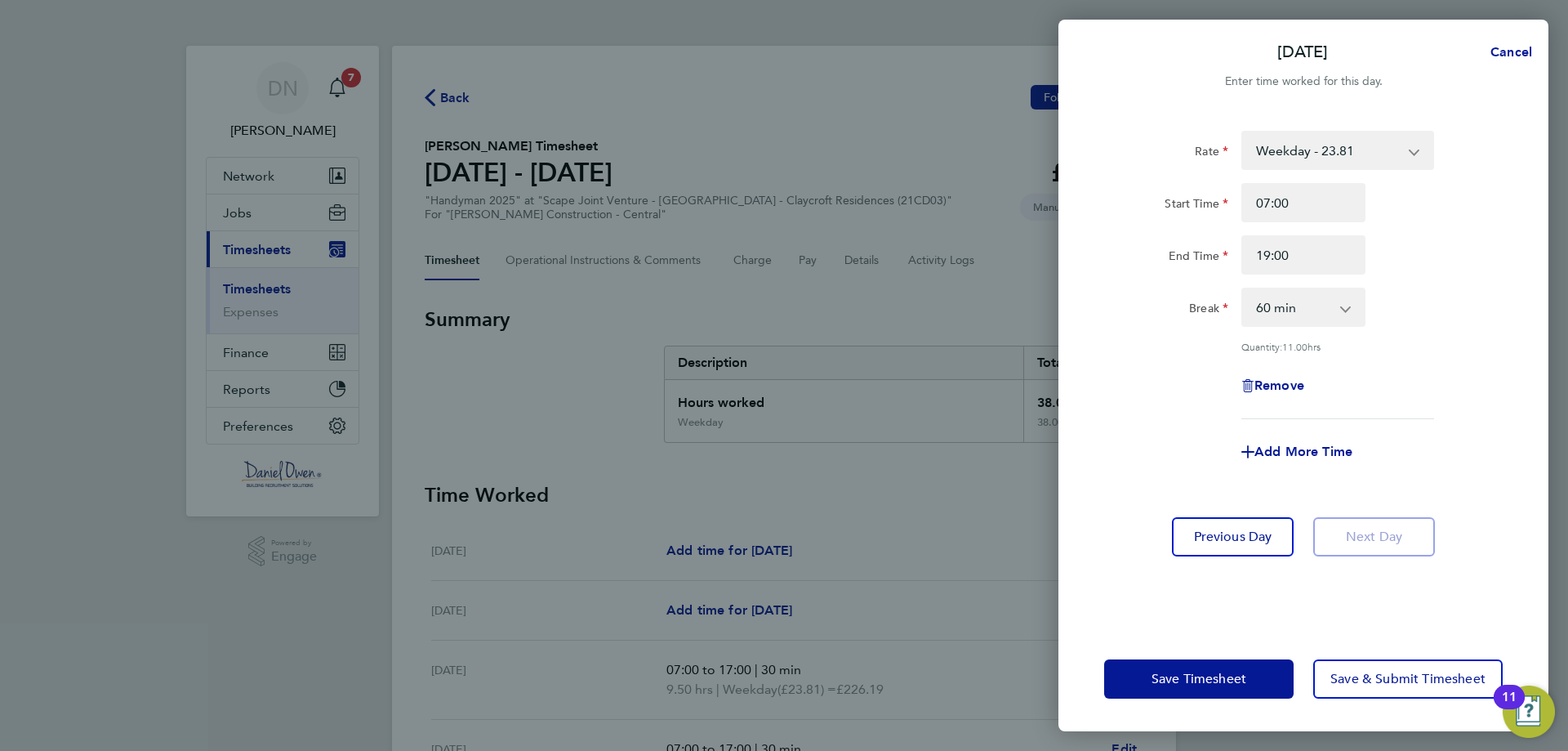
click at [1274, 626] on div "Rate Weekday - 23.81 Overtime - 34.42 Start Time 07:00 End Time 19:00 Break 0 m…" at bounding box center [1303, 369] width 490 height 515
click at [1172, 648] on div "Save Timesheet Save & Submit Timesheet" at bounding box center [1303, 679] width 490 height 105
click at [1182, 672] on span "Save Timesheet" at bounding box center [1198, 679] width 95 height 16
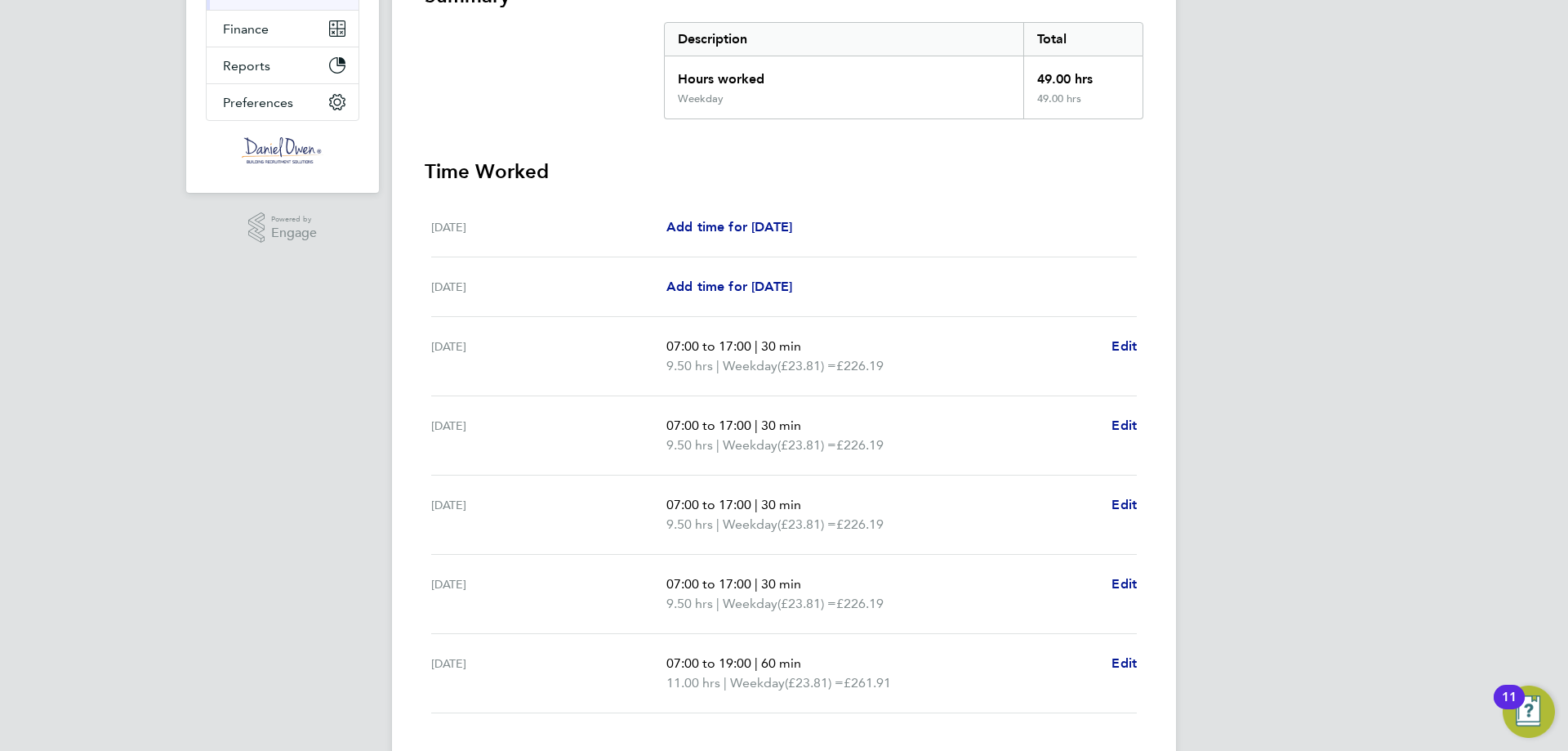
scroll to position [409, 0]
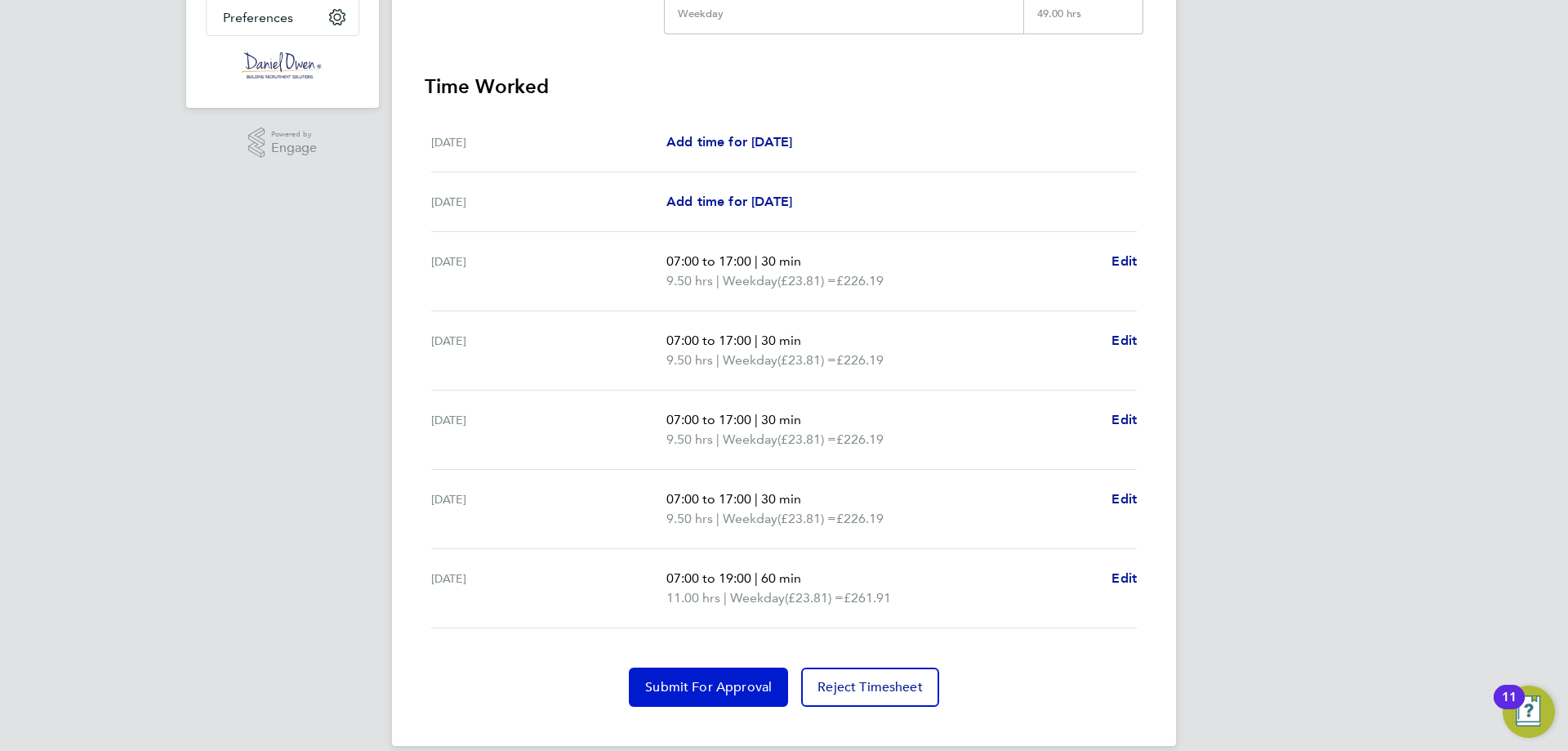
click at [750, 682] on span "Submit For Approval" at bounding box center [708, 687] width 126 height 16
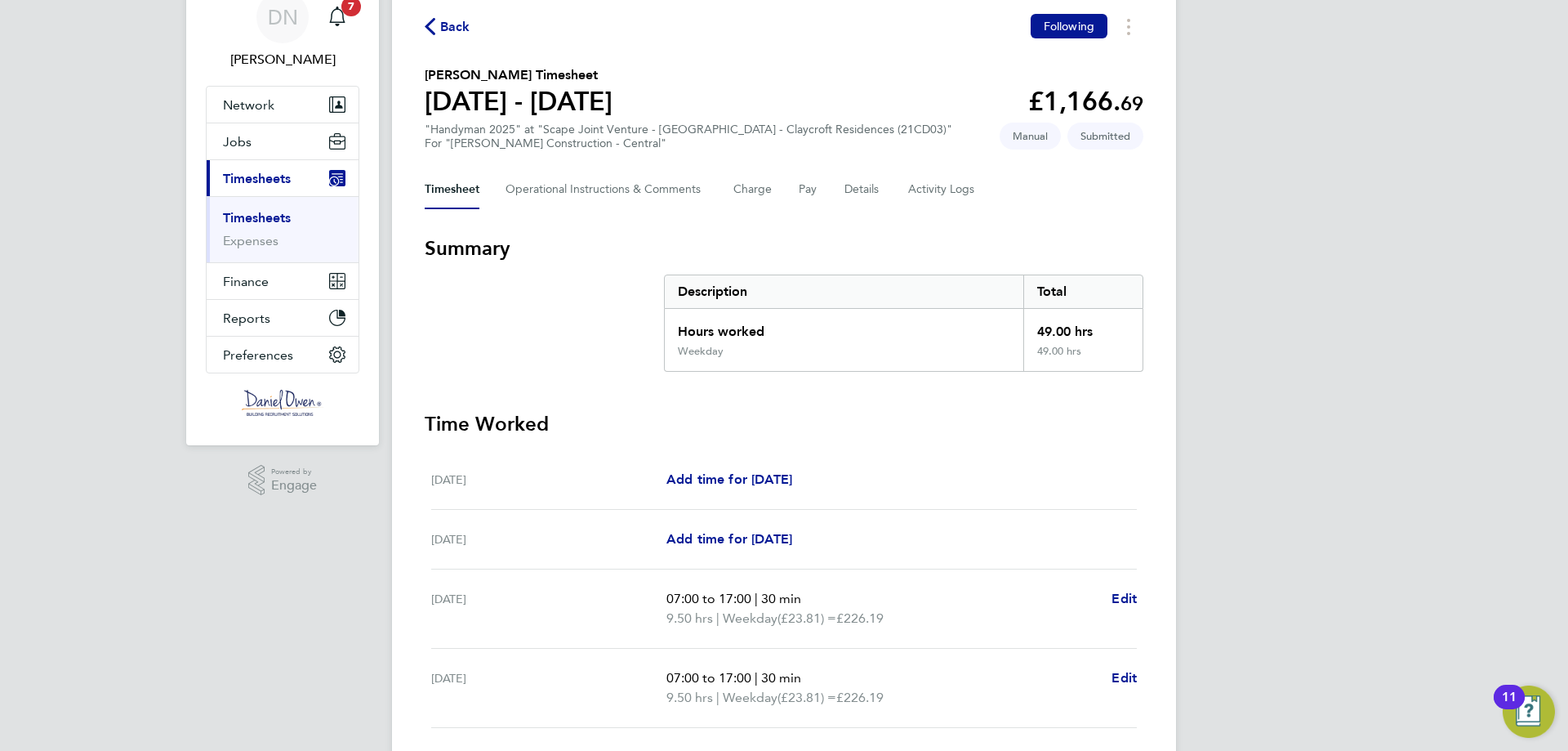
scroll to position [0, 0]
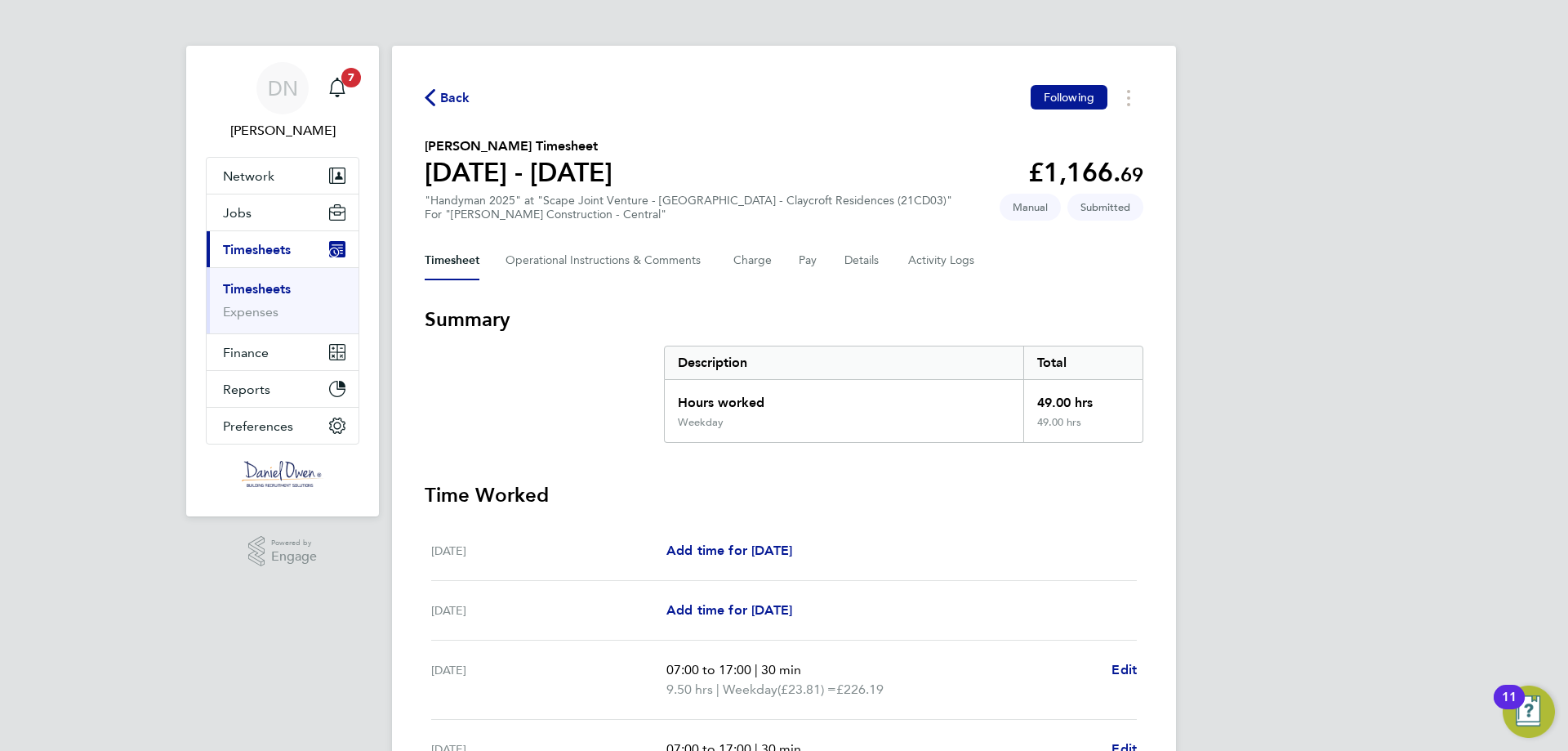
click at [267, 250] on span "Timesheets" at bounding box center [257, 249] width 68 height 15
click at [450, 90] on span "Back" at bounding box center [455, 98] width 30 height 20
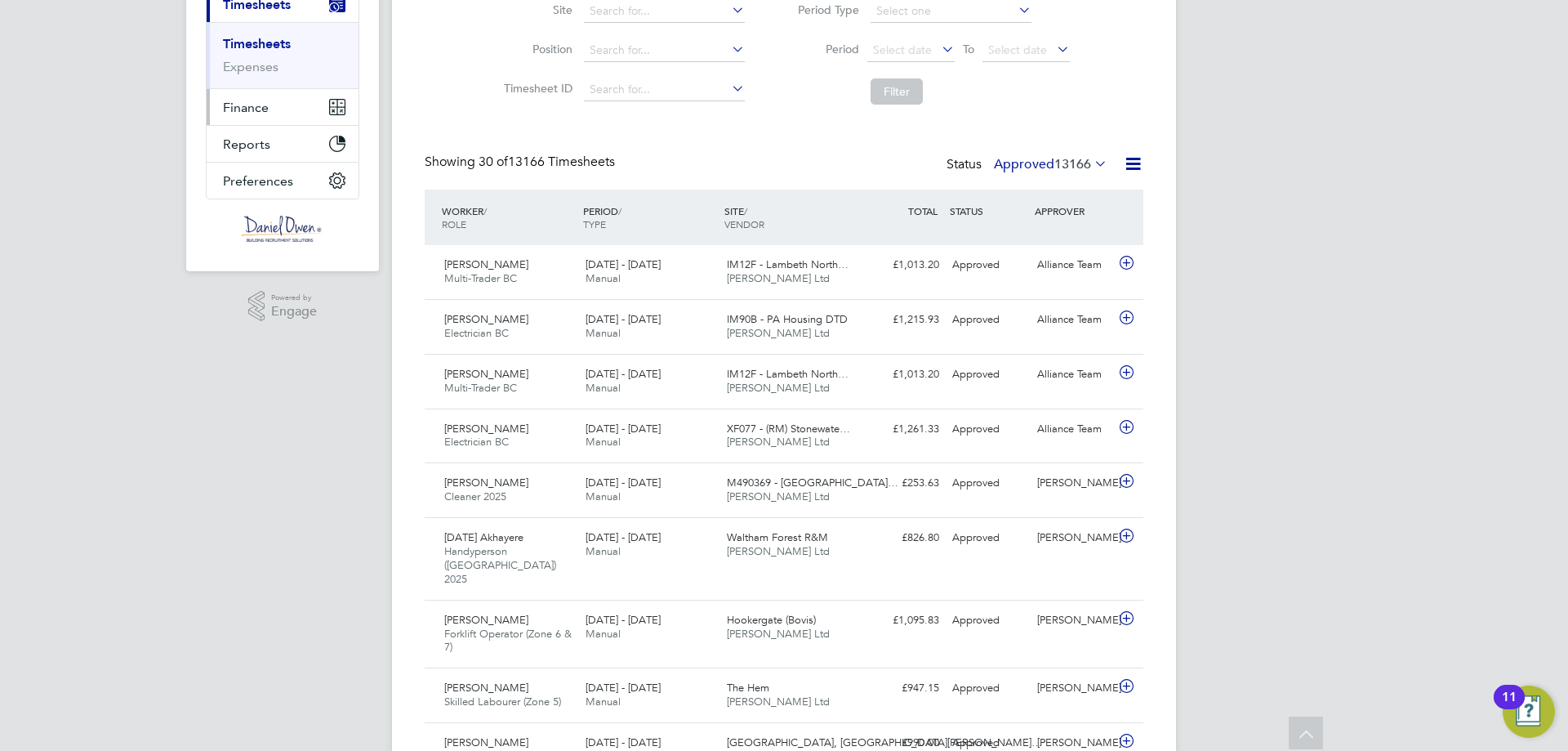
scroll to position [231, 0]
